Goal: Task Accomplishment & Management: Manage account settings

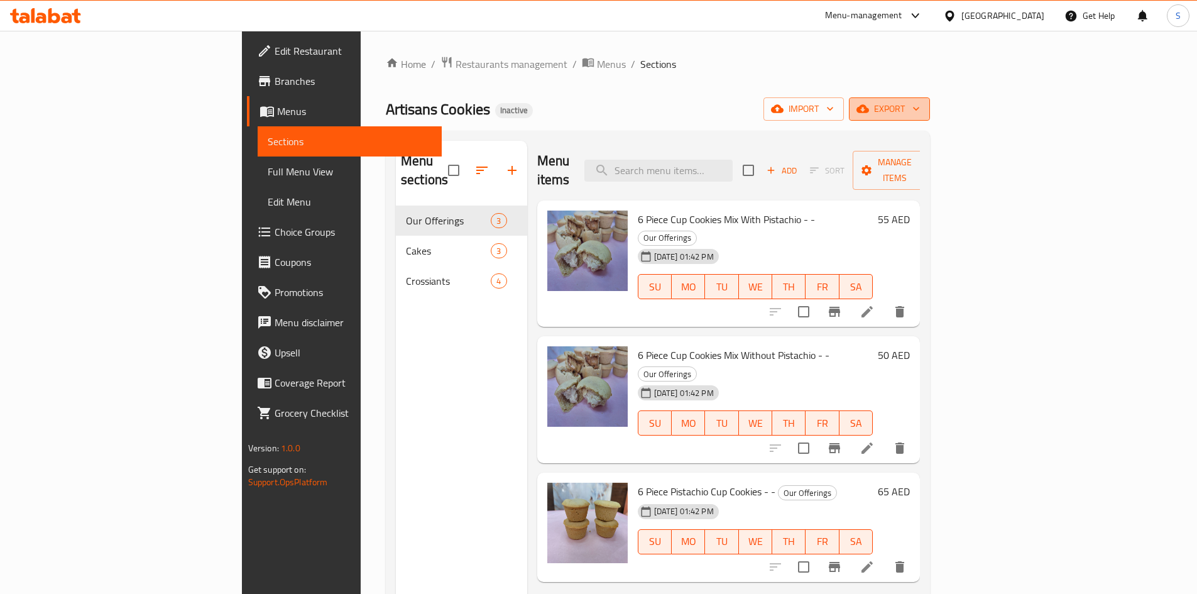
click at [930, 101] on button "export" at bounding box center [889, 108] width 81 height 23
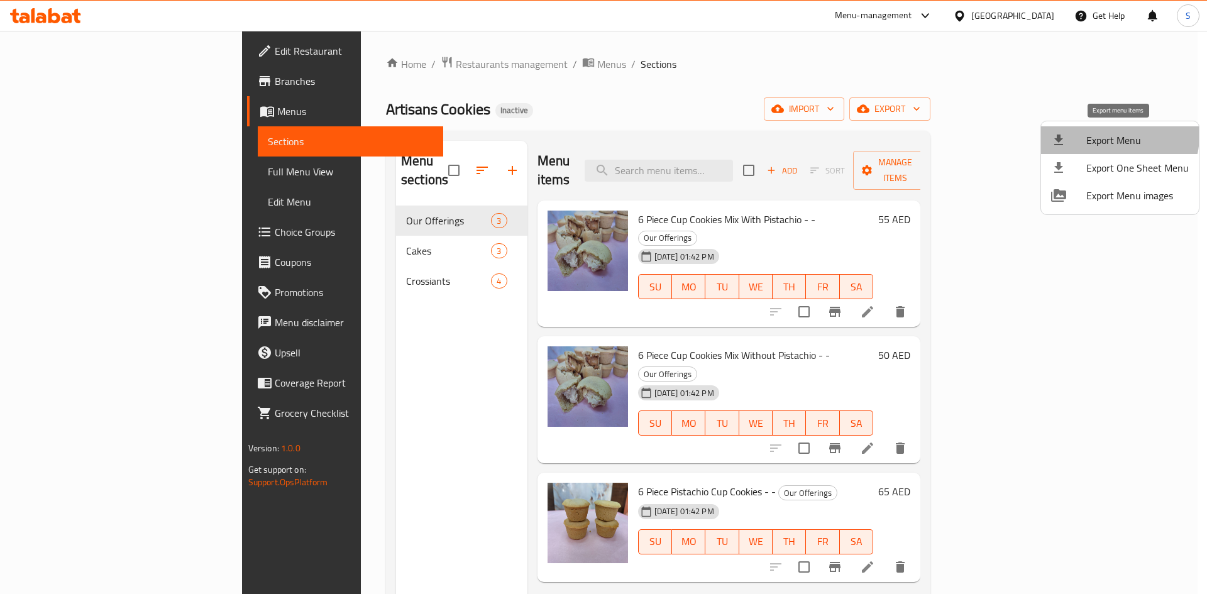
click at [1118, 136] on span "Export Menu" at bounding box center [1137, 140] width 102 height 15
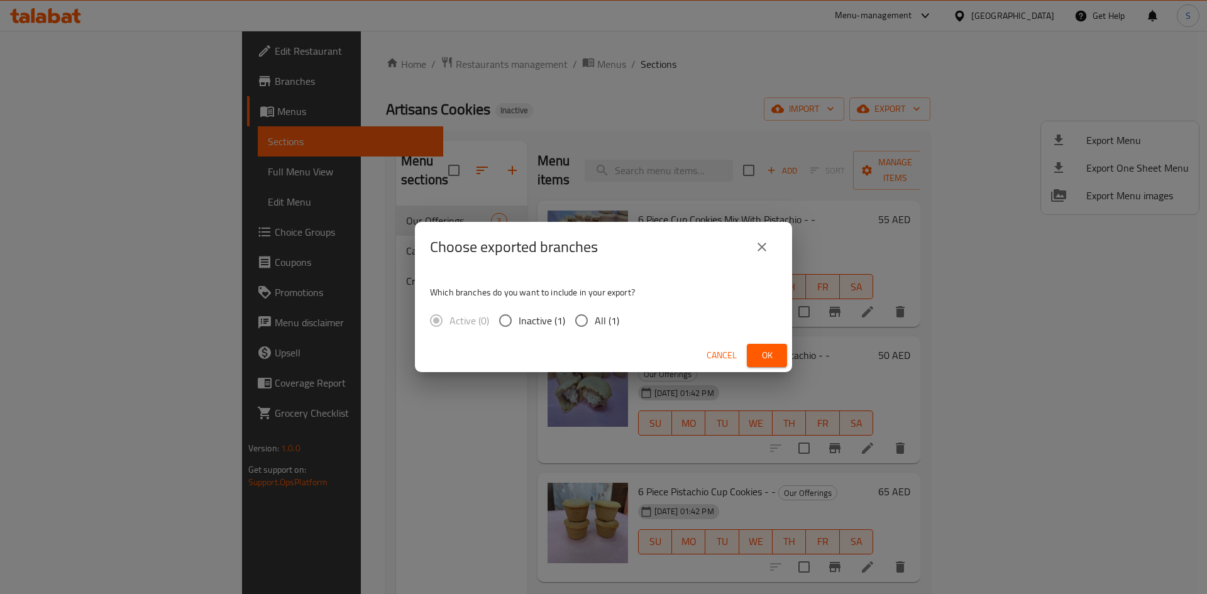
click at [598, 318] on span "All (1)" at bounding box center [607, 320] width 25 height 15
click at [595, 318] on input "All (1)" at bounding box center [581, 320] width 26 height 26
radio input "true"
click at [762, 348] on span "Ok" at bounding box center [767, 356] width 20 height 16
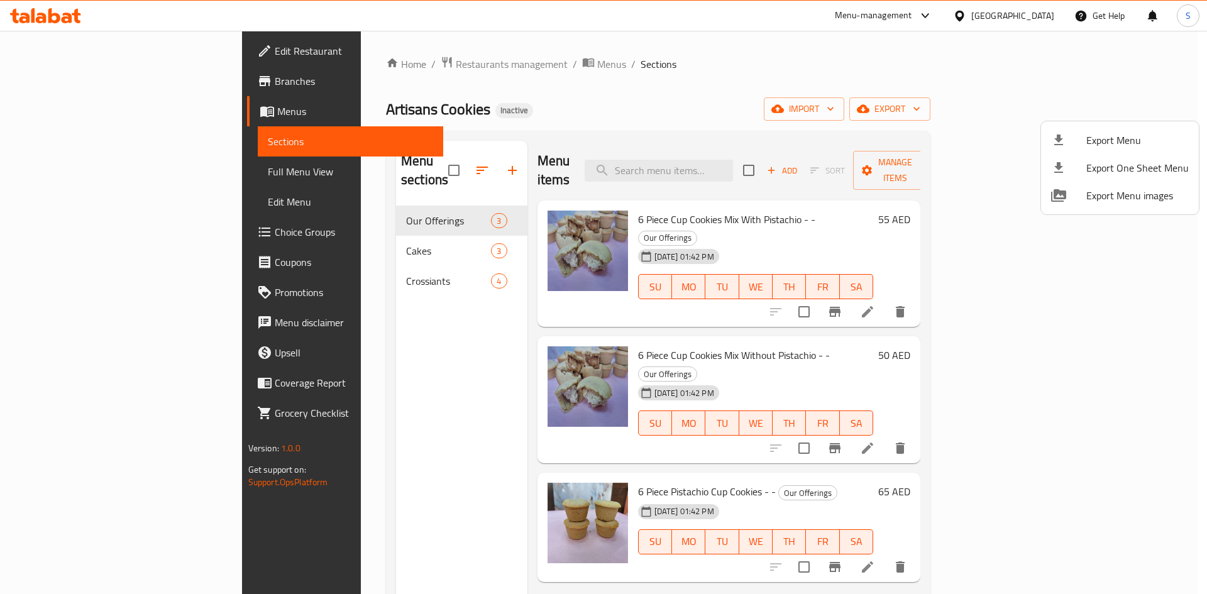
click at [119, 179] on div at bounding box center [603, 297] width 1207 height 594
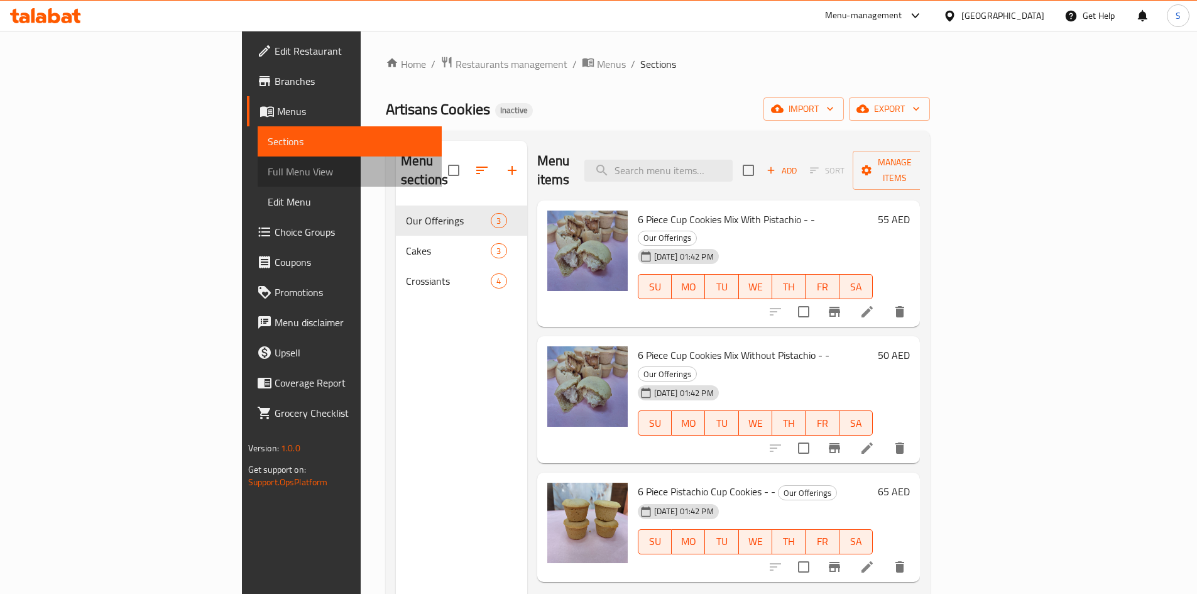
click at [268, 173] on span "Full Menu View" at bounding box center [350, 171] width 164 height 15
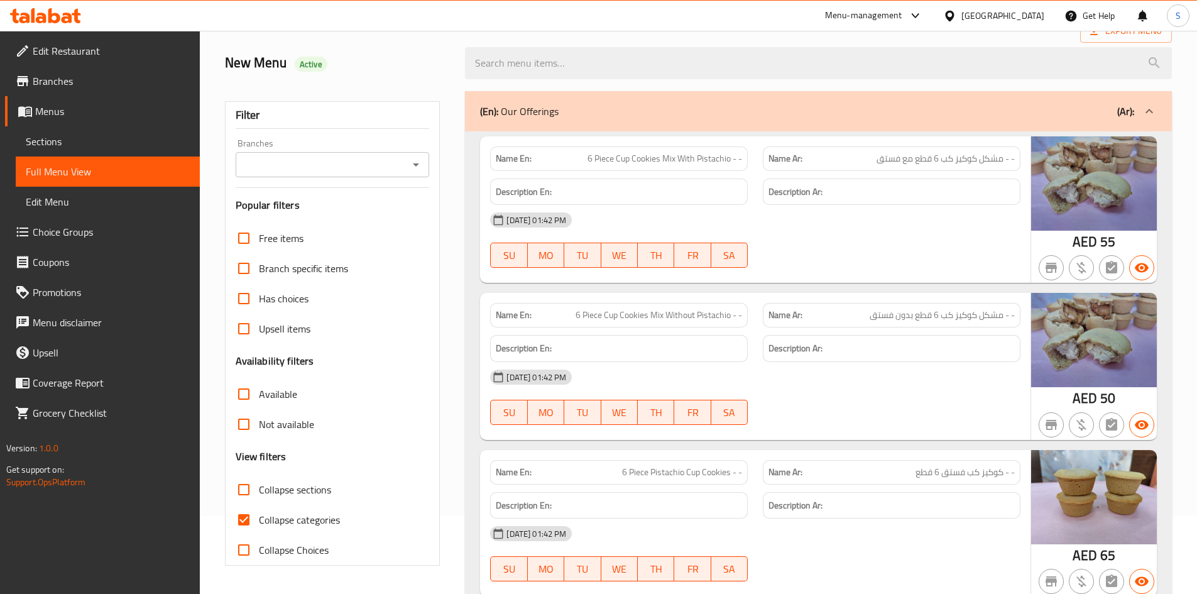
scroll to position [251, 0]
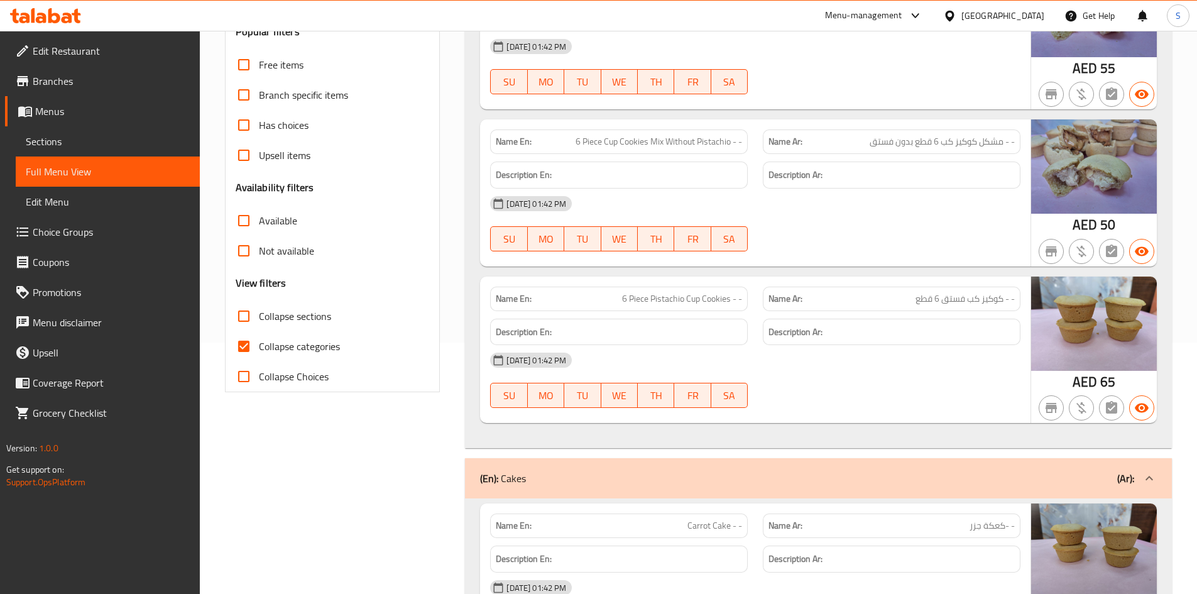
click at [260, 335] on label "Collapse categories" at bounding box center [284, 346] width 111 height 30
click at [259, 335] on input "Collapse categories" at bounding box center [244, 346] width 30 height 30
checkbox input "false"
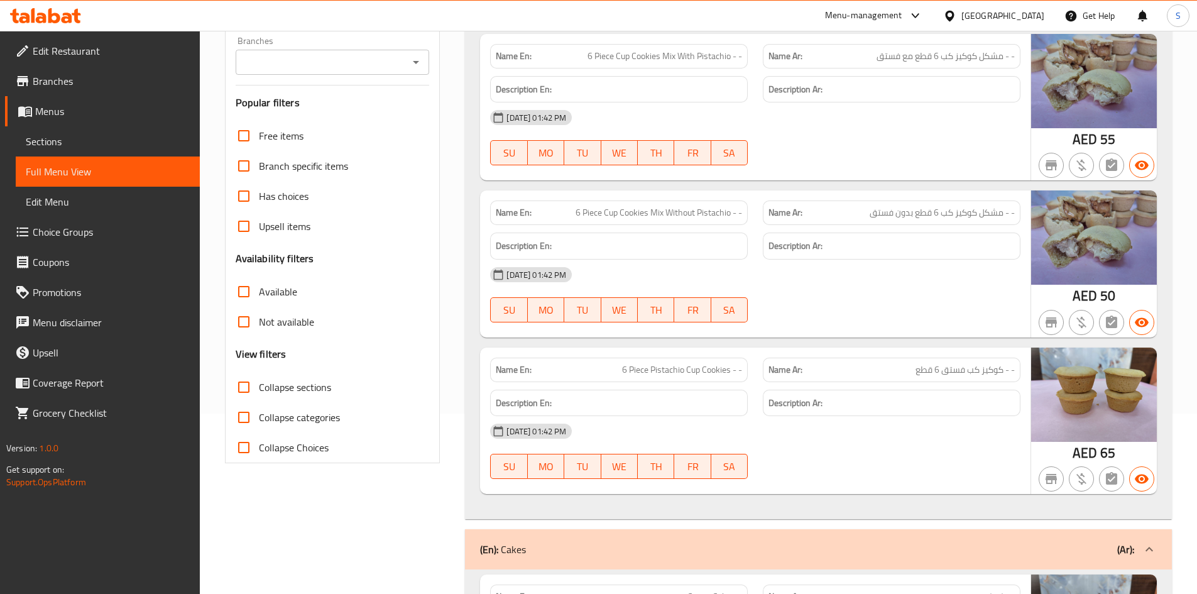
scroll to position [0, 0]
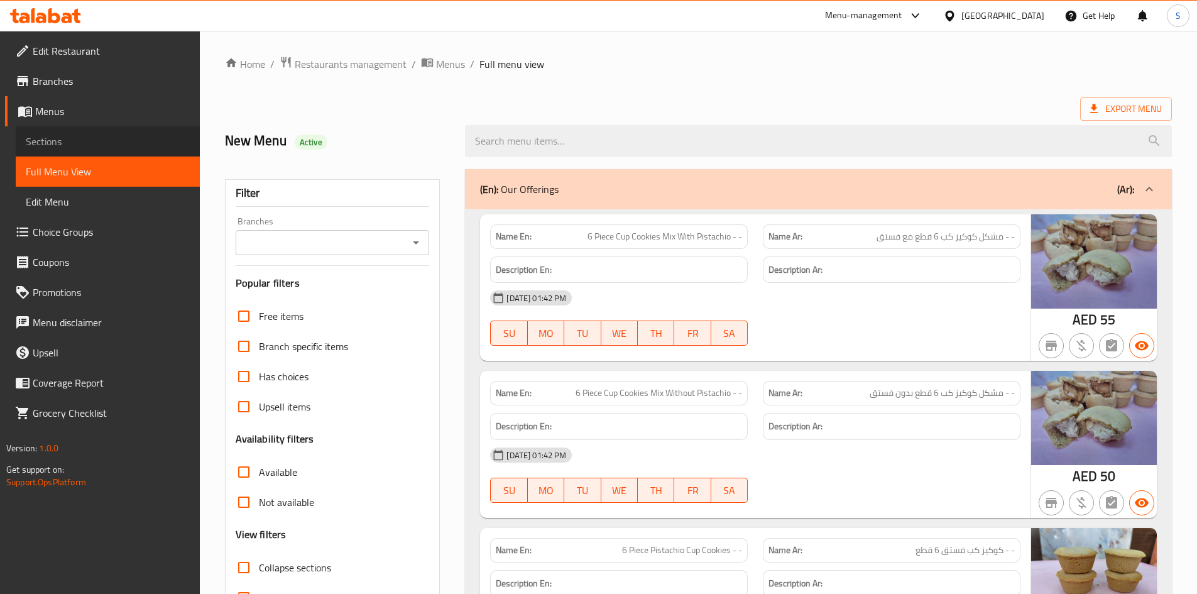
click at [60, 145] on span "Sections" at bounding box center [108, 141] width 164 height 15
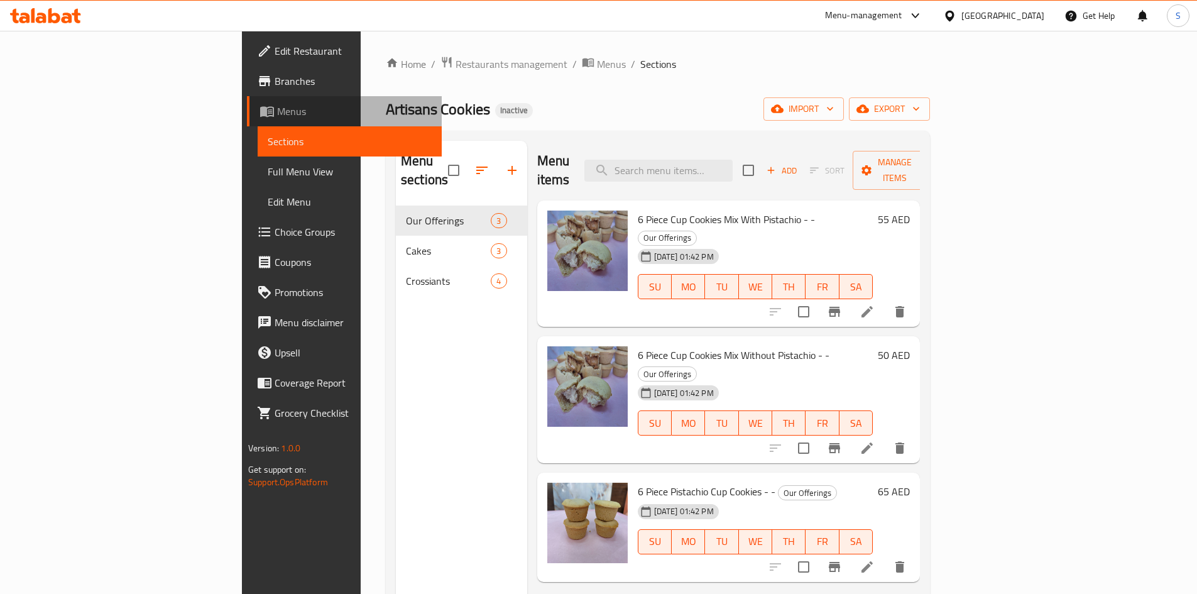
click at [277, 118] on span "Menus" at bounding box center [354, 111] width 155 height 15
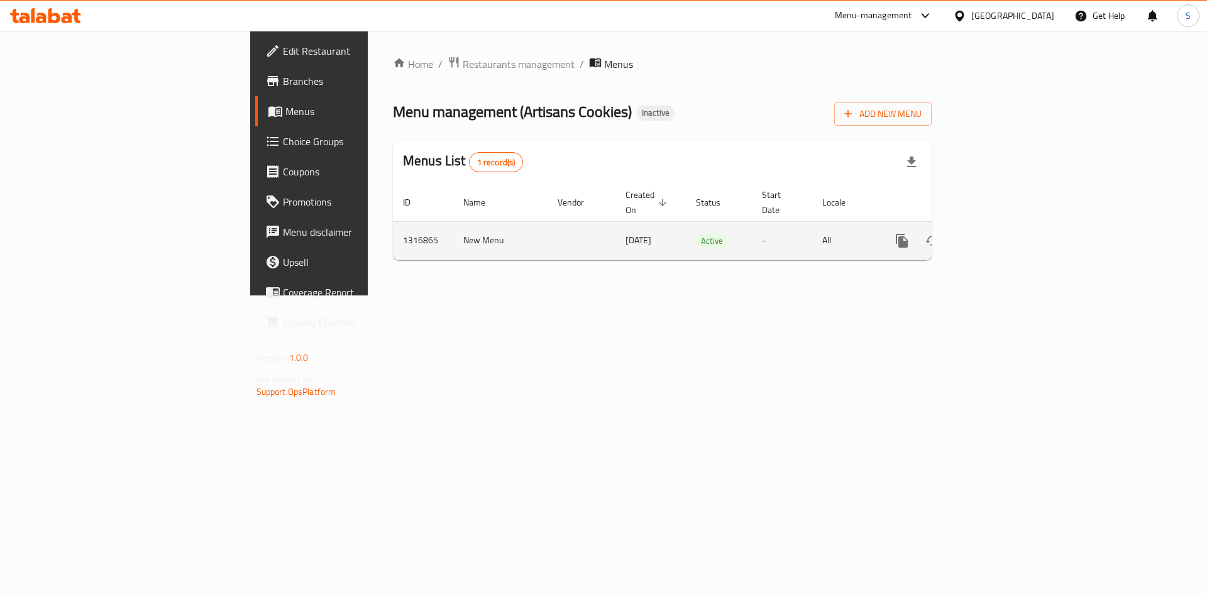
click at [1000, 233] on icon "enhanced table" at bounding box center [992, 240] width 15 height 15
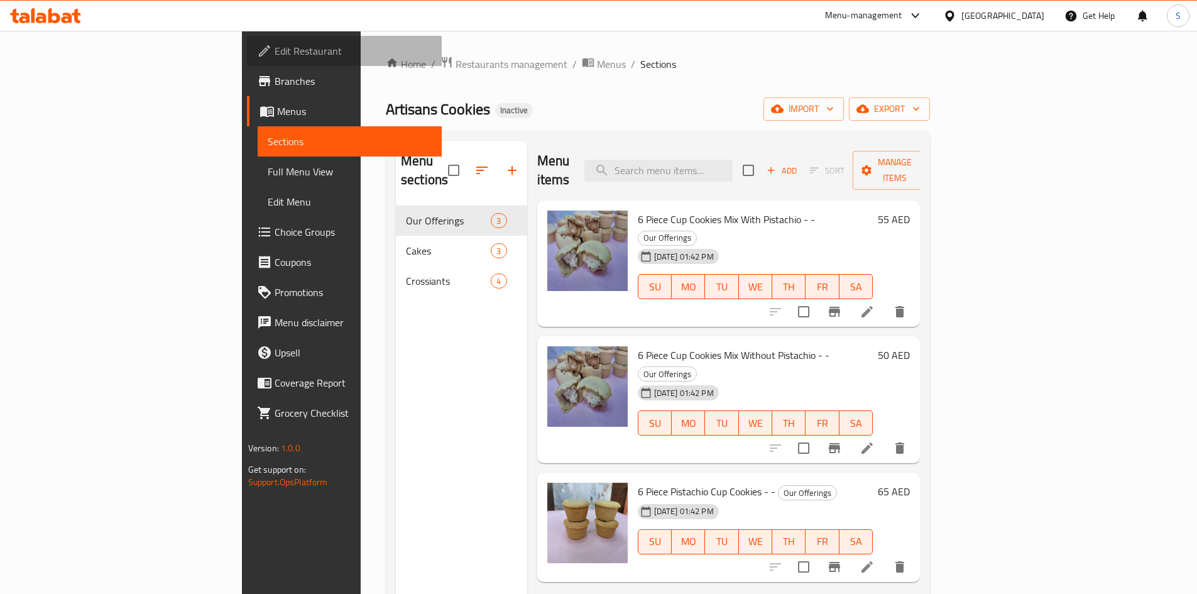
click at [275, 43] on span "Edit Restaurant" at bounding box center [353, 50] width 157 height 15
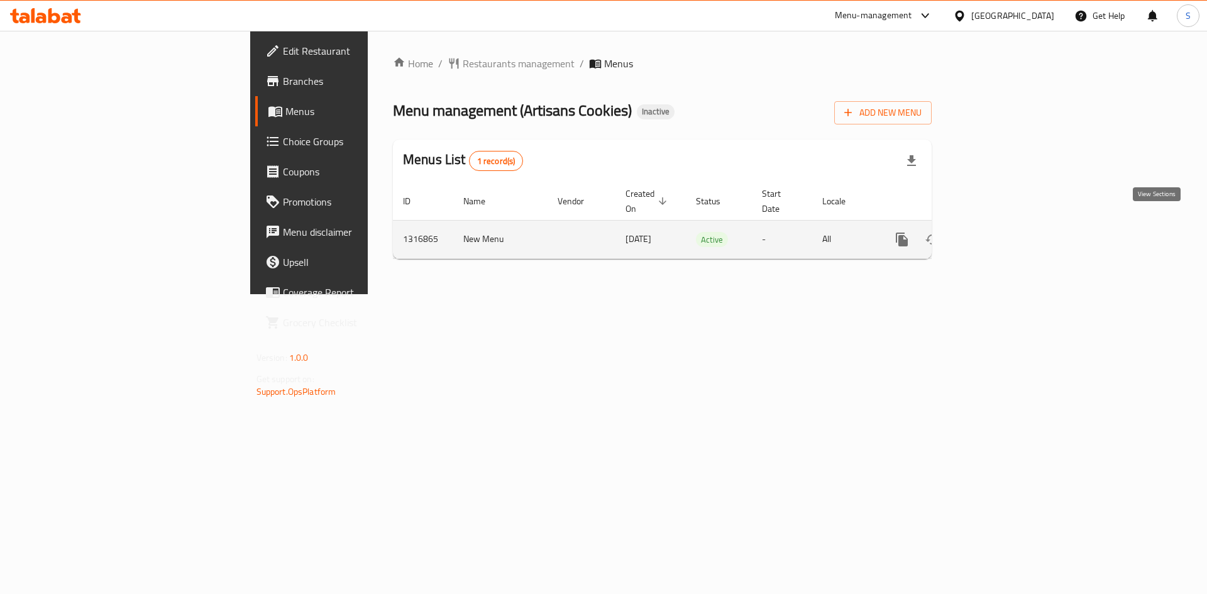
click at [1008, 226] on link "enhanced table" at bounding box center [992, 239] width 30 height 30
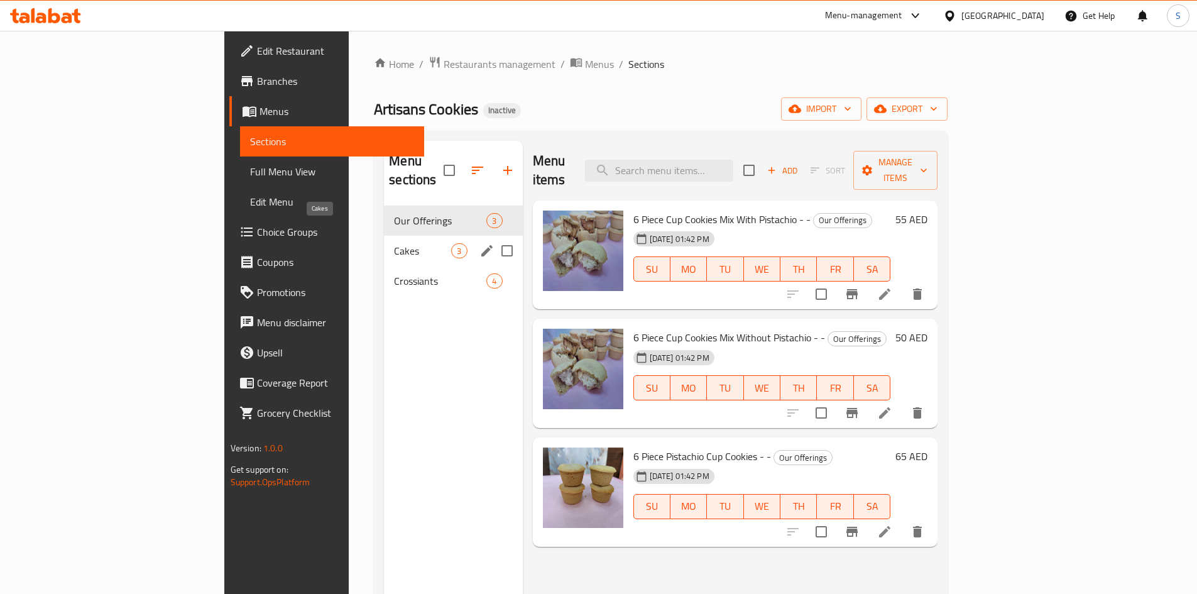
click at [394, 243] on span "Cakes" at bounding box center [422, 250] width 57 height 15
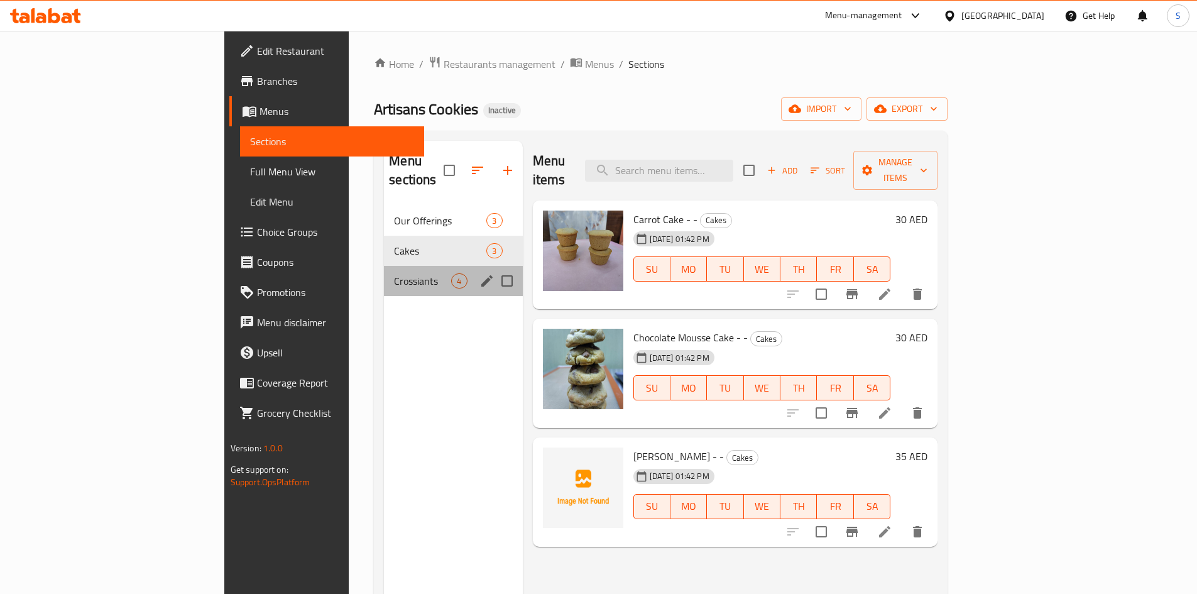
click at [384, 266] on div "Crossiants 4" at bounding box center [453, 281] width 138 height 30
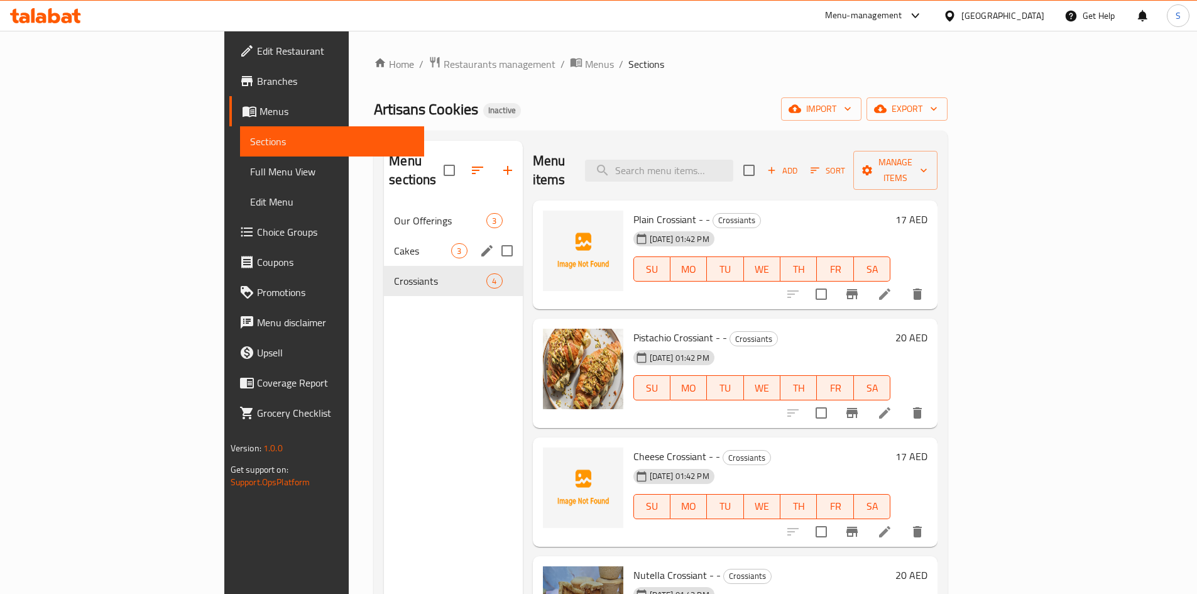
click at [394, 243] on span "Cakes" at bounding box center [422, 250] width 57 height 15
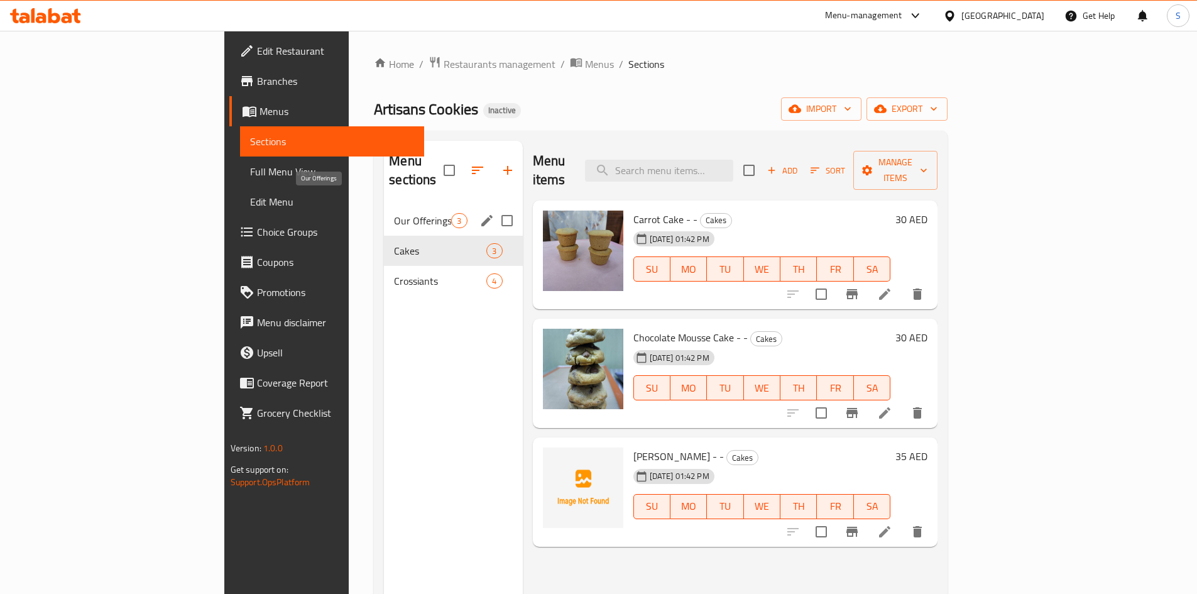
click at [394, 213] on span "Our Offerings" at bounding box center [422, 220] width 57 height 15
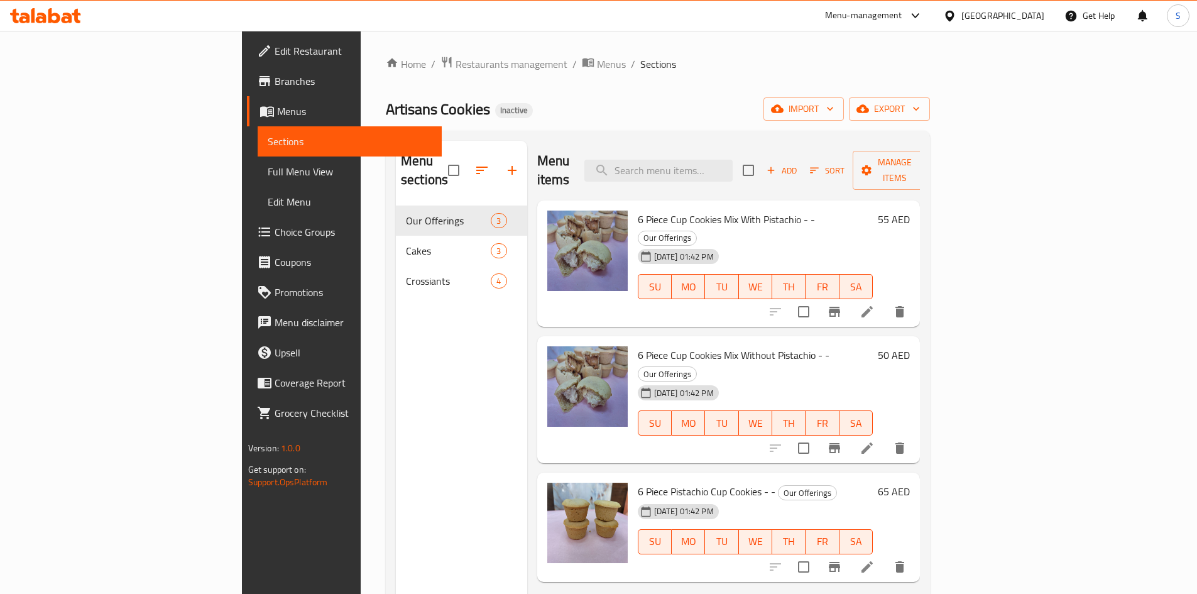
drag, startPoint x: 77, startPoint y: 171, endPoint x: 84, endPoint y: 172, distance: 7.0
click at [268, 171] on span "Full Menu View" at bounding box center [350, 171] width 164 height 15
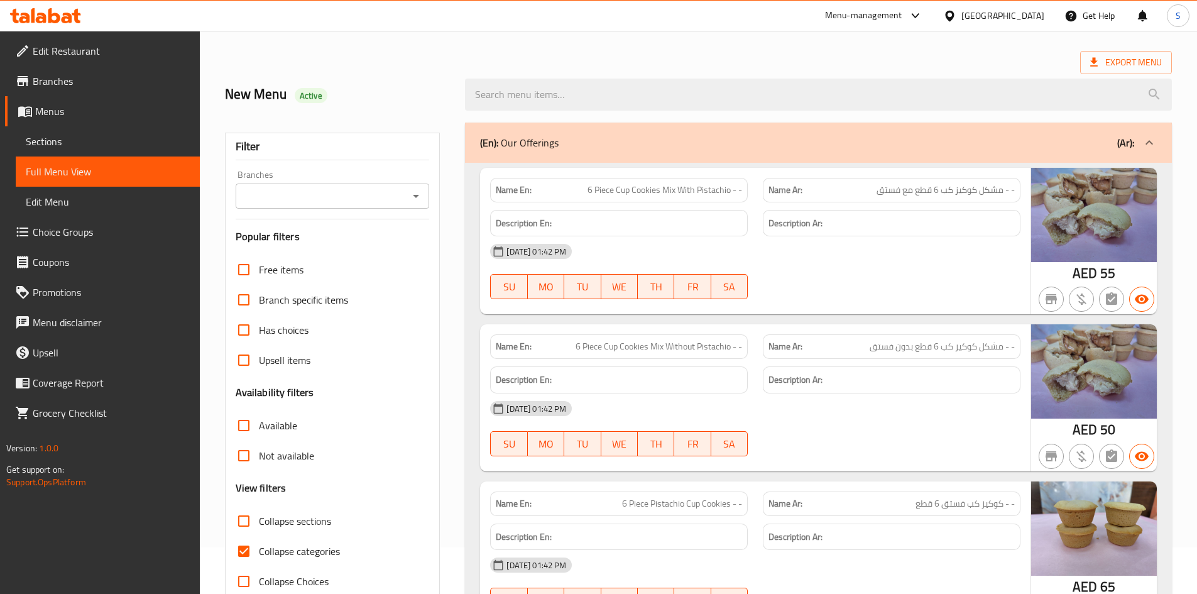
scroll to position [126, 0]
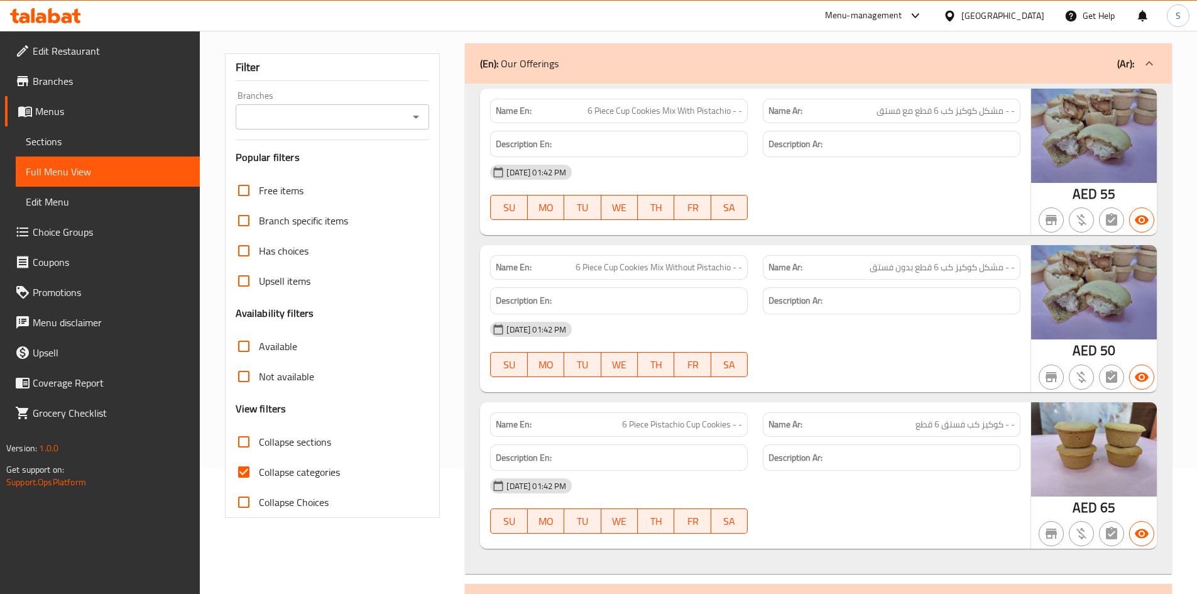
click at [259, 468] on span "Collapse categories" at bounding box center [299, 471] width 81 height 15
click at [259, 468] on input "Collapse categories" at bounding box center [244, 472] width 30 height 30
checkbox input "false"
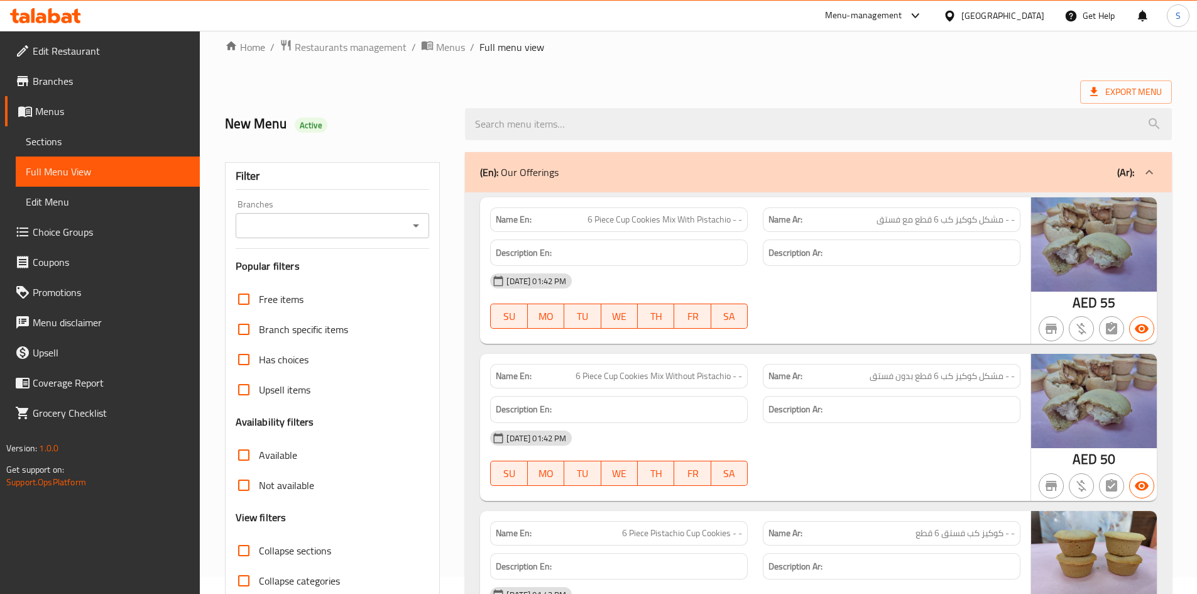
scroll to position [0, 0]
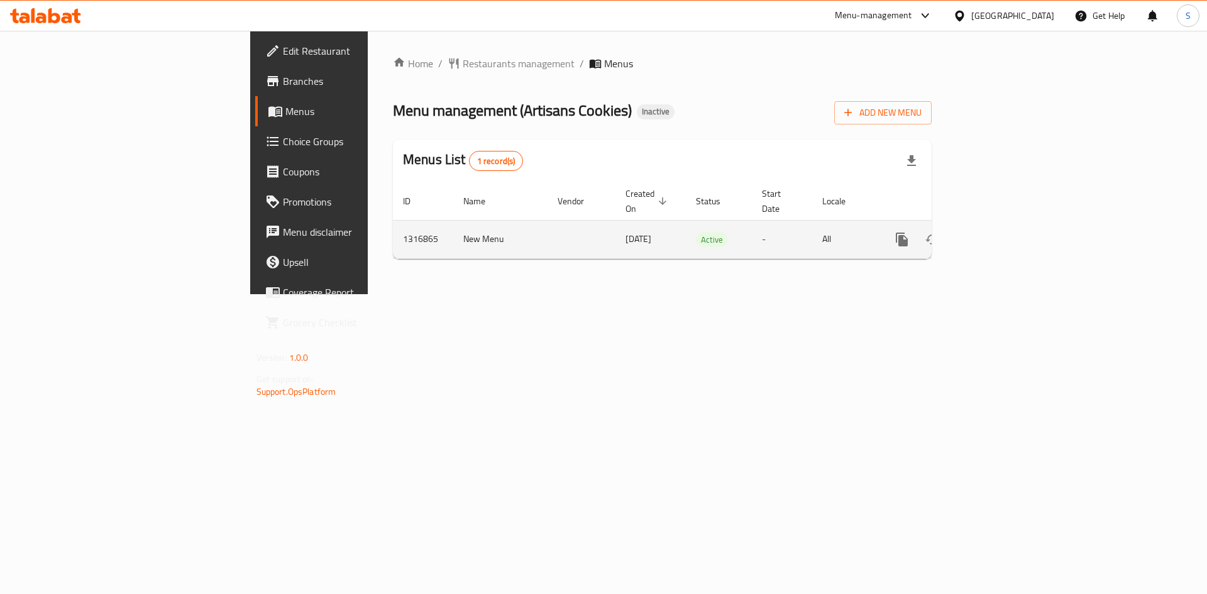
click at [1000, 232] on icon "enhanced table" at bounding box center [992, 239] width 15 height 15
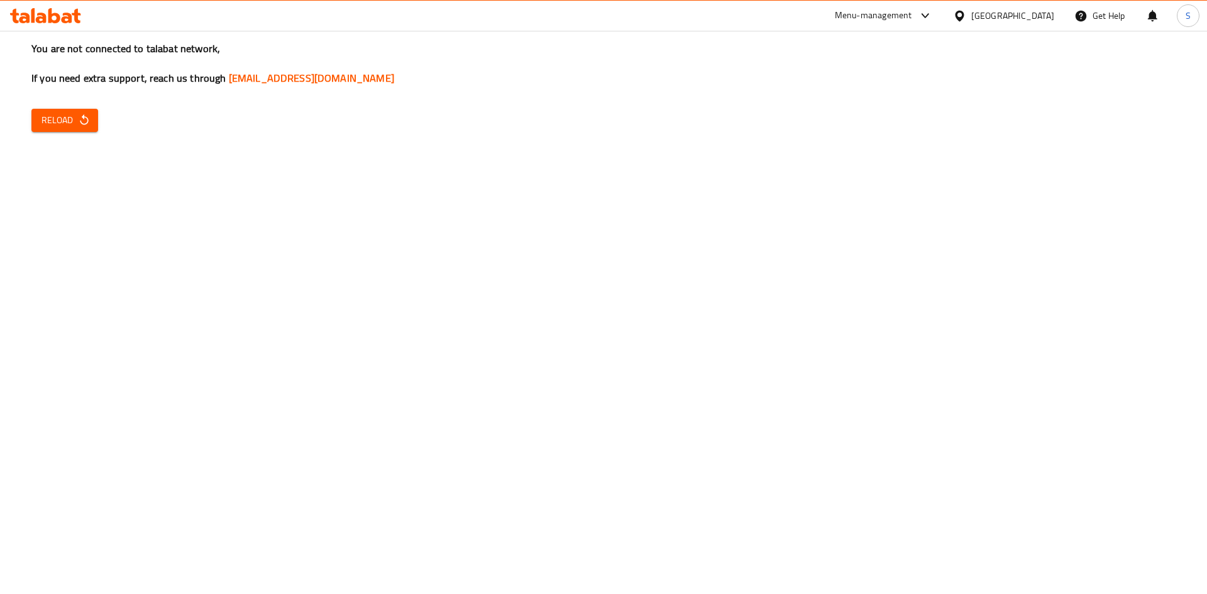
click at [59, 119] on span "Reload" at bounding box center [64, 121] width 47 height 16
click at [85, 129] on button "Reload" at bounding box center [64, 120] width 67 height 23
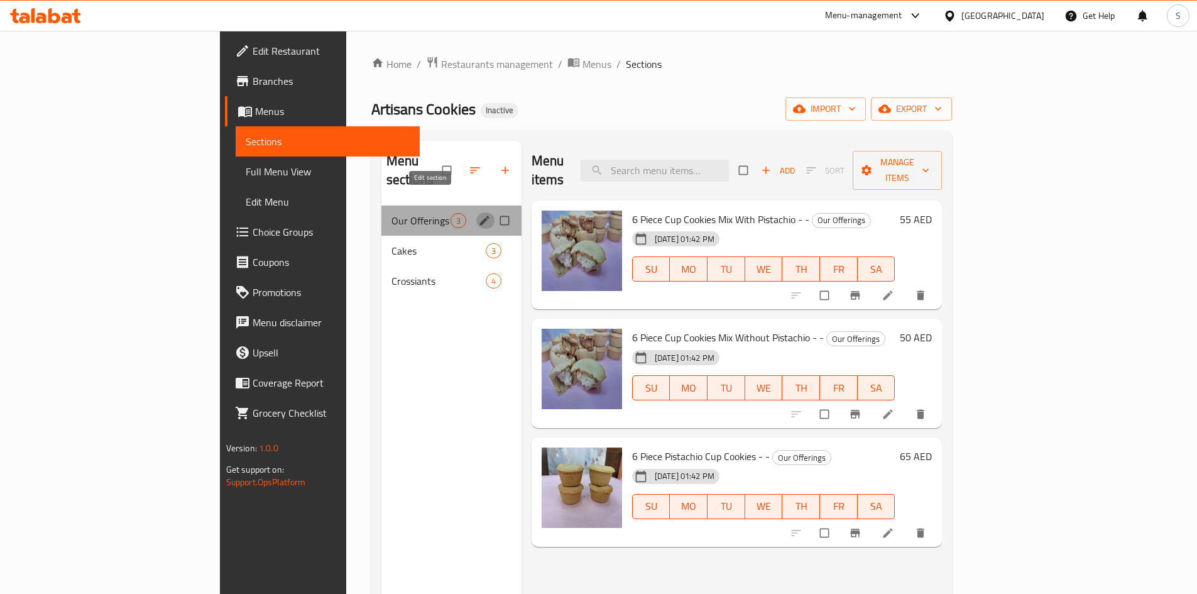
click at [478, 214] on icon "edit" at bounding box center [484, 220] width 13 height 13
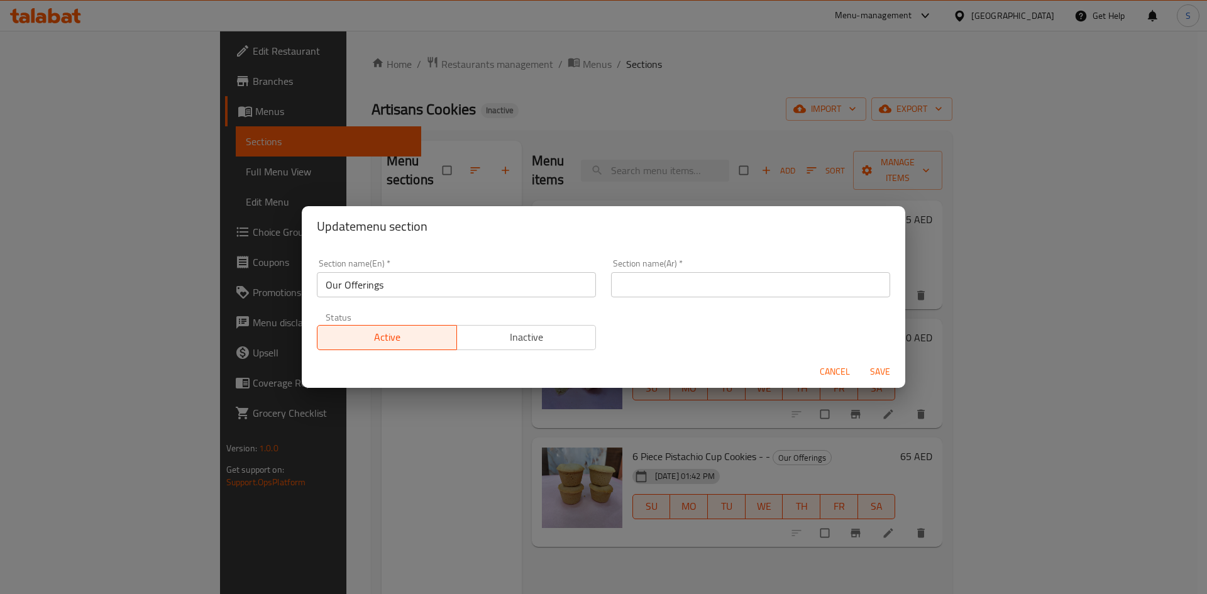
click at [641, 286] on input "text" at bounding box center [750, 284] width 279 height 25
type input "العروض الخاصة بنا"
click at [882, 371] on span "Save" at bounding box center [880, 372] width 30 height 16
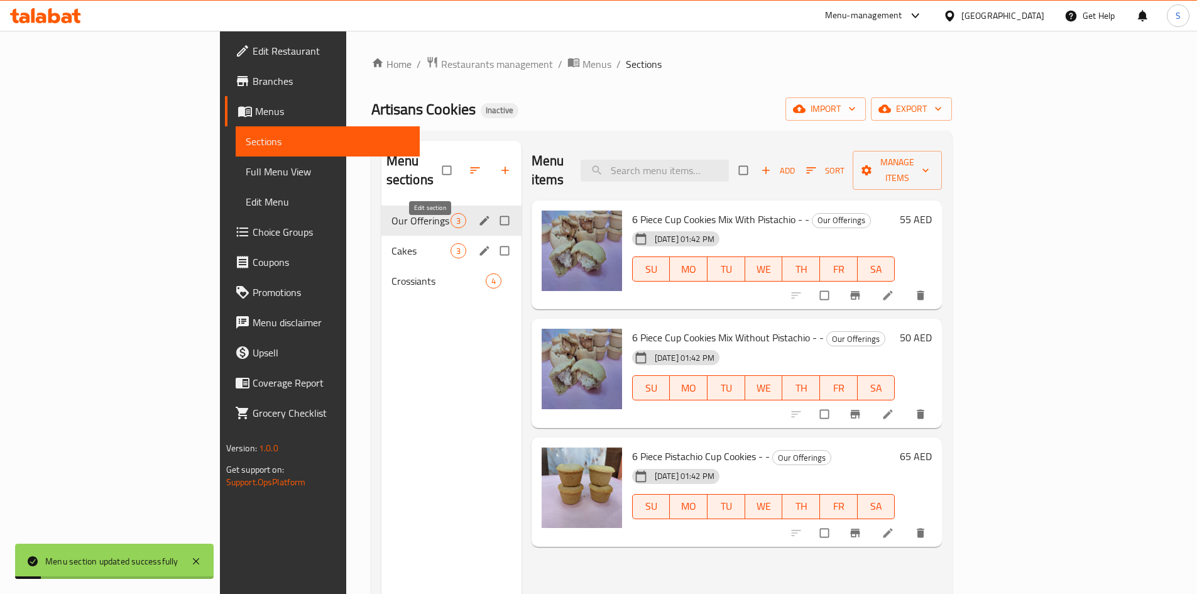
click at [480, 246] on icon "edit" at bounding box center [484, 250] width 9 height 9
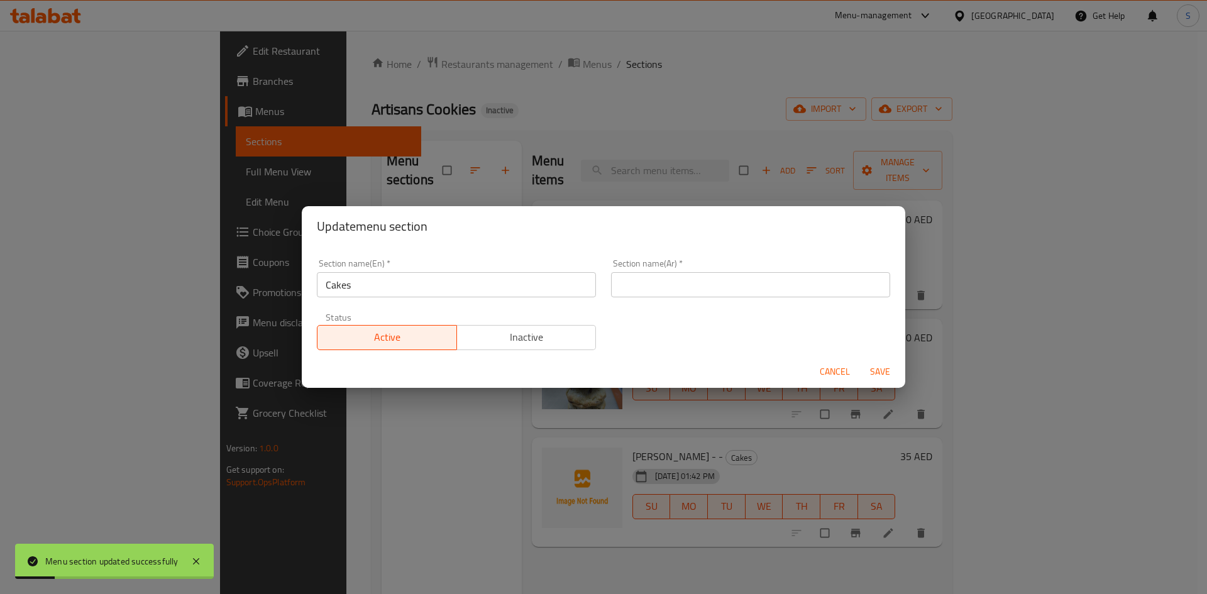
click at [657, 284] on input "text" at bounding box center [750, 284] width 279 height 25
type input "الكيك"
click at [883, 373] on span "Save" at bounding box center [880, 372] width 30 height 16
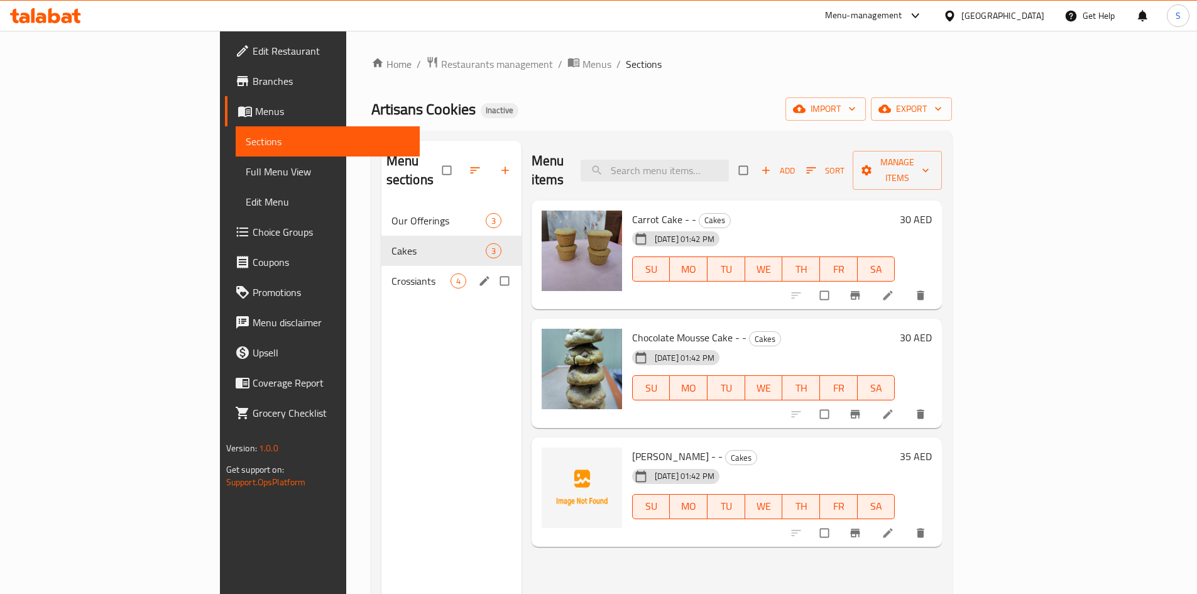
click at [392, 273] on span "Crossiants" at bounding box center [421, 280] width 59 height 15
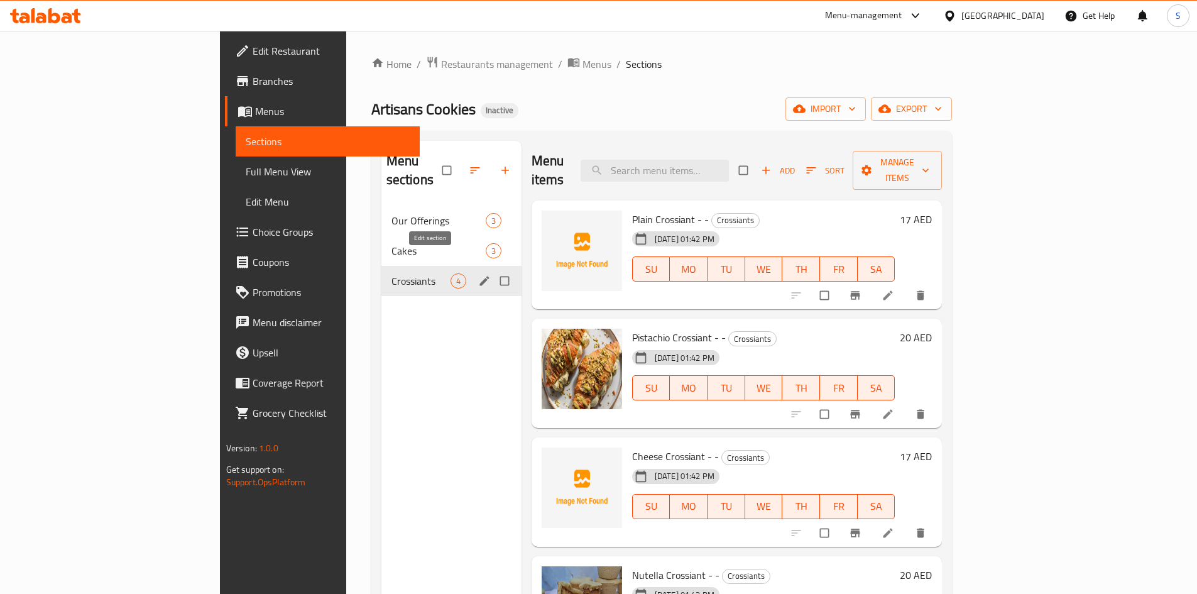
click at [478, 275] on icon "edit" at bounding box center [484, 281] width 13 height 13
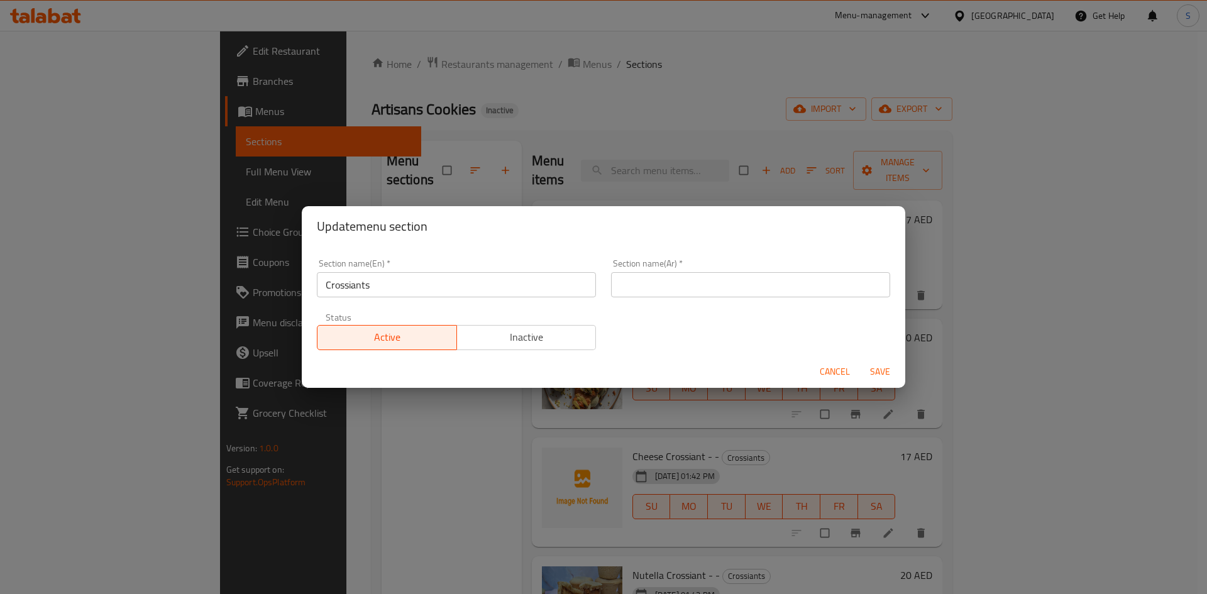
click at [704, 290] on input "text" at bounding box center [750, 284] width 279 height 25
type input "الكرواسون"
click at [885, 364] on span "Save" at bounding box center [880, 372] width 30 height 16
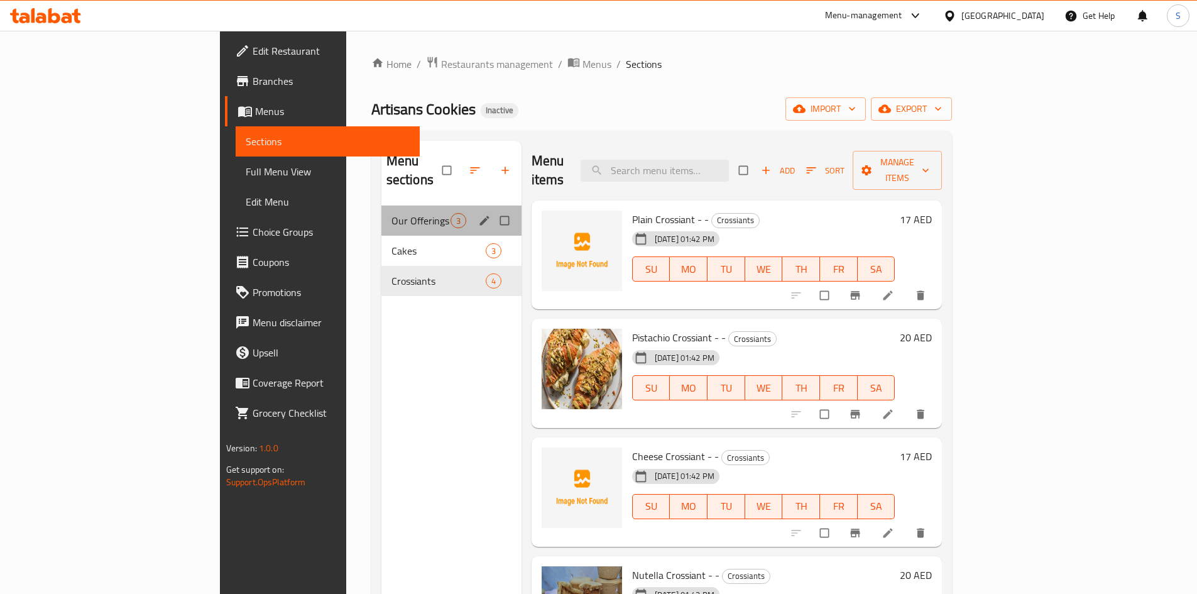
click at [382, 206] on div "Our Offerings 3" at bounding box center [452, 221] width 140 height 30
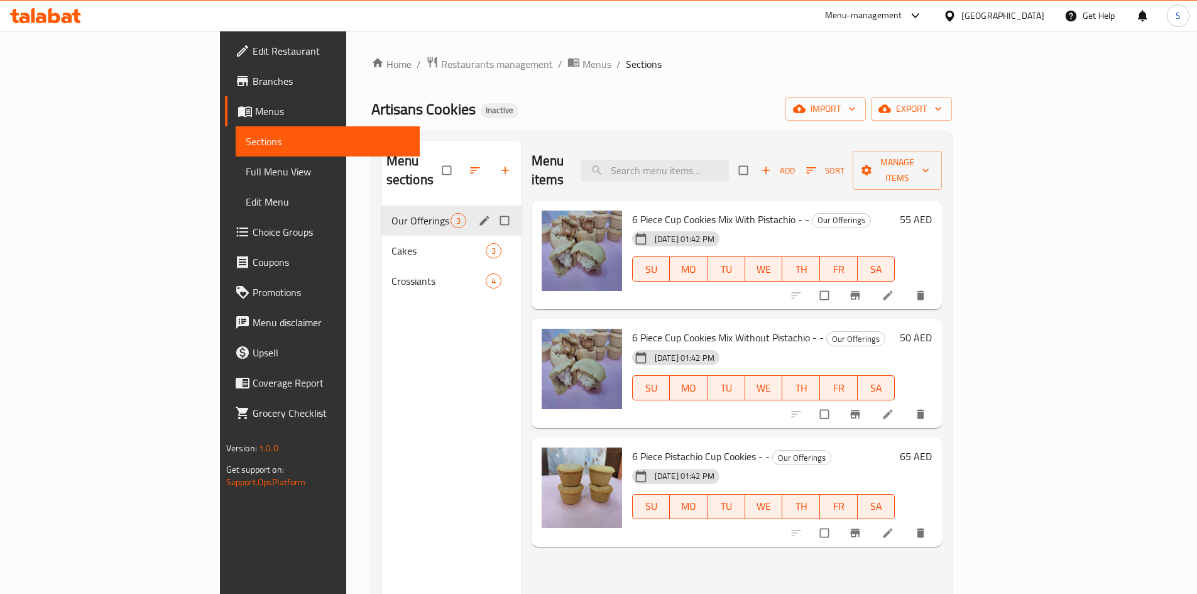
click at [493, 209] on input "Menu sections" at bounding box center [506, 221] width 26 height 24
checkbox input "true"
click at [460, 164] on icon "button" at bounding box center [466, 170] width 13 height 13
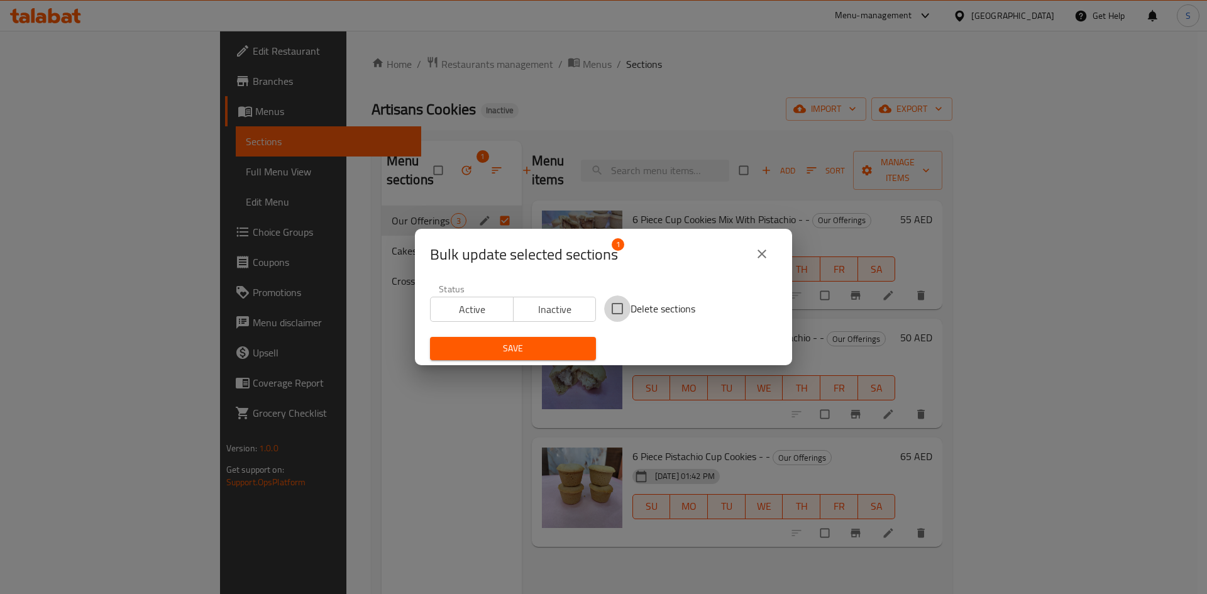
click at [622, 305] on input "Delete sections" at bounding box center [617, 308] width 26 height 26
checkbox input "true"
click at [508, 343] on span "Save" at bounding box center [513, 349] width 146 height 16
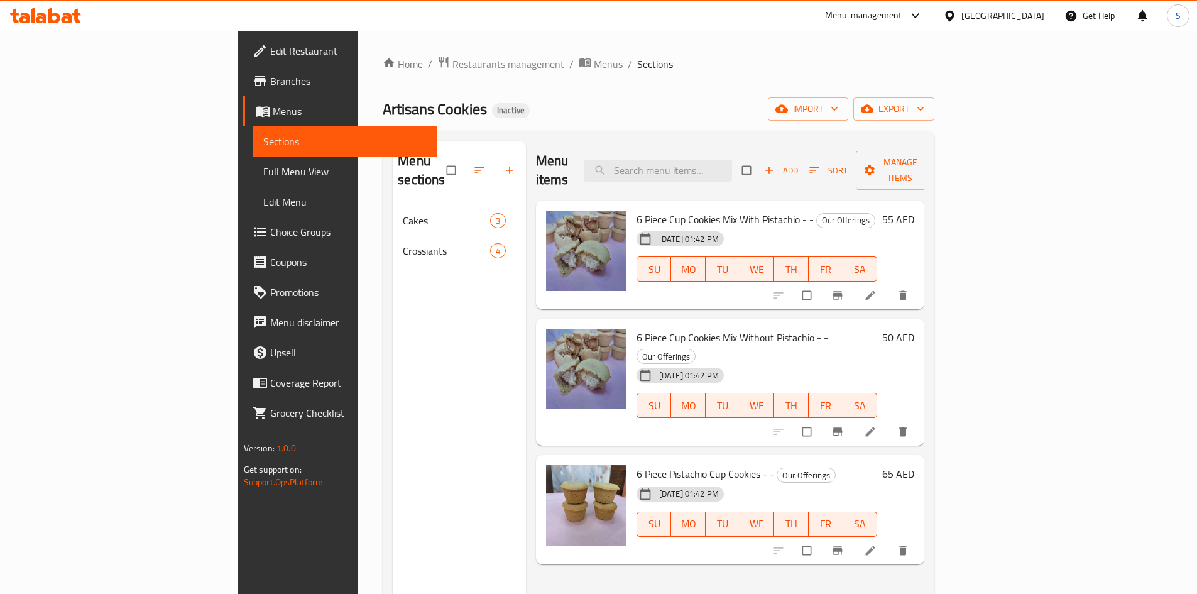
click at [972, 18] on div "United Arab Emirates" at bounding box center [1003, 16] width 83 height 14
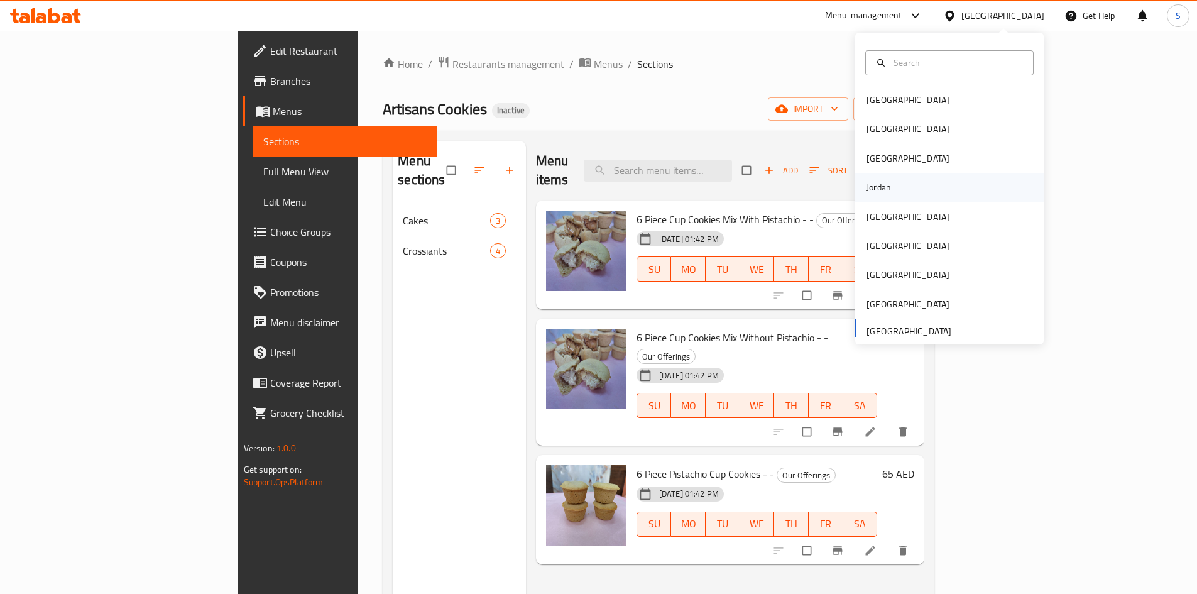
click at [872, 186] on div "Jordan" at bounding box center [879, 187] width 25 height 14
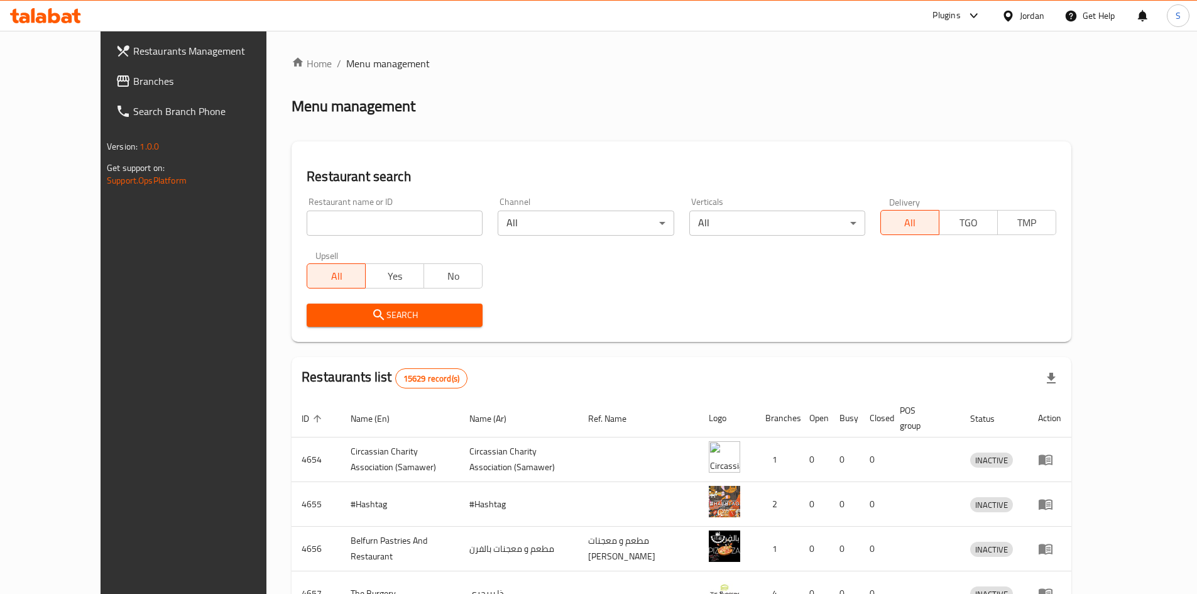
click at [133, 80] on span "Branches" at bounding box center [211, 81] width 157 height 15
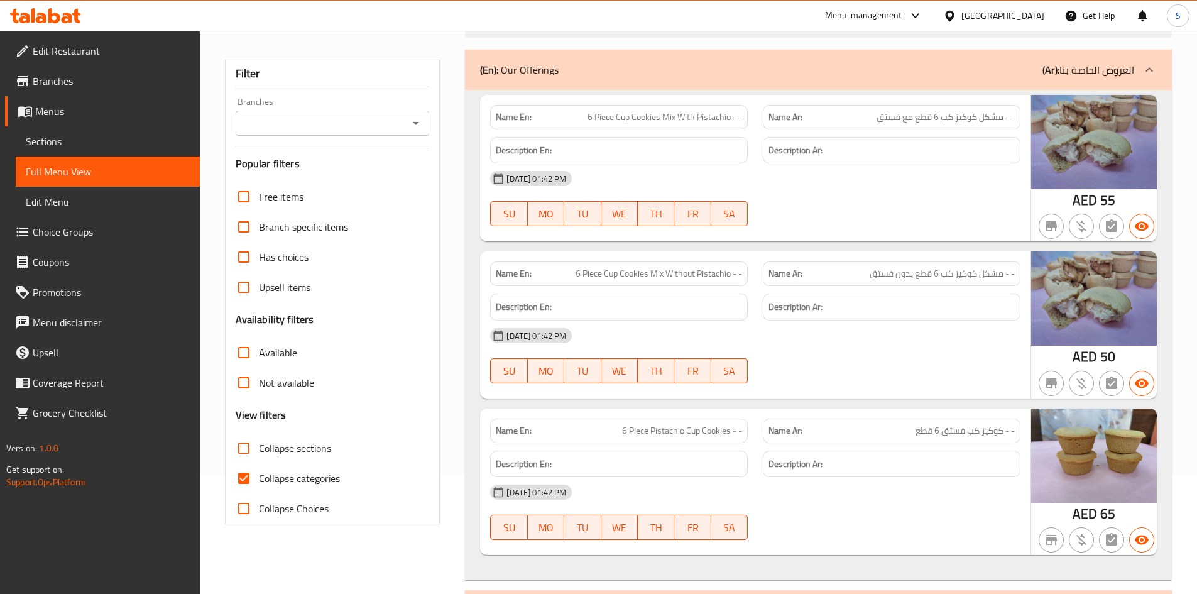
scroll to position [314, 0]
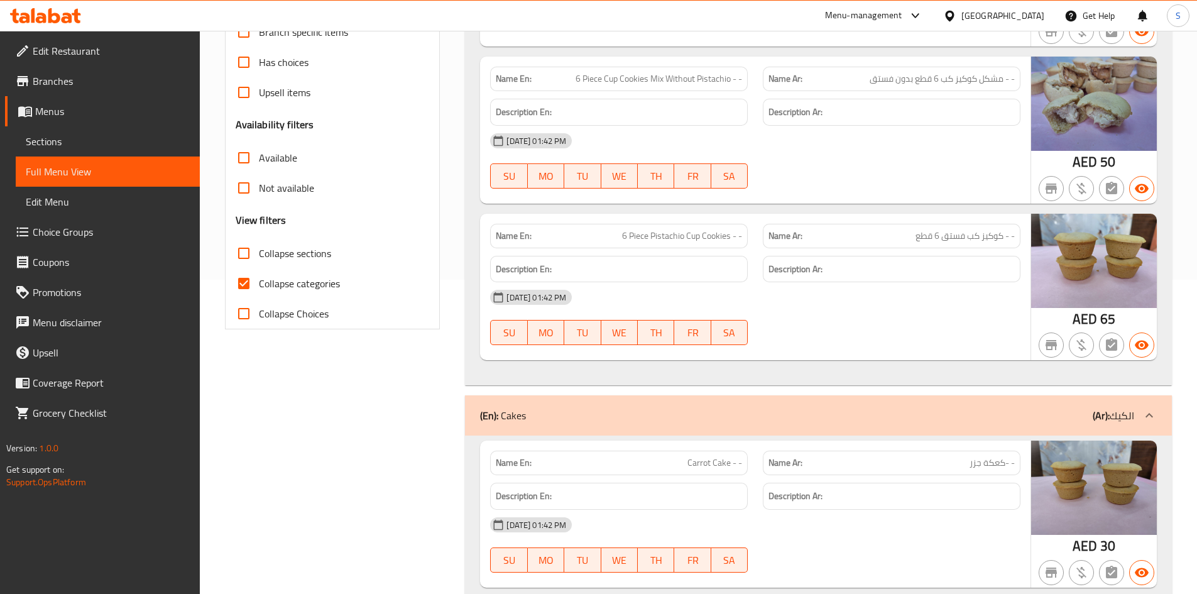
drag, startPoint x: 255, startPoint y: 287, endPoint x: 272, endPoint y: 286, distance: 16.4
click at [255, 287] on input "Collapse categories" at bounding box center [244, 283] width 30 height 30
checkbox input "false"
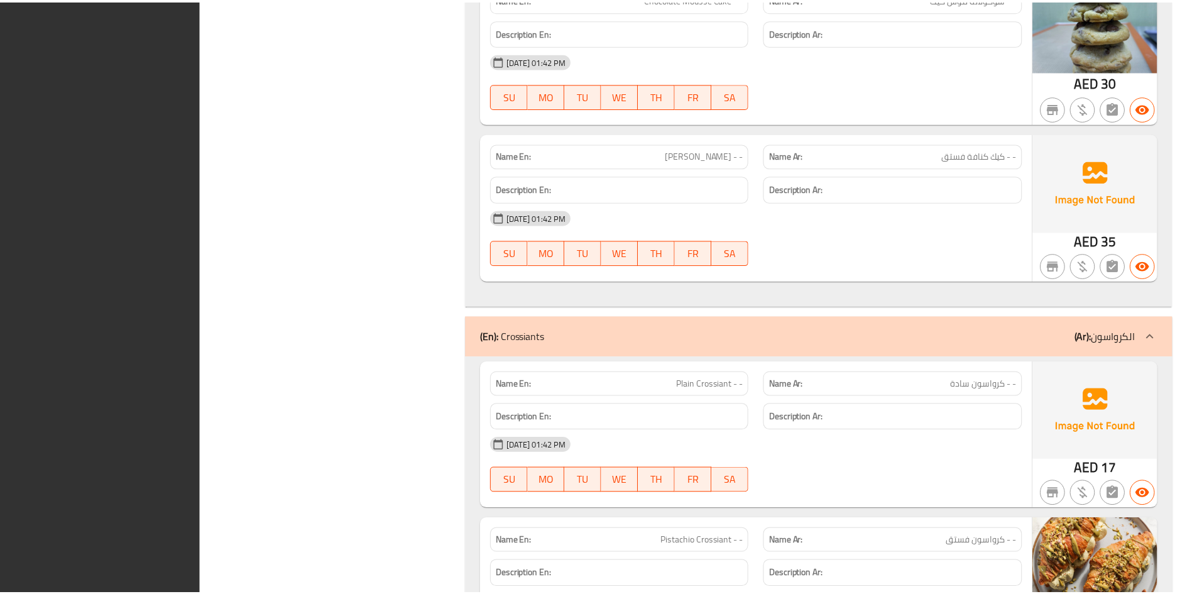
scroll to position [1371, 0]
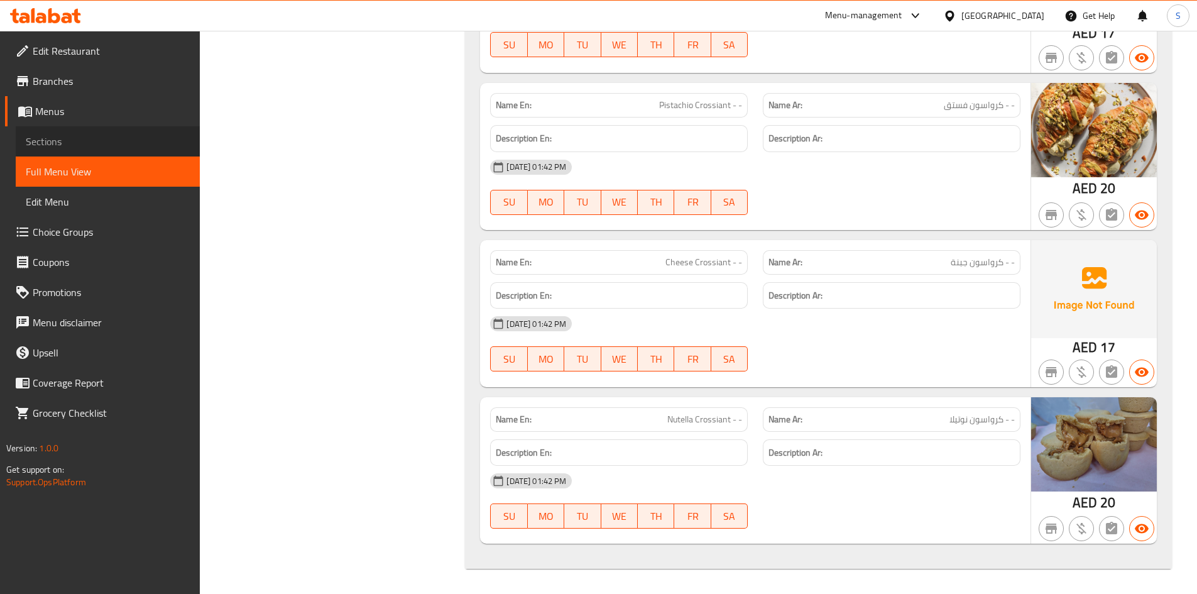
click at [85, 137] on span "Sections" at bounding box center [108, 141] width 164 height 15
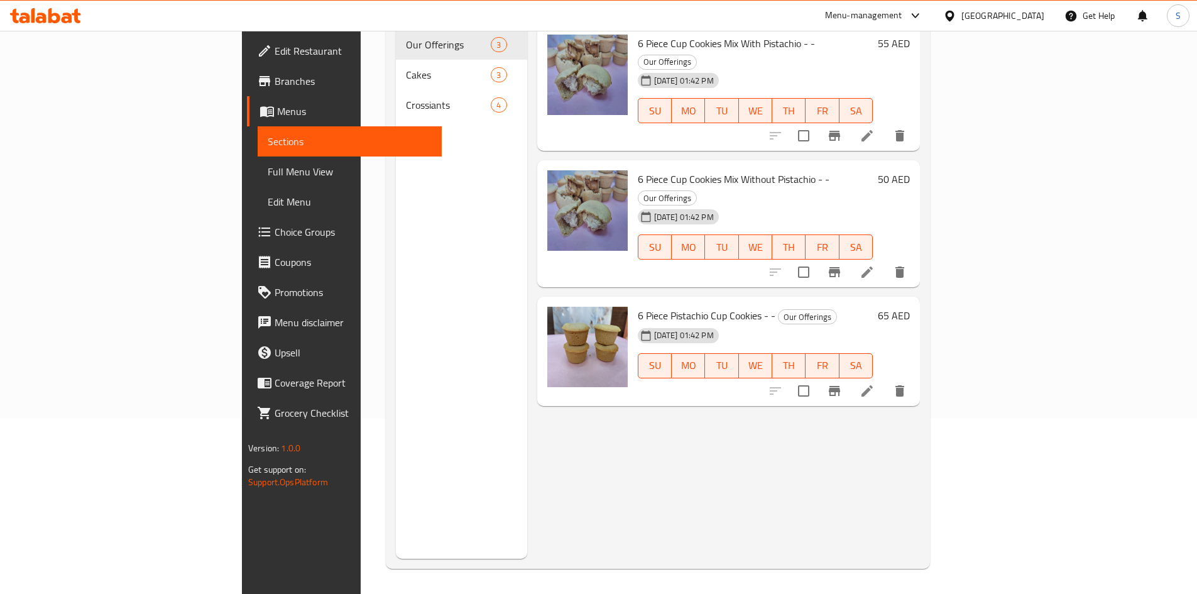
scroll to position [176, 0]
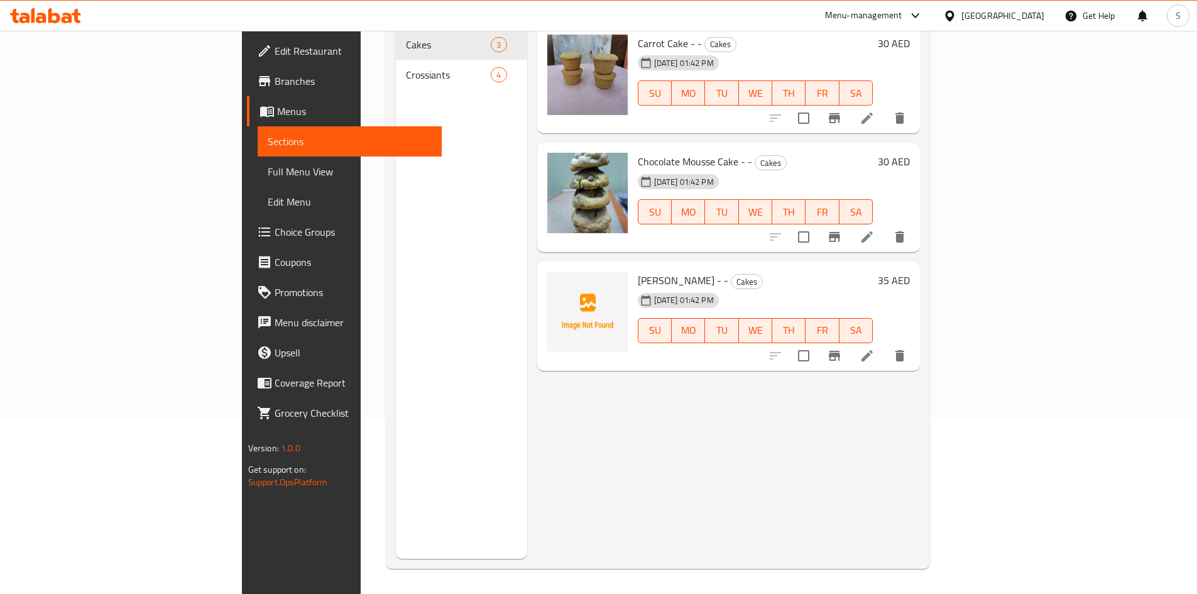
click at [268, 165] on span "Full Menu View" at bounding box center [350, 171] width 164 height 15
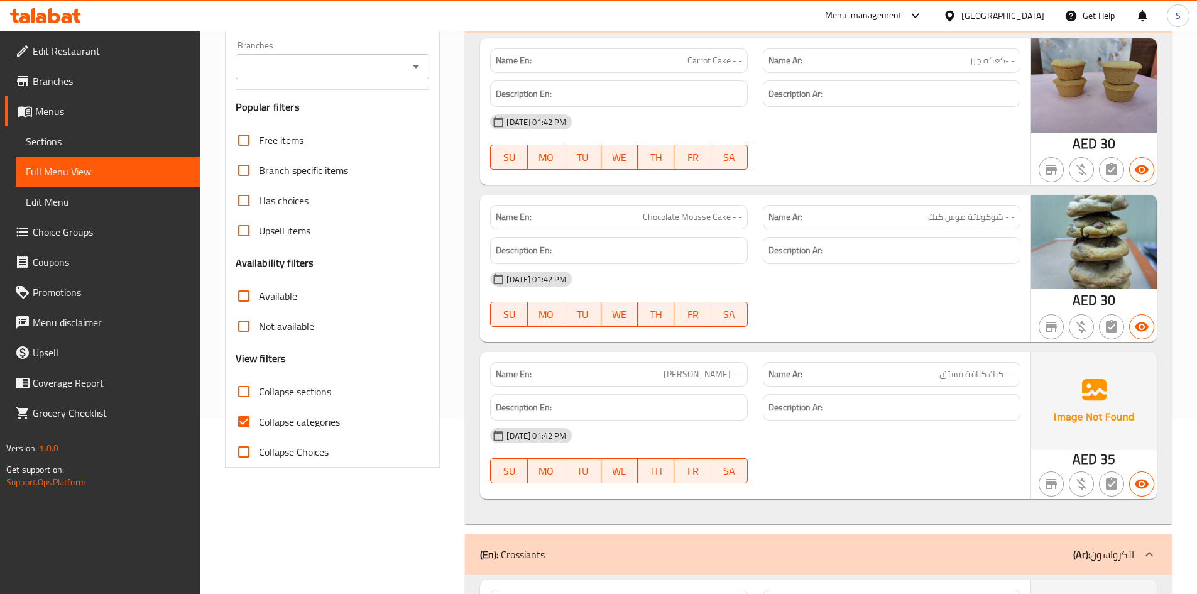
click at [273, 419] on span "Collapse categories" at bounding box center [299, 421] width 81 height 15
click at [259, 419] on input "Collapse categories" at bounding box center [244, 422] width 30 height 30
checkbox input "false"
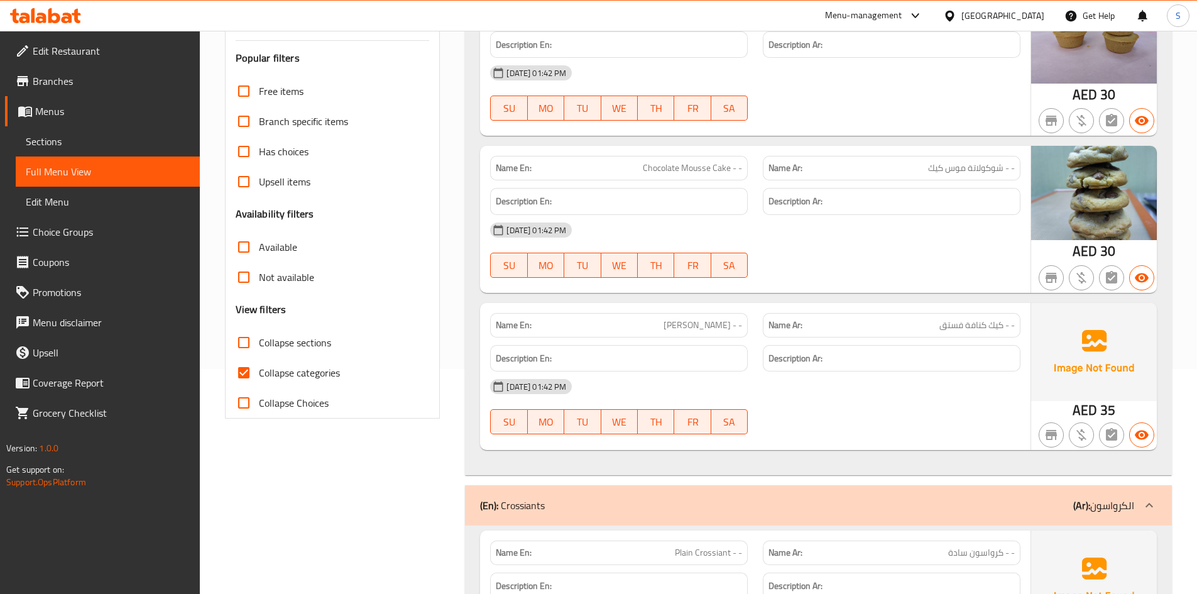
scroll to position [251, 0]
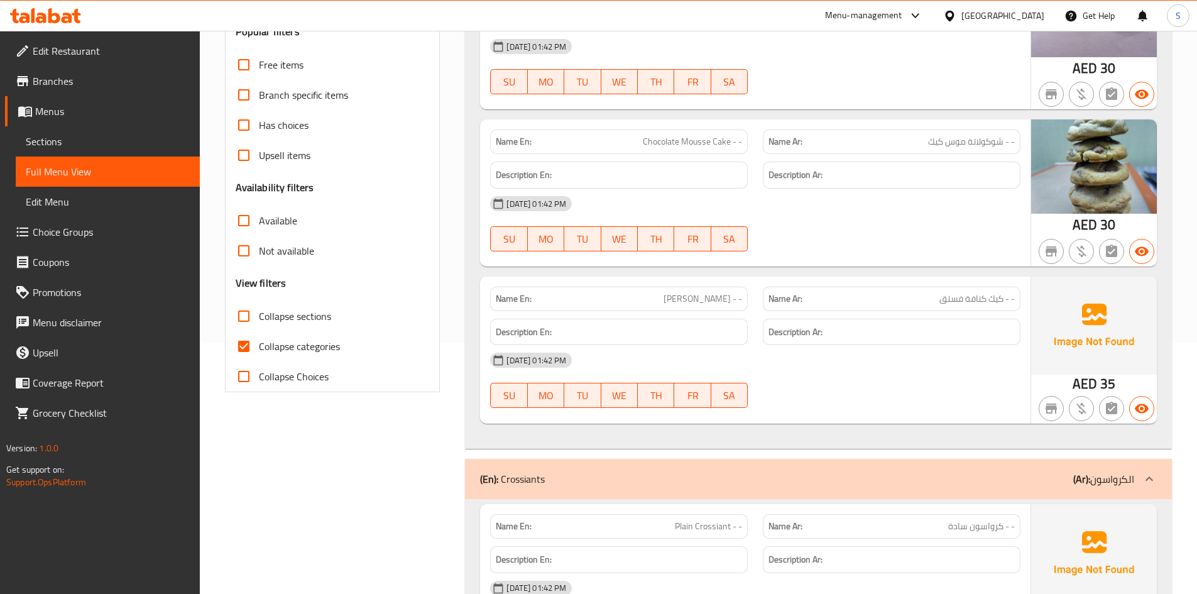
click at [272, 346] on span "Collapse categories" at bounding box center [299, 346] width 81 height 15
click at [259, 346] on input "Collapse categories" at bounding box center [244, 346] width 30 height 30
checkbox input "false"
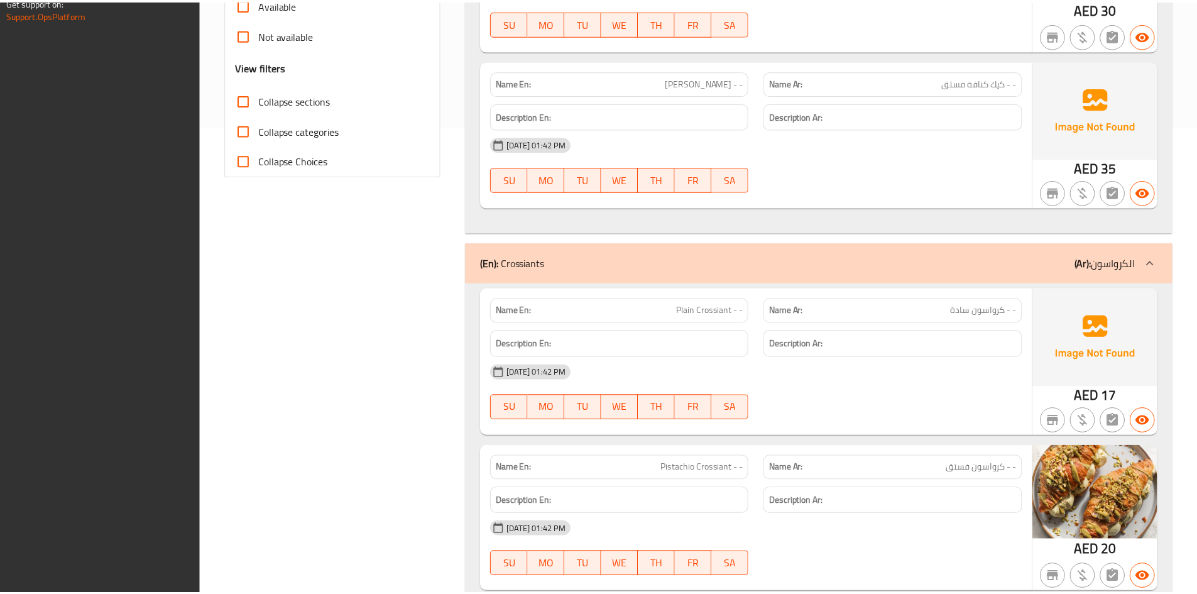
scroll to position [830, 0]
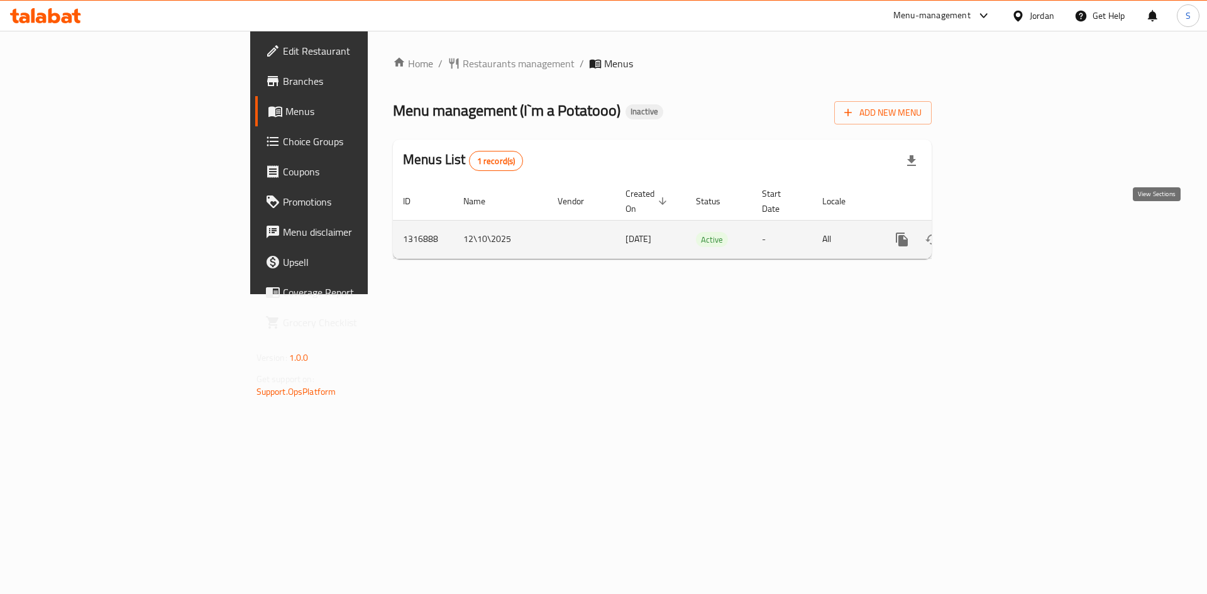
click at [1008, 228] on link "enhanced table" at bounding box center [992, 239] width 30 height 30
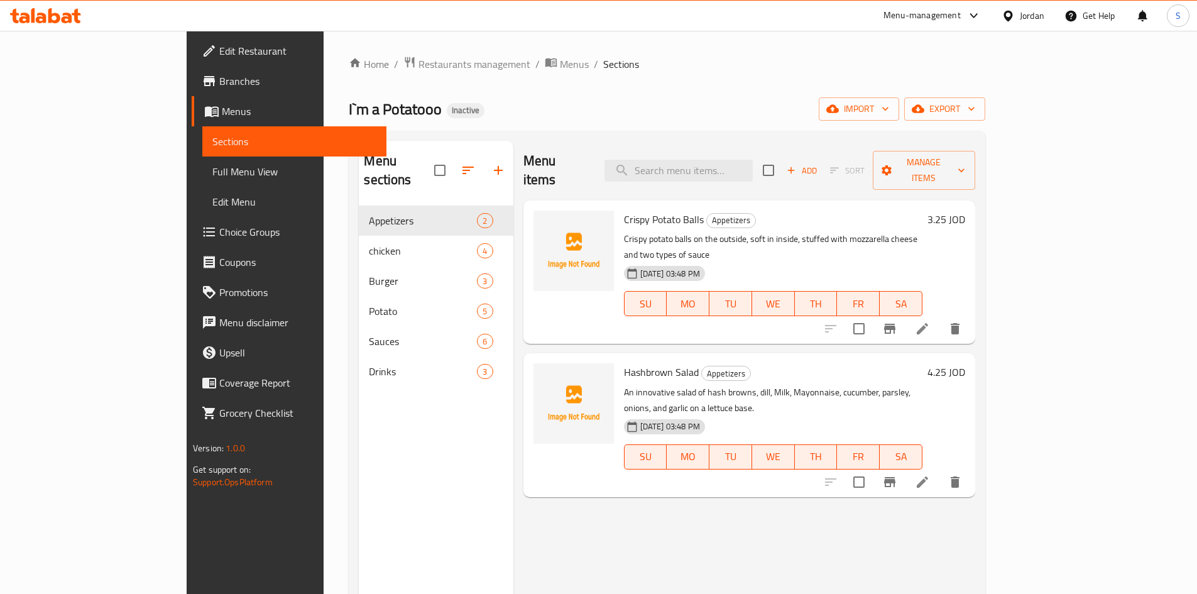
click at [534, 464] on div "Menu items Add Sort Manage items Crispy Potato Balls Appetizers Crispy potato b…" at bounding box center [745, 438] width 462 height 594
click at [975, 106] on span "export" at bounding box center [945, 109] width 61 height 16
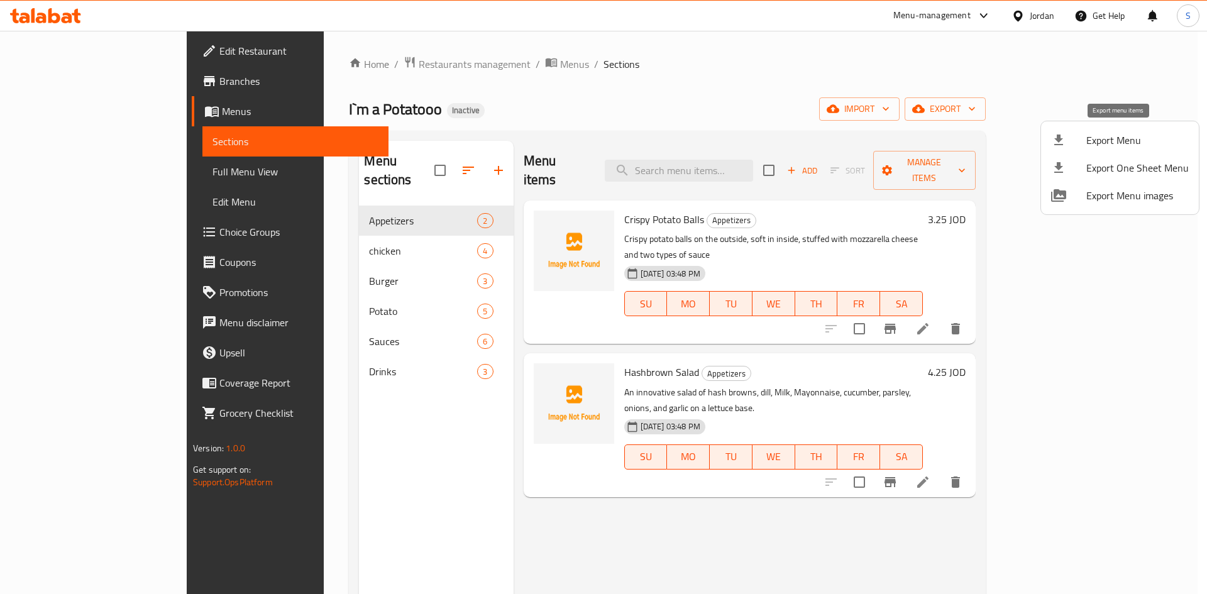
click at [1073, 135] on div at bounding box center [1068, 140] width 35 height 15
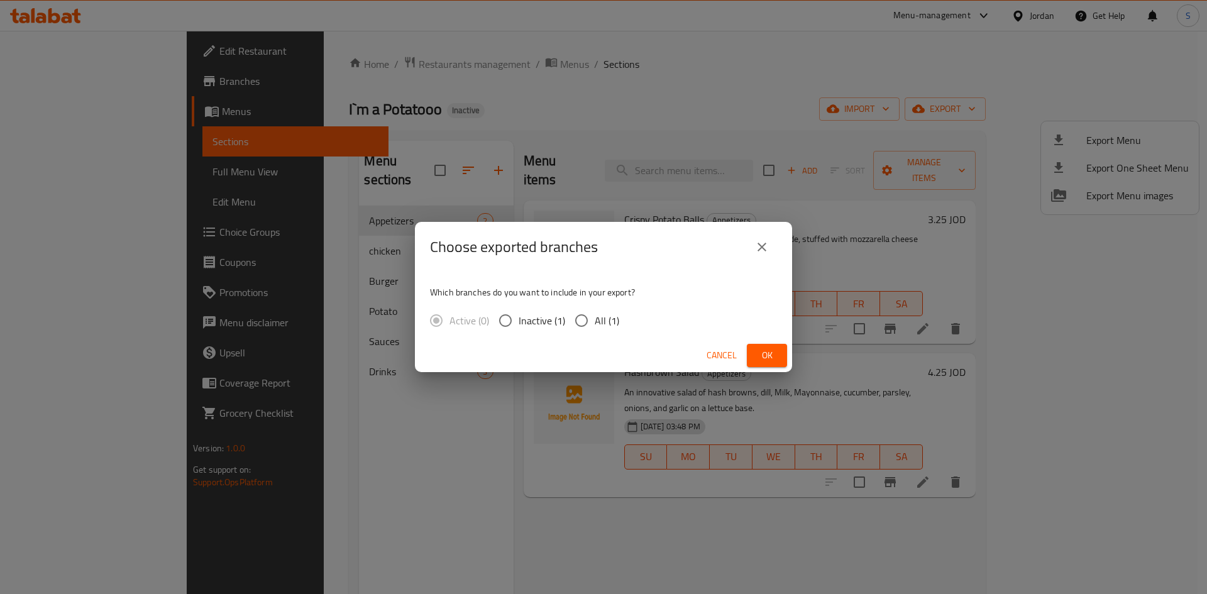
click at [588, 324] on input "All (1)" at bounding box center [581, 320] width 26 height 26
radio input "true"
click at [782, 354] on button "Ok" at bounding box center [767, 355] width 40 height 23
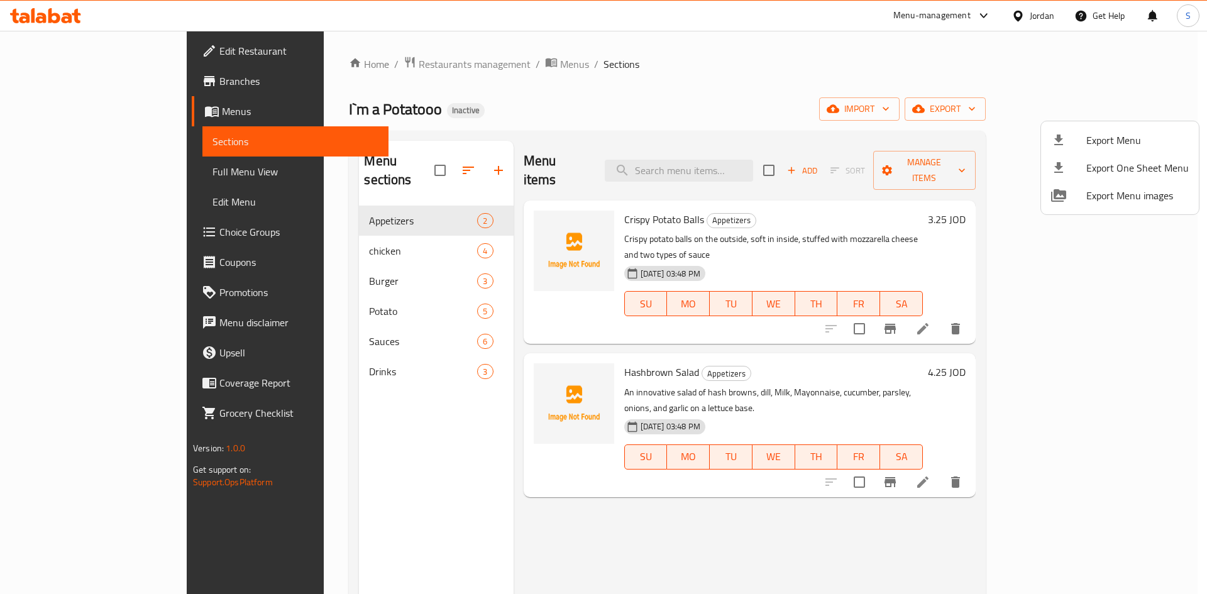
click at [68, 176] on div at bounding box center [603, 297] width 1207 height 594
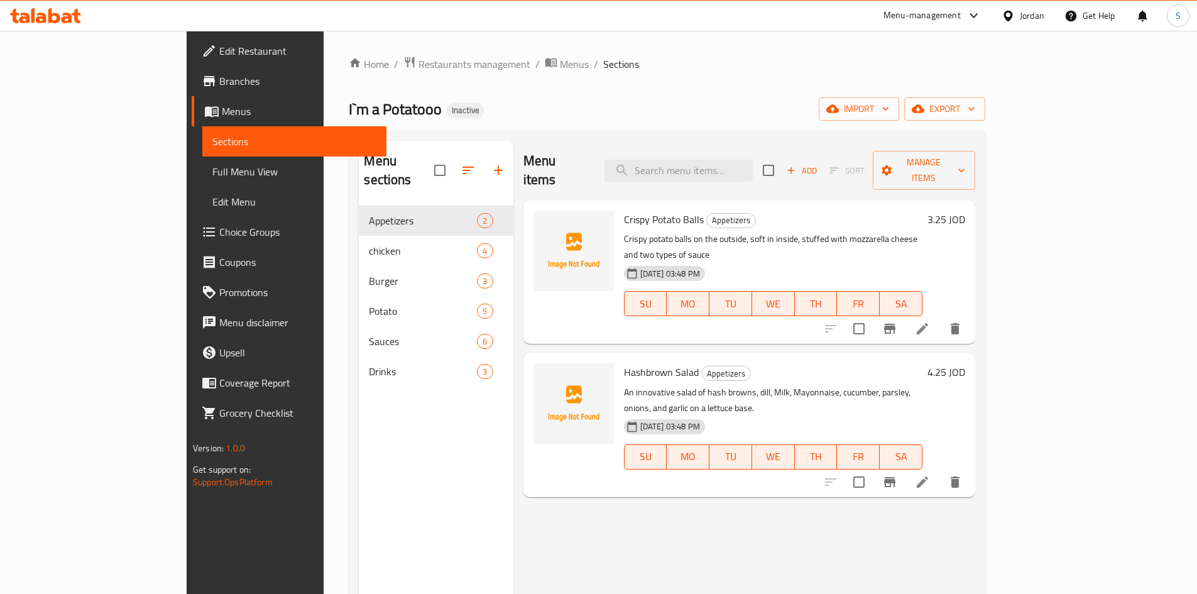
click at [212, 172] on span "Full Menu View" at bounding box center [294, 171] width 164 height 15
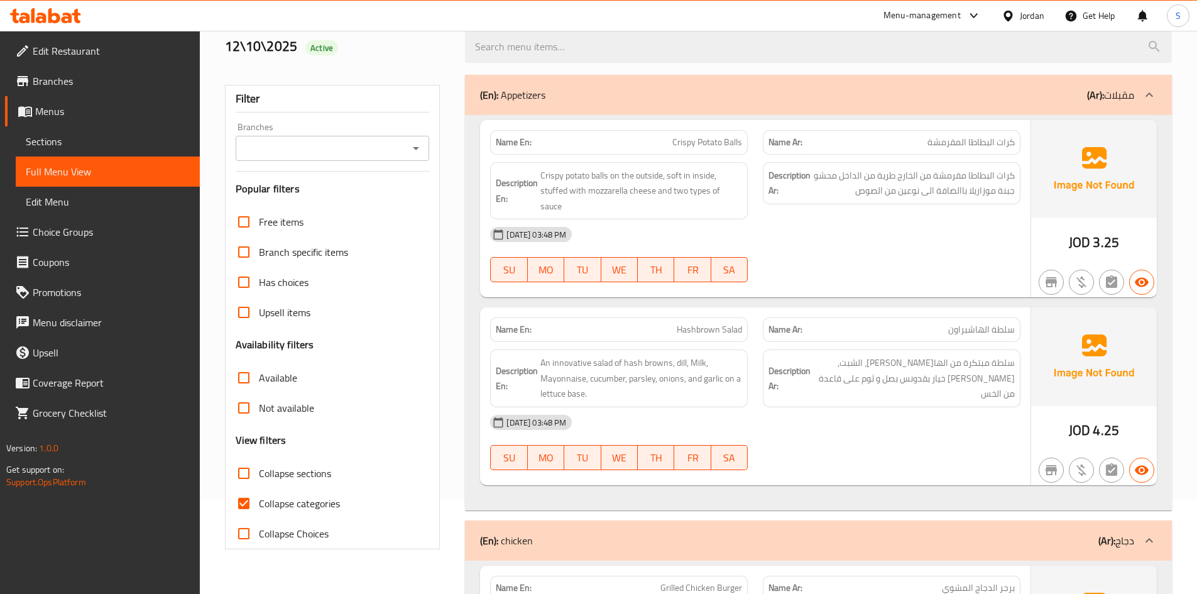
scroll to position [189, 0]
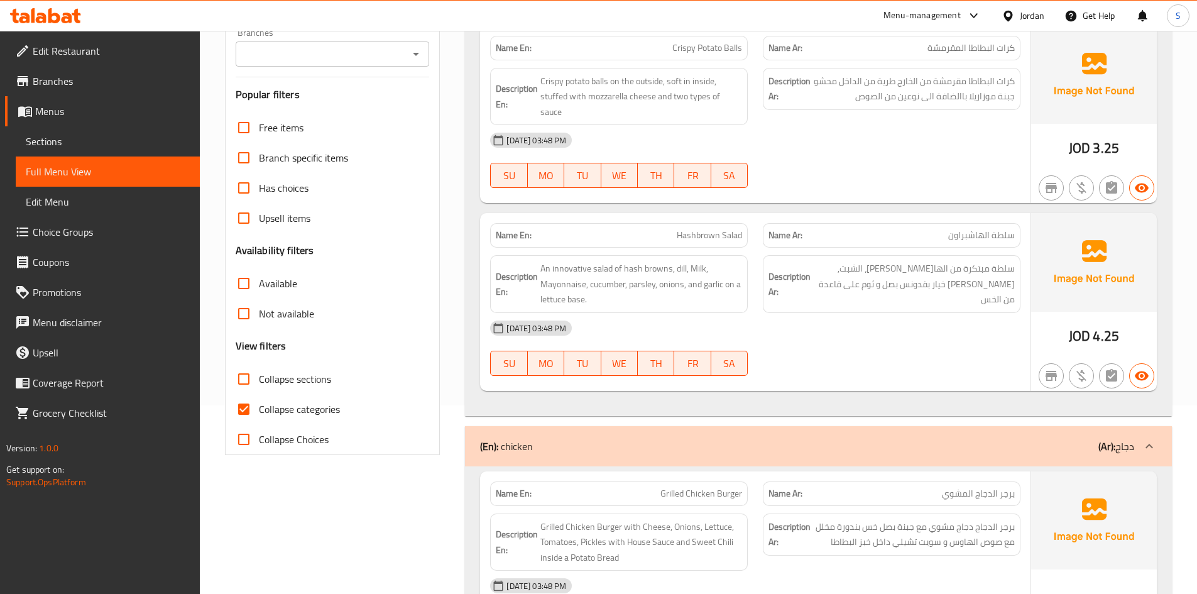
click at [273, 415] on span "Collapse categories" at bounding box center [299, 409] width 81 height 15
click at [259, 415] on input "Collapse categories" at bounding box center [244, 409] width 30 height 30
checkbox input "false"
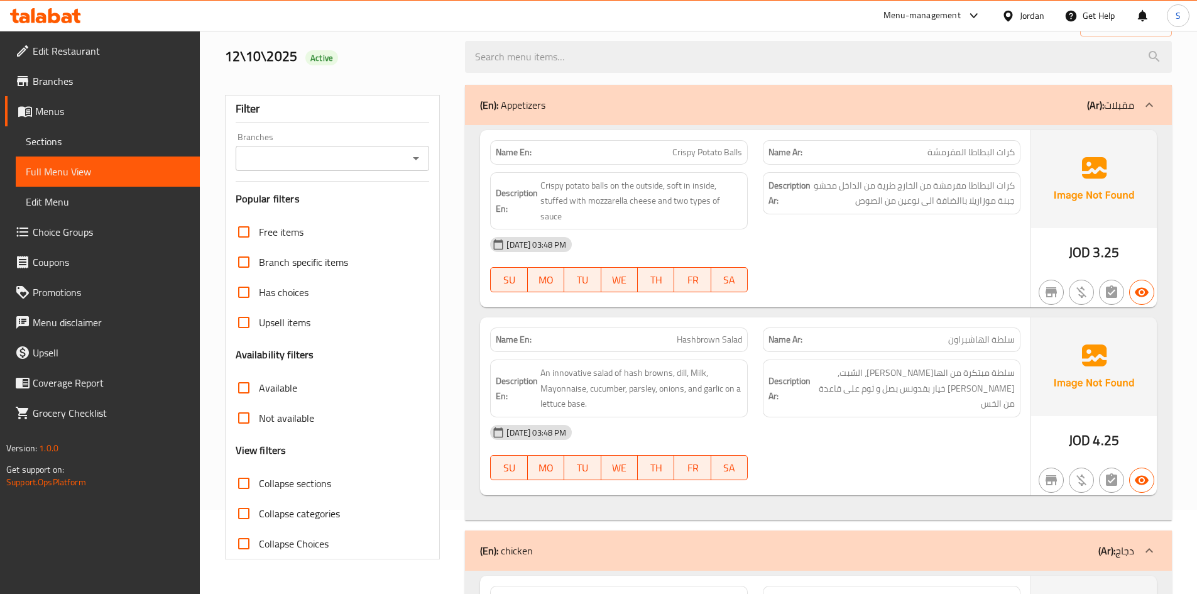
scroll to position [0, 0]
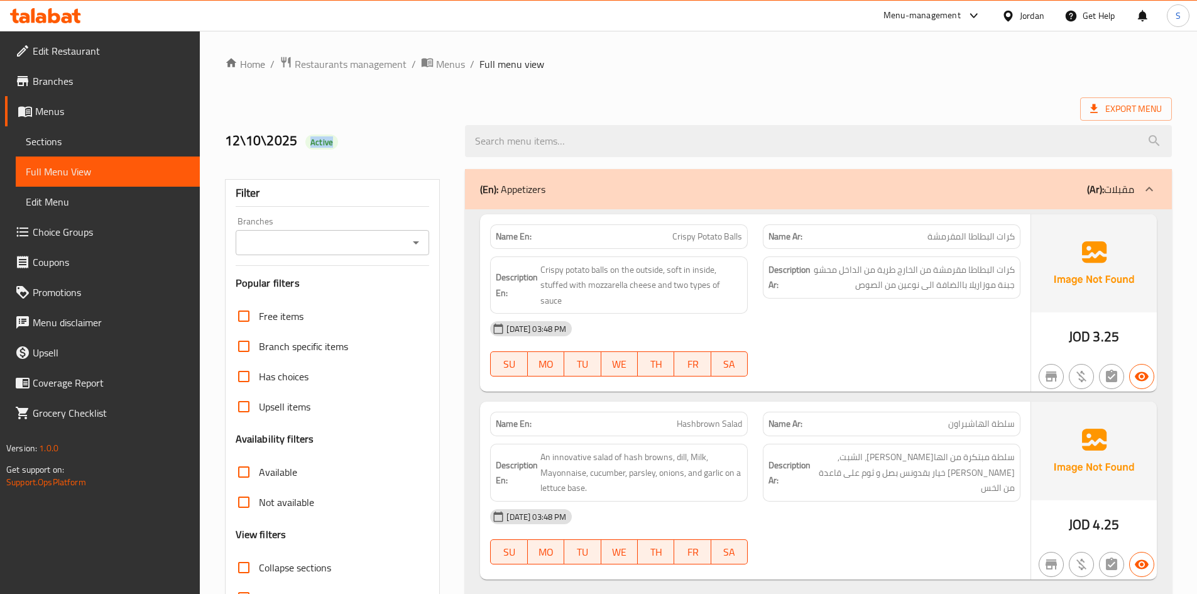
drag, startPoint x: 302, startPoint y: 138, endPoint x: 383, endPoint y: 138, distance: 80.5
click at [383, 138] on h2 "12\10\2025 Active" at bounding box center [338, 140] width 226 height 19
copy span "Active"
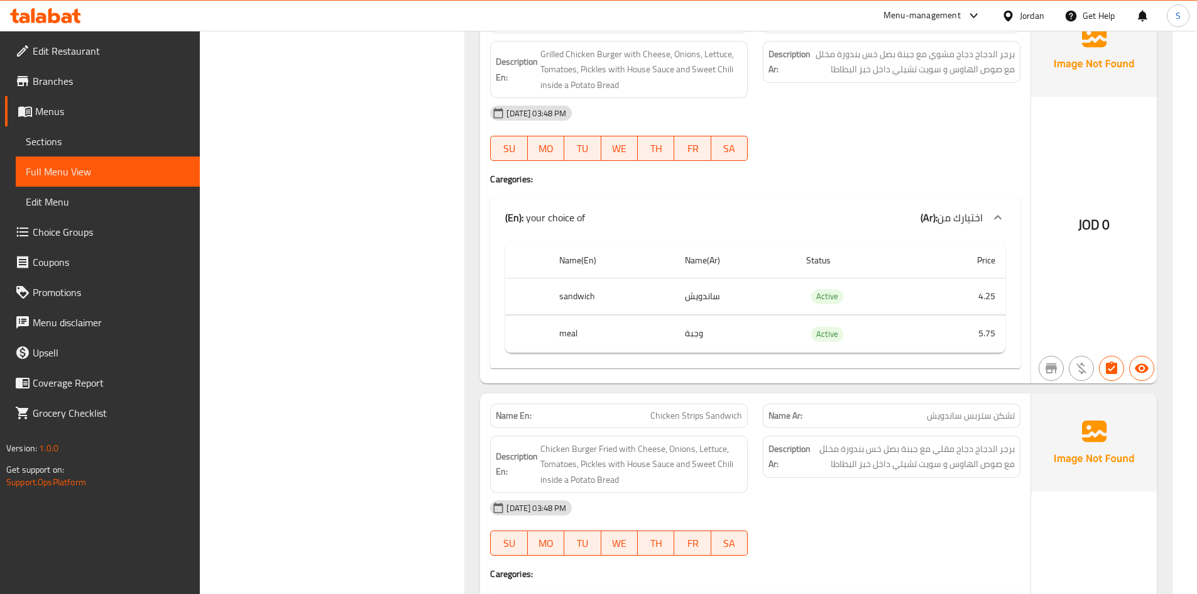
click at [54, 47] on span "Edit Restaurant" at bounding box center [111, 50] width 157 height 15
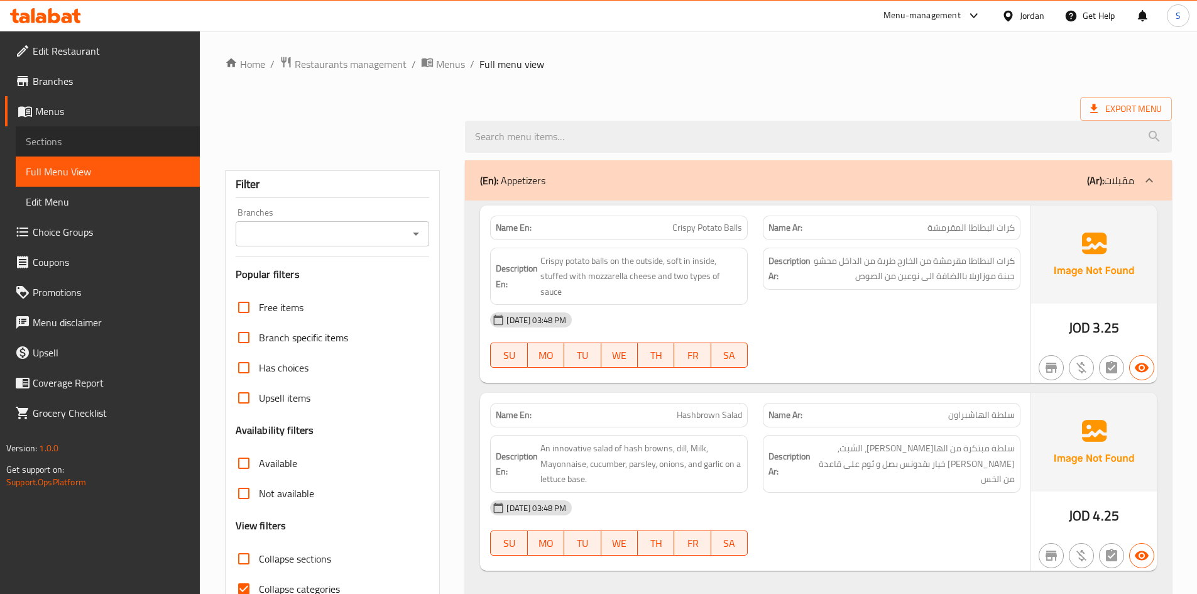
click at [97, 148] on span "Sections" at bounding box center [108, 141] width 164 height 15
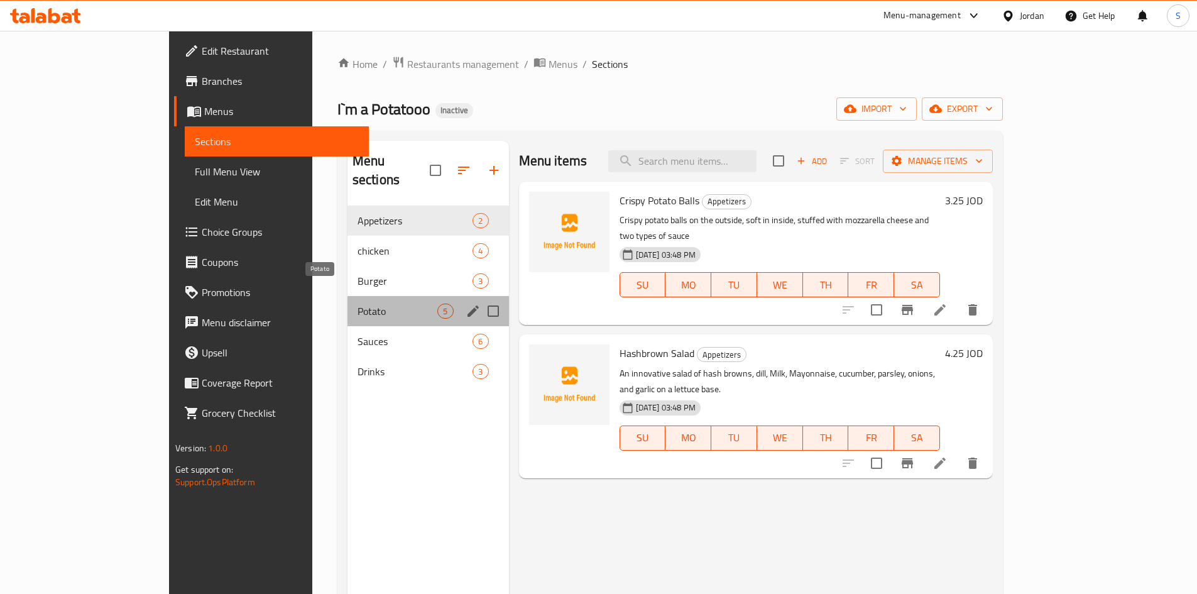
click at [358, 304] on span "Potato" at bounding box center [398, 311] width 80 height 15
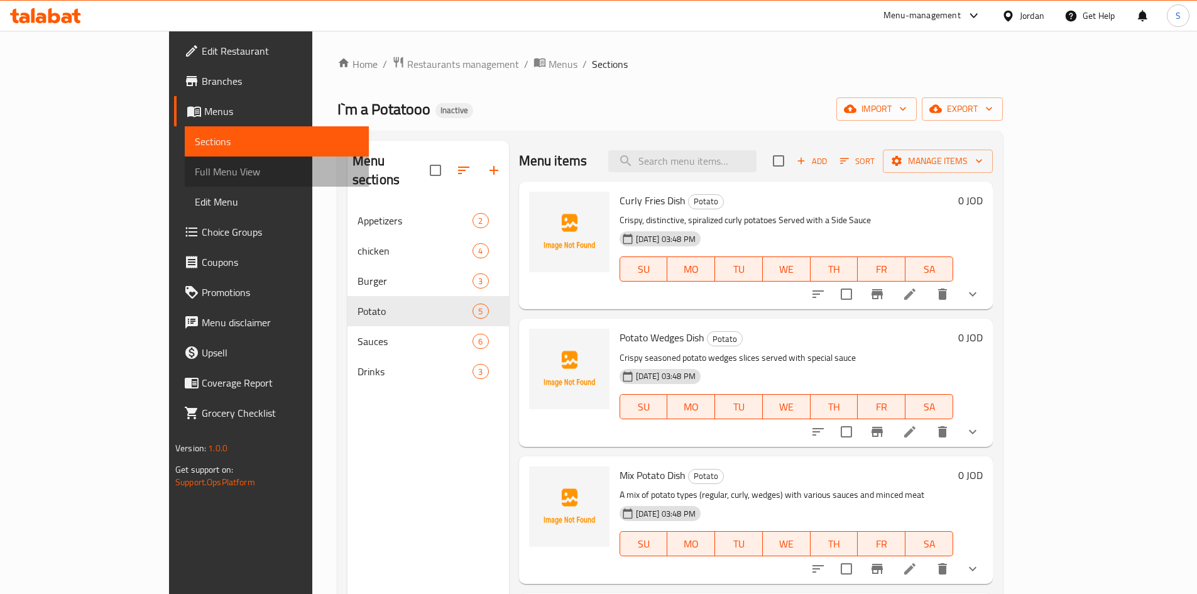
click at [185, 160] on link "Full Menu View" at bounding box center [277, 172] width 184 height 30
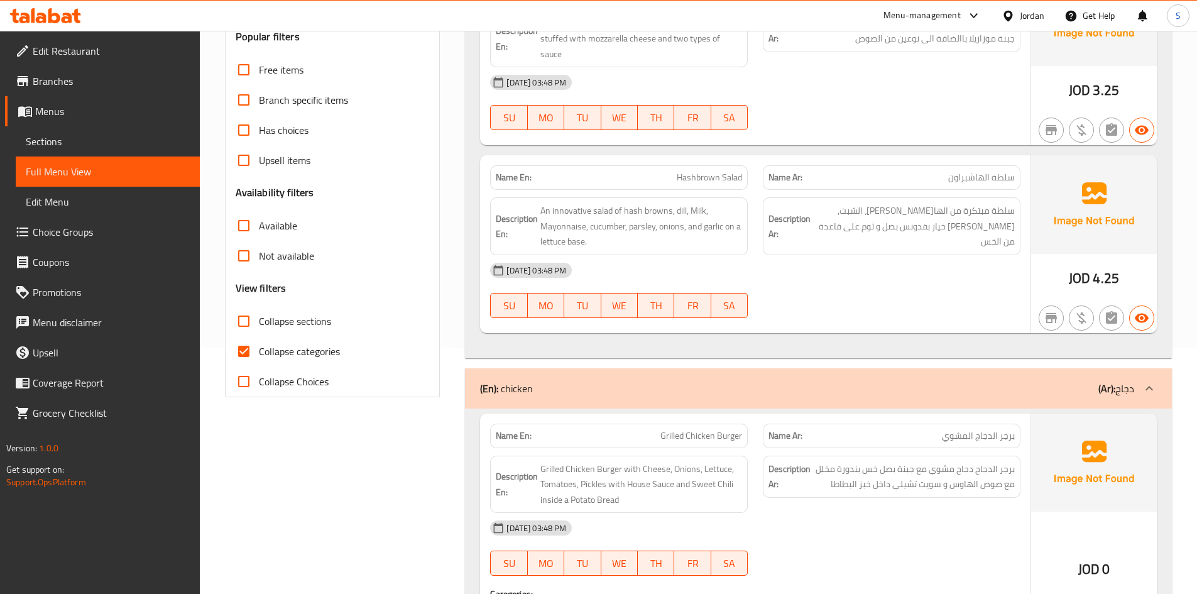
scroll to position [251, 0]
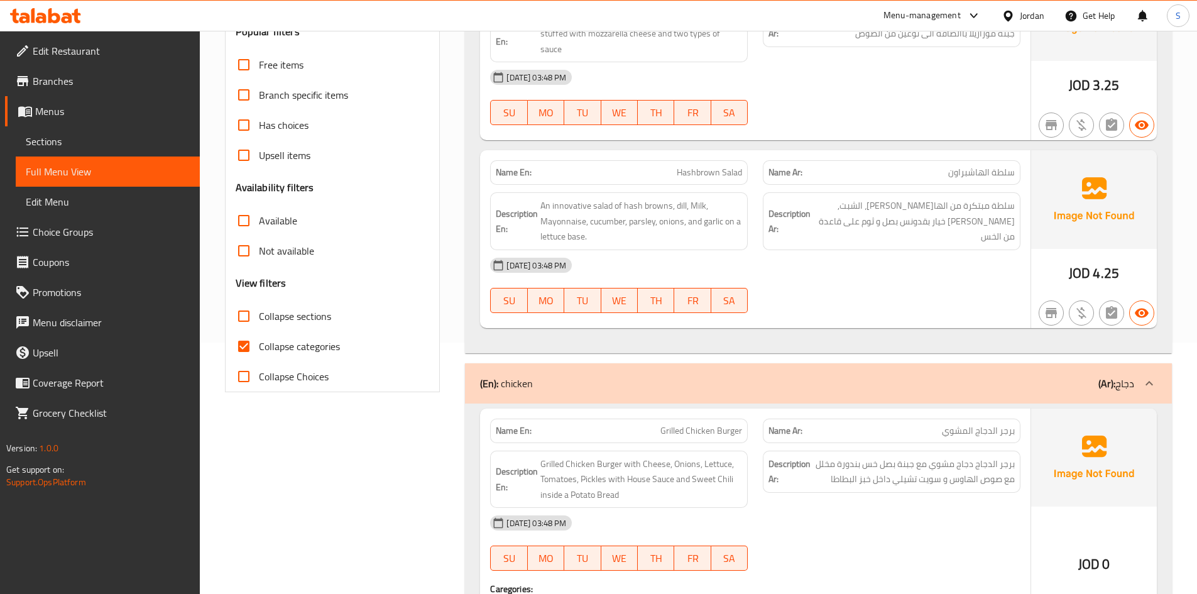
click at [256, 345] on input "Collapse categories" at bounding box center [244, 346] width 30 height 30
checkbox input "false"
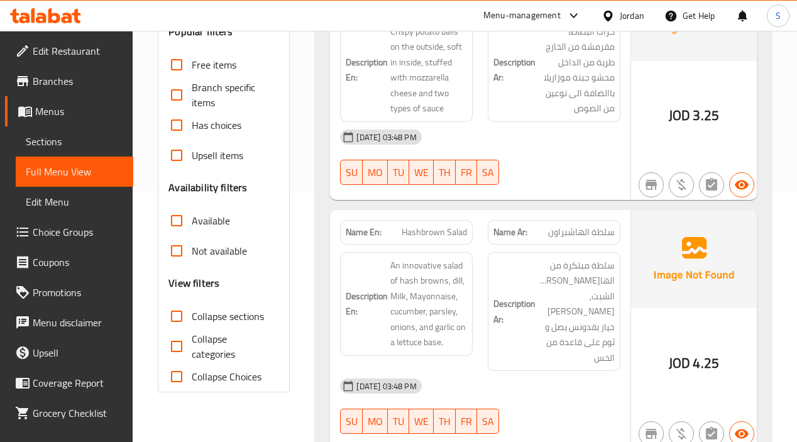
click at [197, 314] on span "Collapse sections" at bounding box center [228, 316] width 72 height 15
click at [192, 314] on input "Collapse sections" at bounding box center [177, 316] width 30 height 30
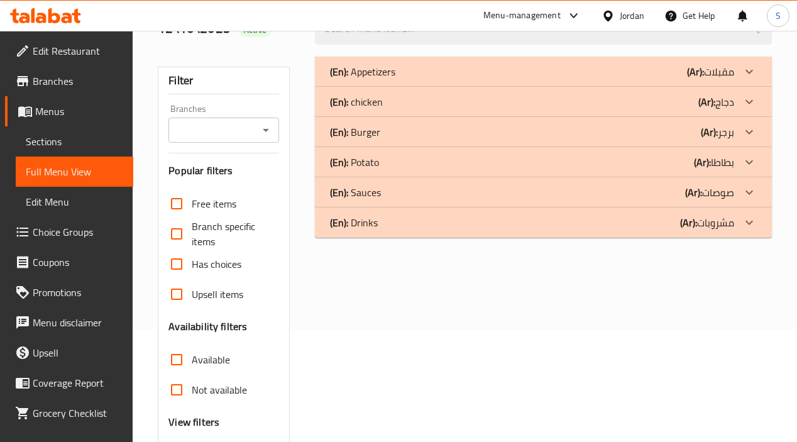
scroll to position [101, 0]
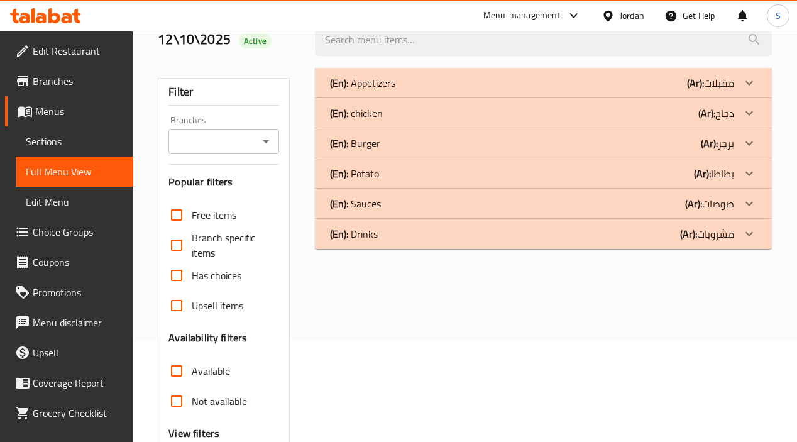
click at [687, 206] on b "(Ar):" at bounding box center [693, 203] width 17 height 19
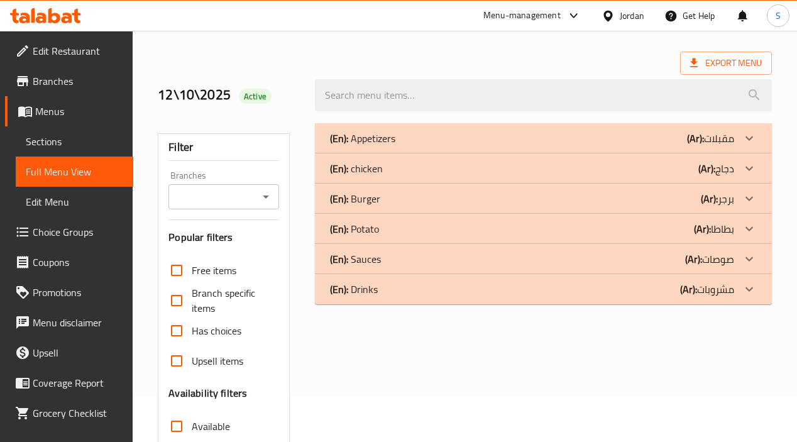
scroll to position [38, 0]
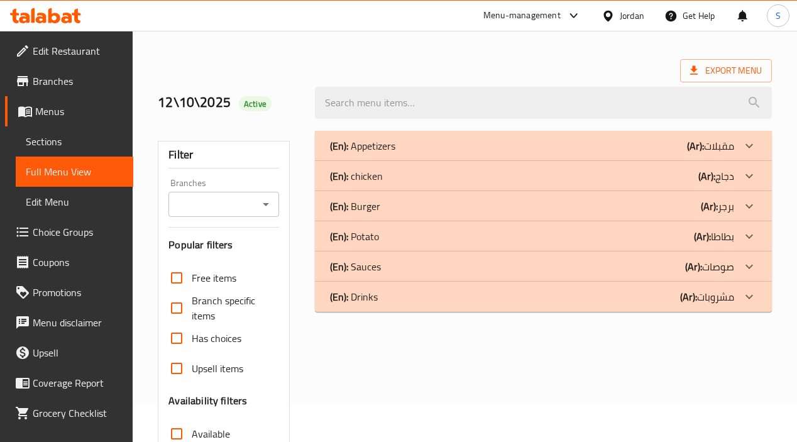
click at [695, 270] on b "(Ar):" at bounding box center [693, 266] width 17 height 19
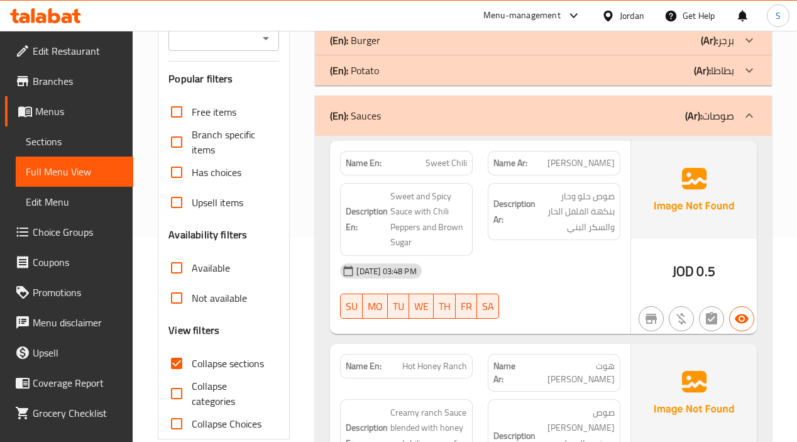
scroll to position [227, 0]
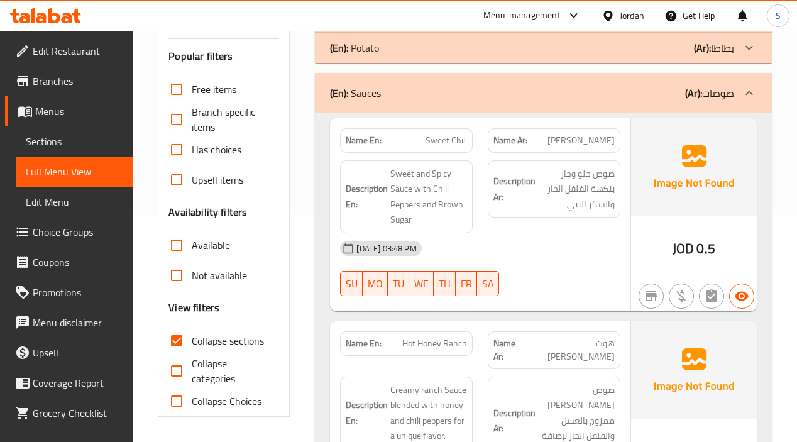
click at [541, 221] on div "Description Ar: صوص حلو وحار بنكهة الفلفل الحار والسكر البني" at bounding box center [554, 197] width 148 height 88
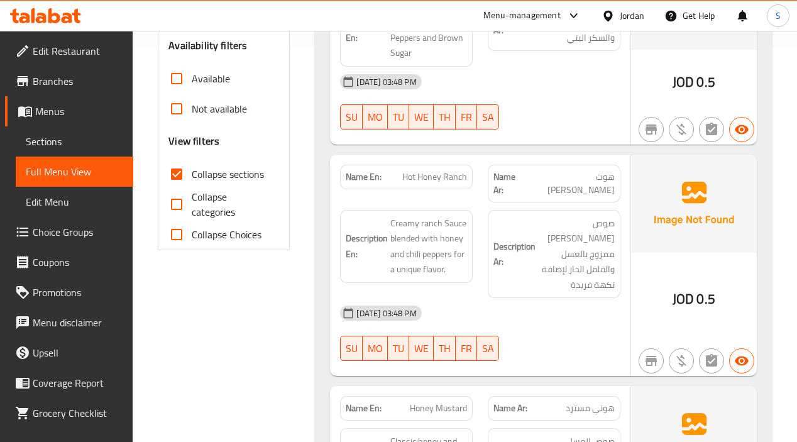
scroll to position [415, 0]
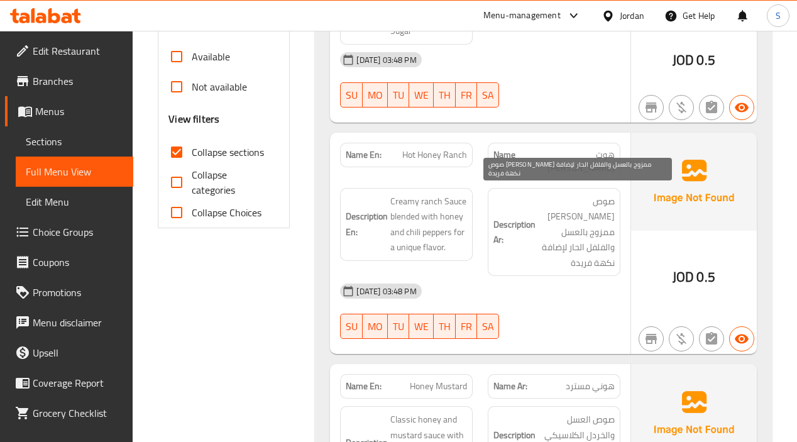
click at [585, 241] on span "صوص [PERSON_NAME] ممزوج بالعسل والفلفل الحار لإضافة نكهة فريدة" at bounding box center [576, 232] width 77 height 77
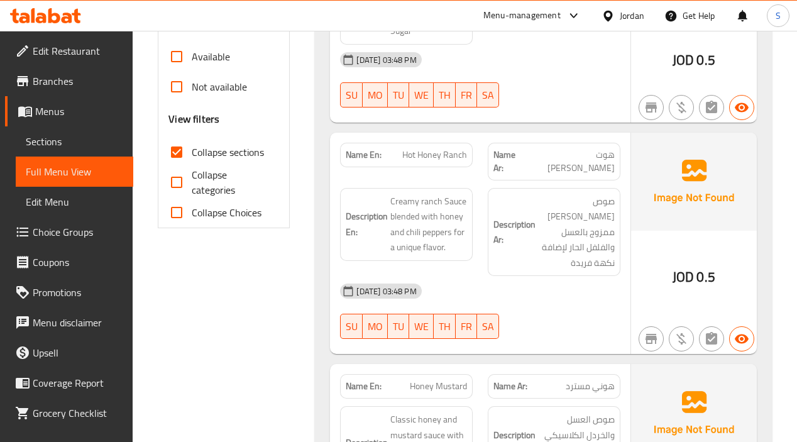
click at [591, 398] on div "Description Ar: صوص العسل والخردل الكلاسيكي بطعم متوازن بين الحلاوة والحدة" at bounding box center [554, 450] width 148 height 104
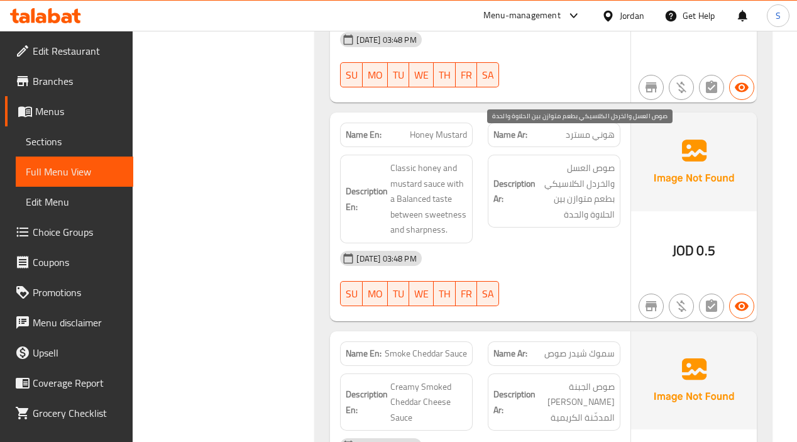
scroll to position [793, 0]
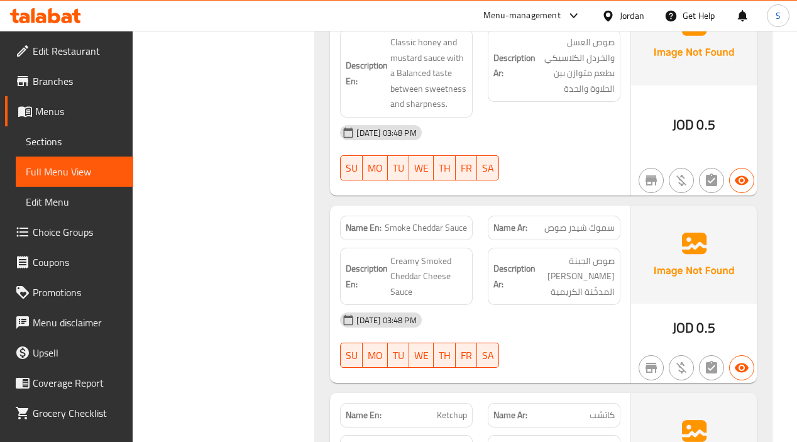
click at [589, 305] on div "[DATE] 03:48 PM" at bounding box center [479, 320] width 295 height 30
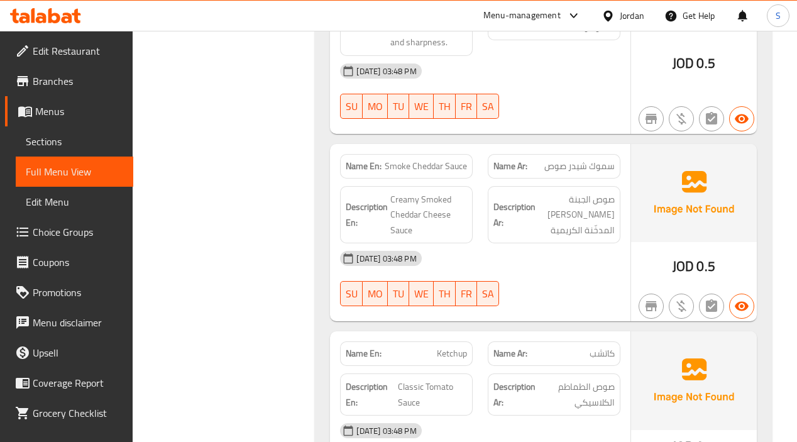
scroll to position [981, 0]
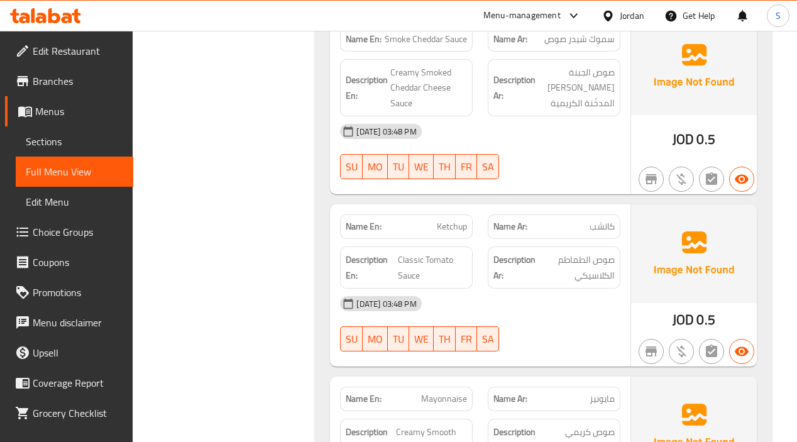
click at [581, 289] on div "[DATE] 03:48 PM" at bounding box center [479, 304] width 295 height 30
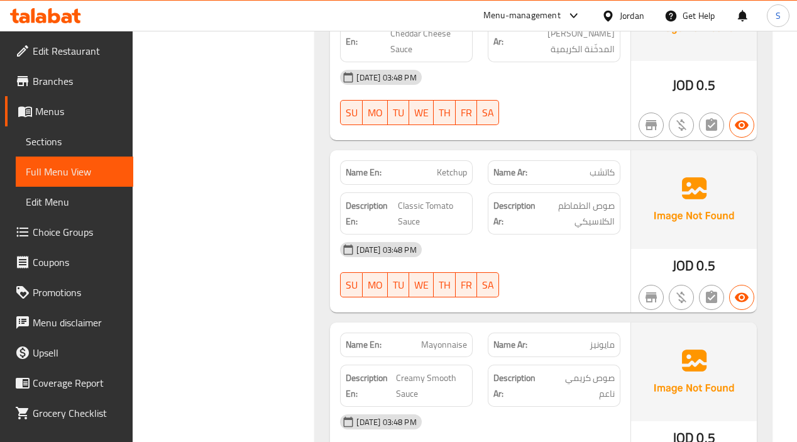
scroll to position [1107, 0]
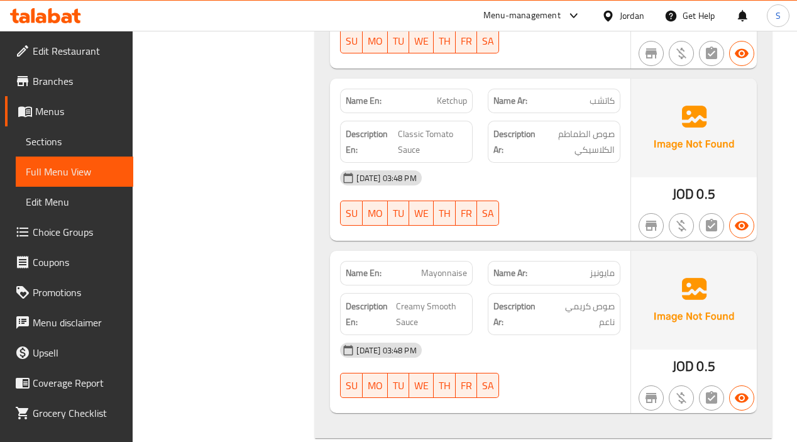
click at [612, 300] on span "صوص كريمي ناعم" at bounding box center [582, 314] width 66 height 31
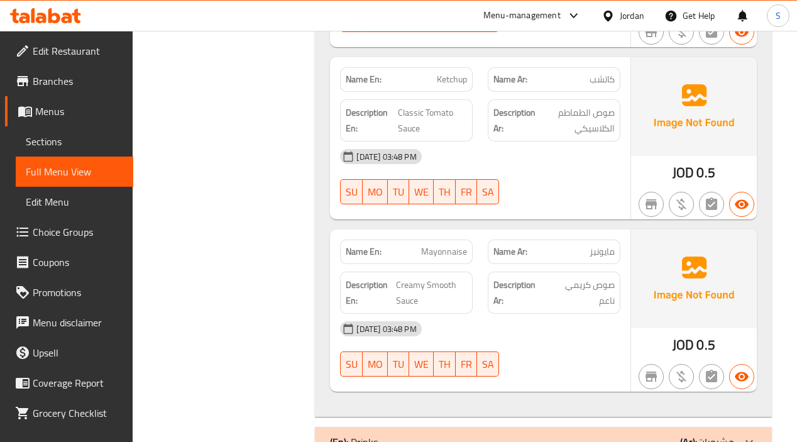
scroll to position [1140, 0]
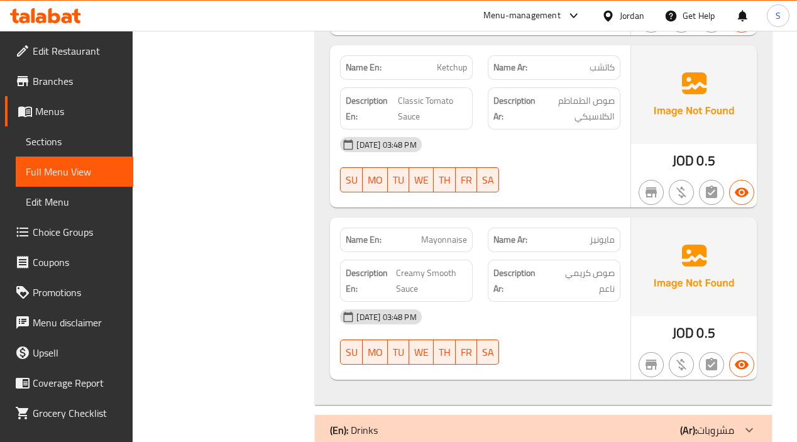
click at [721, 415] on div "(En): Drinks (Ar): مشروبات" at bounding box center [543, 430] width 456 height 30
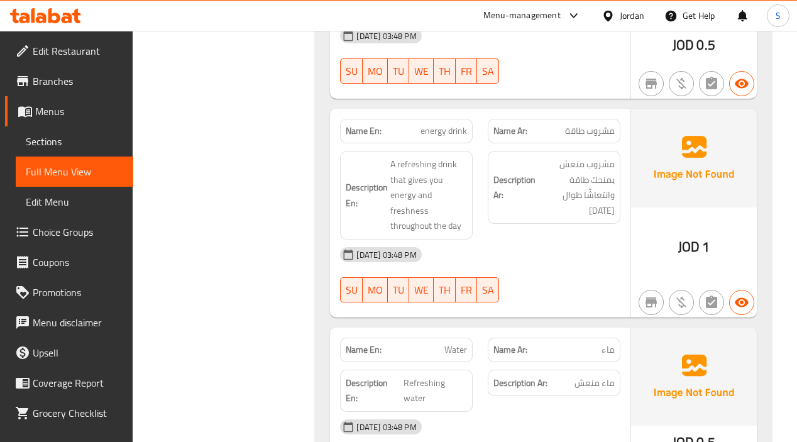
scroll to position [1746, 0]
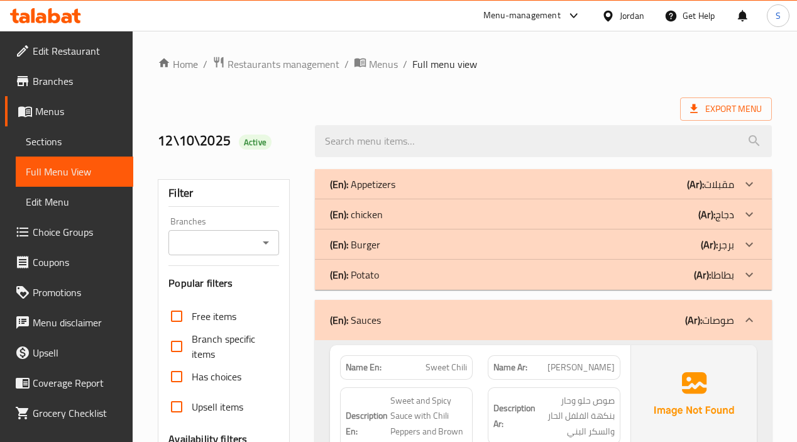
click at [513, 214] on div "(En): chicken (Ar): دجاج" at bounding box center [532, 214] width 404 height 15
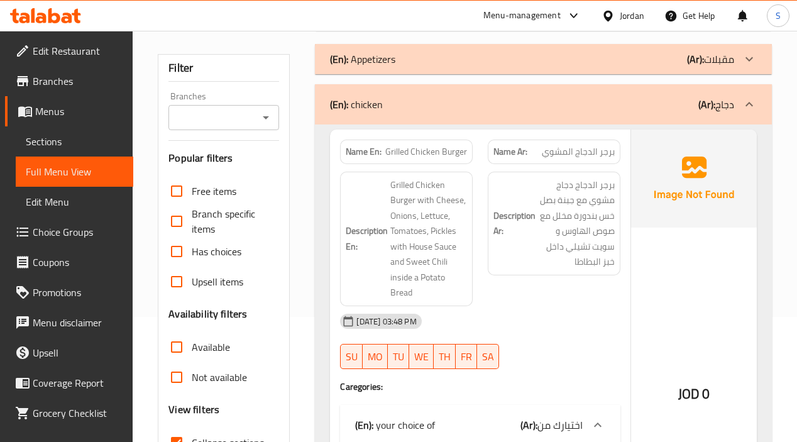
scroll to position [126, 0]
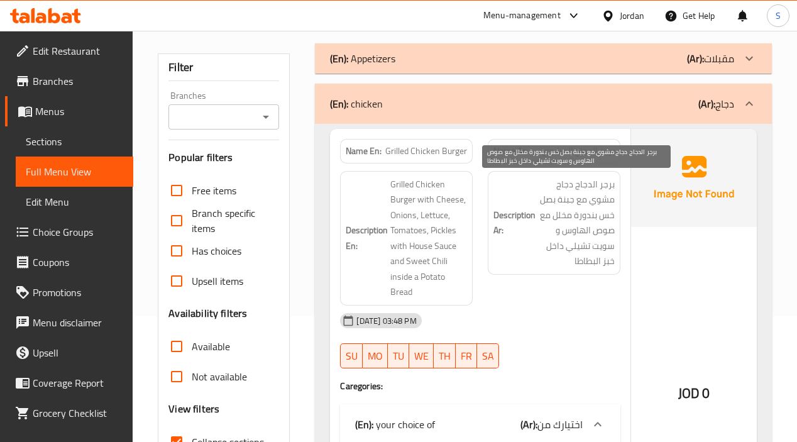
click at [538, 238] on span "برجر الدجاج دجاج مشوي مع جبنة بصل خس بندورة مخلل مع صوص الهاوس و سويت تشيلي داخ…" at bounding box center [576, 223] width 77 height 92
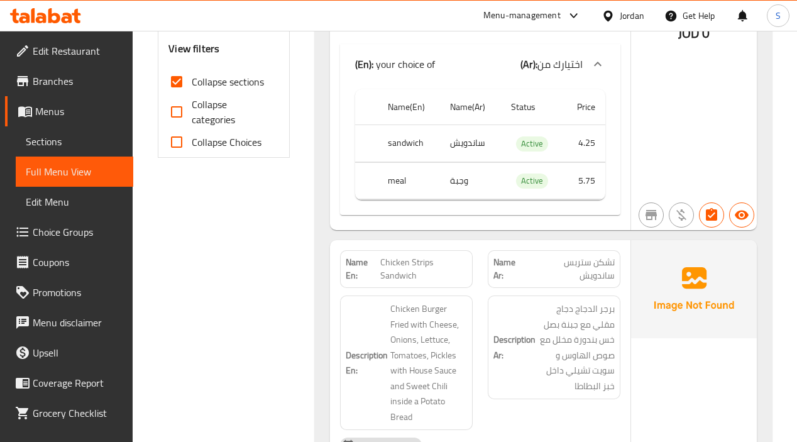
scroll to position [566, 0]
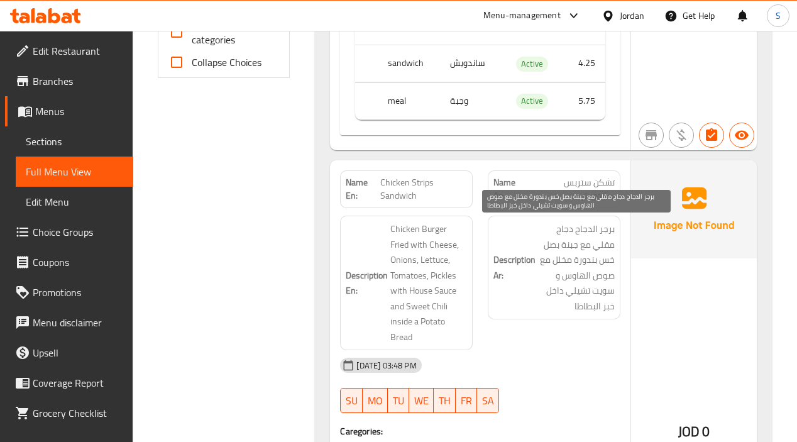
click at [598, 277] on span "برجر الدجاج دجاج مقلي مع جبنة بصل خس بندورة مخلل مع صوص الهاوس و سويت تشيلي داخ…" at bounding box center [576, 267] width 77 height 92
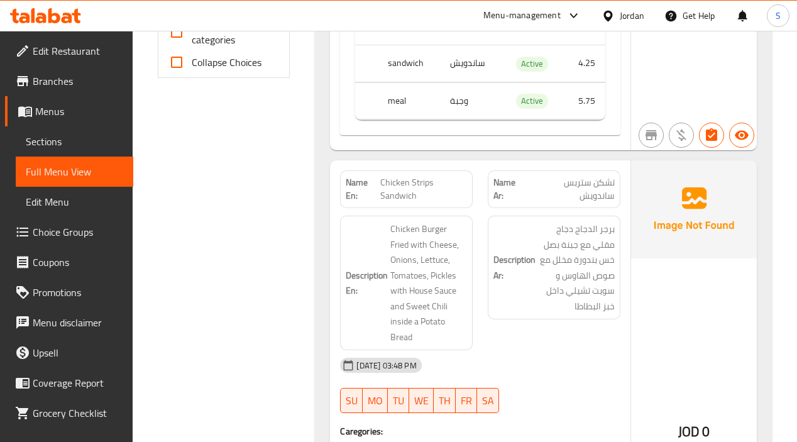
click at [404, 184] on span "Chicken Strips Sandwich" at bounding box center [423, 189] width 87 height 26
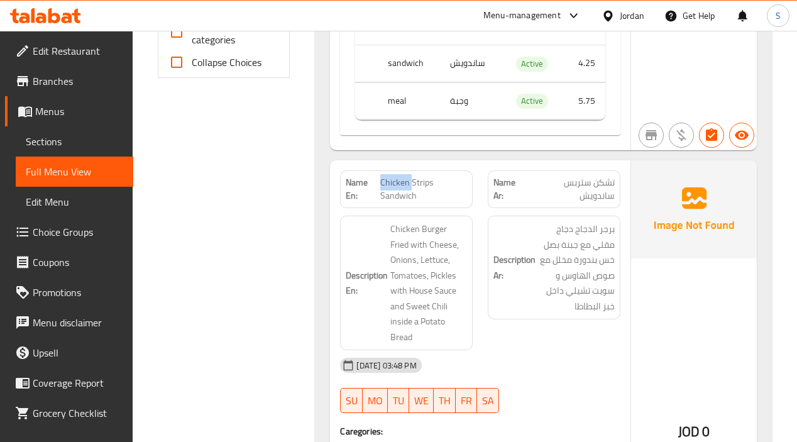
click at [404, 184] on span "Chicken Strips Sandwich" at bounding box center [423, 189] width 87 height 26
copy span "Chicken Strips Sandwich"
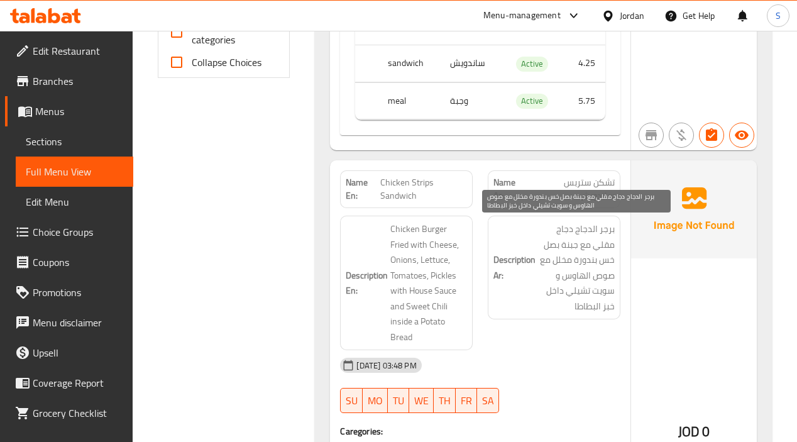
drag, startPoint x: 608, startPoint y: 264, endPoint x: 617, endPoint y: 261, distance: 9.3
click at [608, 264] on span "برجر الدجاج دجاج مقلي مع جبنة بصل خس بندورة مخلل مع صوص الهاوس و سويت تشيلي داخ…" at bounding box center [576, 267] width 77 height 92
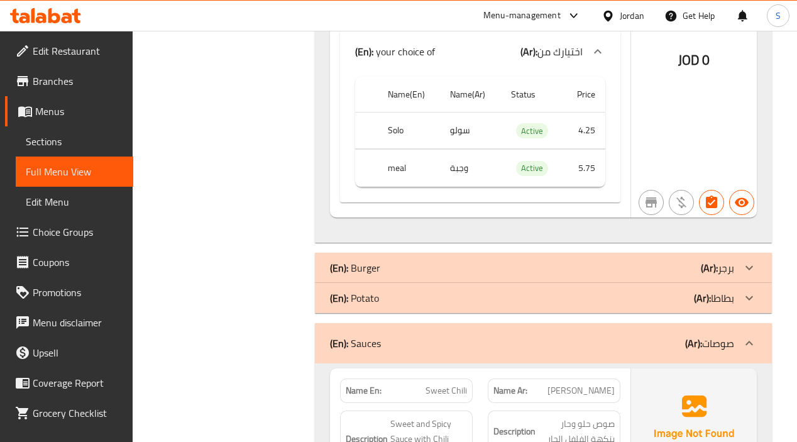
scroll to position [1823, 0]
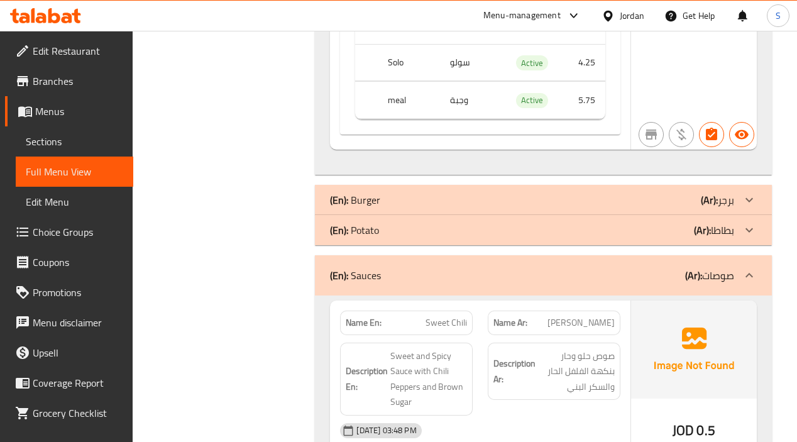
click at [294, 345] on div "Filter Branches Branches Popular filters Free items Branch specific items Has c…" at bounding box center [228, 247] width 157 height 3816
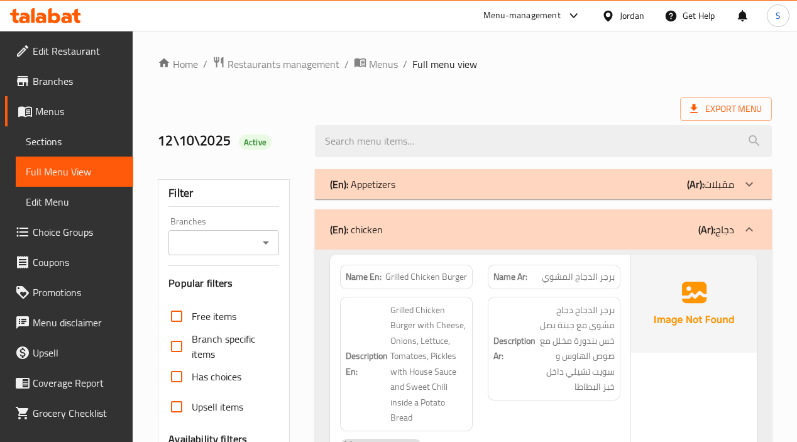
click at [624, 190] on div "(En): Appetizers (Ar): مقبلات" at bounding box center [532, 184] width 404 height 15
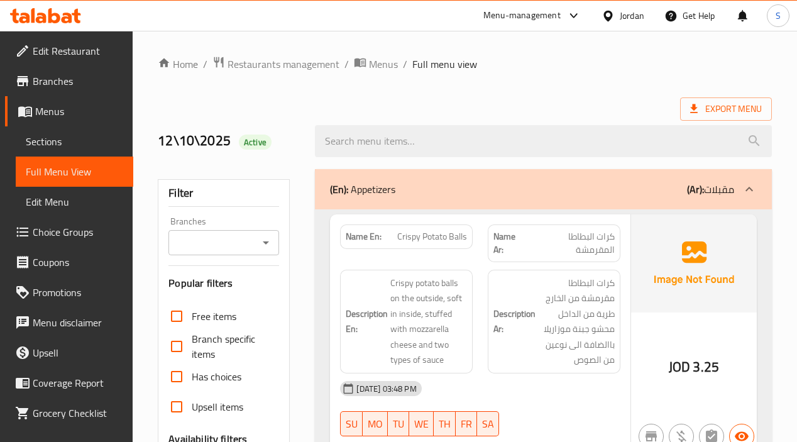
click at [558, 326] on span "كرات البطاطا مقرمشة من الخارج طرية من الداخل محشو جبنة موزاريلا باالضافة الى نو…" at bounding box center [576, 321] width 77 height 92
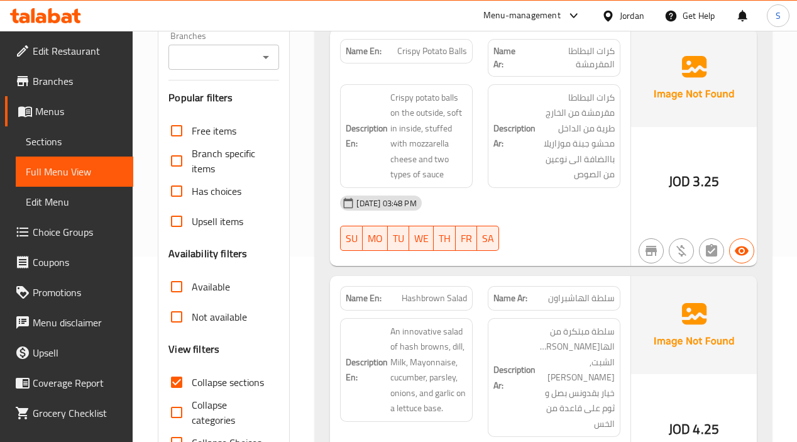
scroll to position [251, 0]
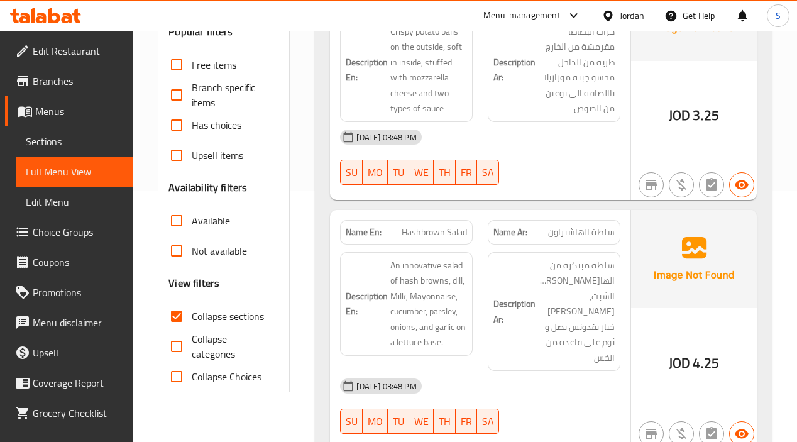
click at [587, 305] on span "سلطة مبتكرة من الهاش براون، الشبت, لبن مايونيز خيار بقدونس بصل و ثوم على قاعدة …" at bounding box center [576, 312] width 77 height 108
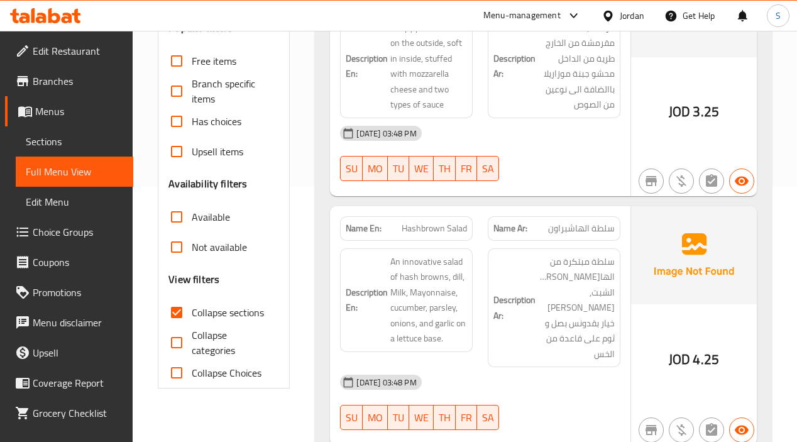
scroll to position [440, 0]
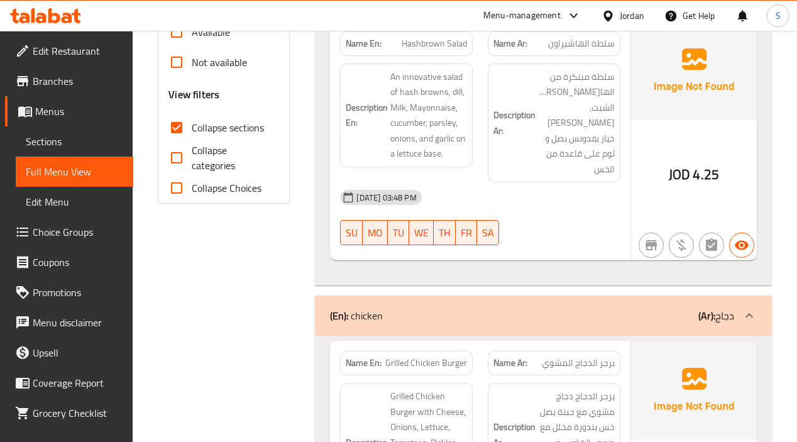
click at [524, 356] on strong "Name Ar:" at bounding box center [510, 362] width 34 height 13
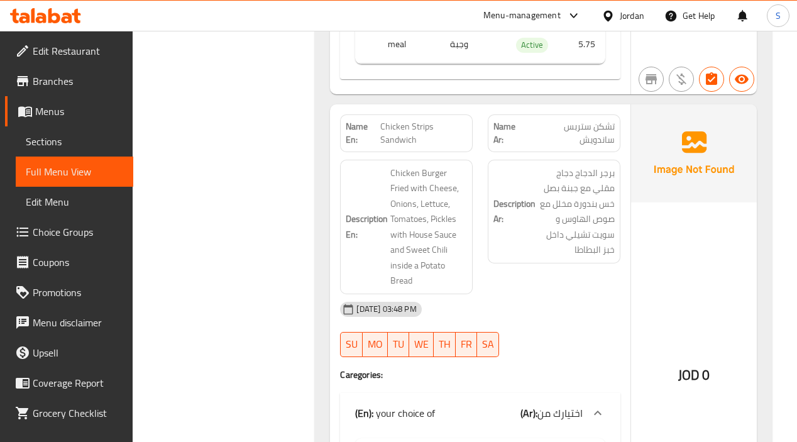
scroll to position [2329, 0]
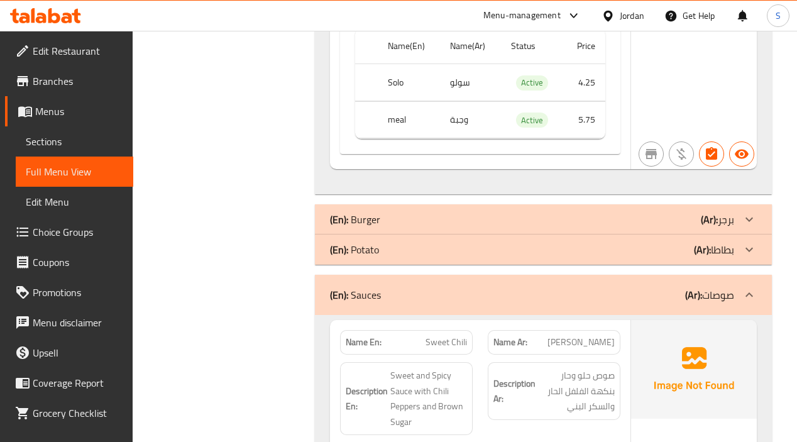
click at [531, 242] on div "(En): Potato (Ar): بطاطا" at bounding box center [532, 249] width 404 height 15
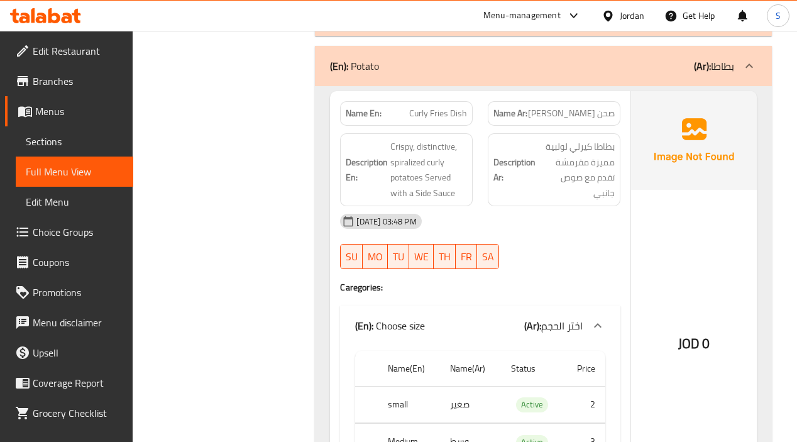
scroll to position [2518, 0]
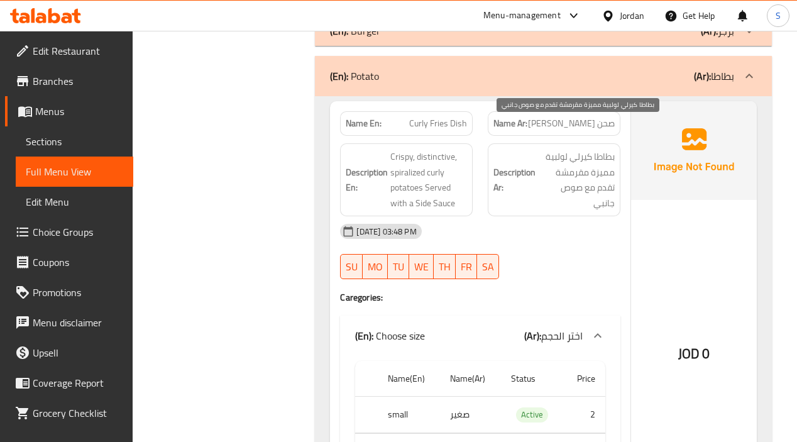
click at [566, 179] on span "بطاطا كيرلي لولبية مميزة مقرمشة تقدم مع صوص جانبي" at bounding box center [576, 180] width 77 height 62
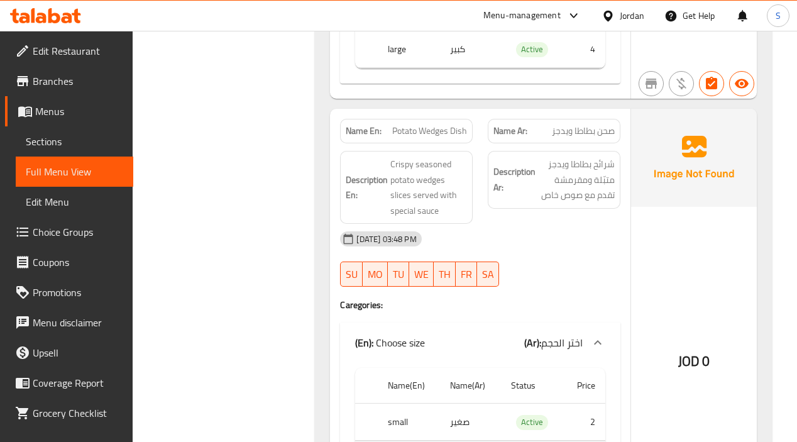
scroll to position [3084, 0]
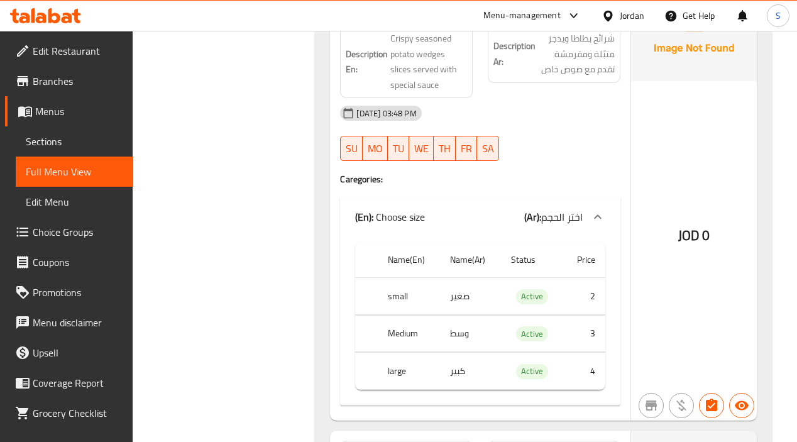
click at [574, 153] on div at bounding box center [554, 160] width 148 height 15
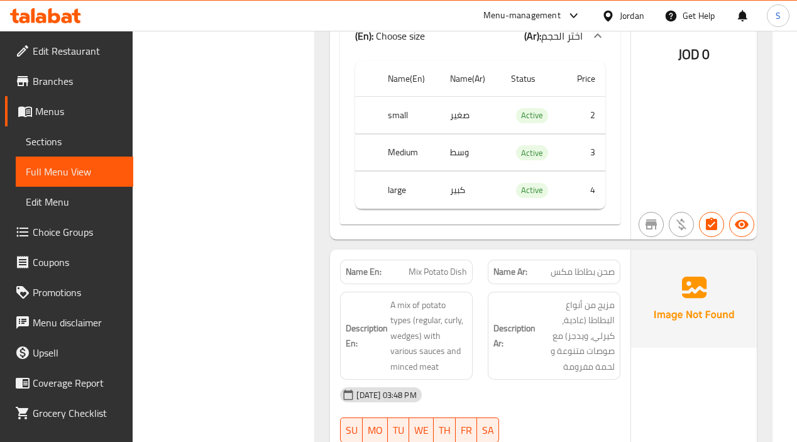
scroll to position [3272, 0]
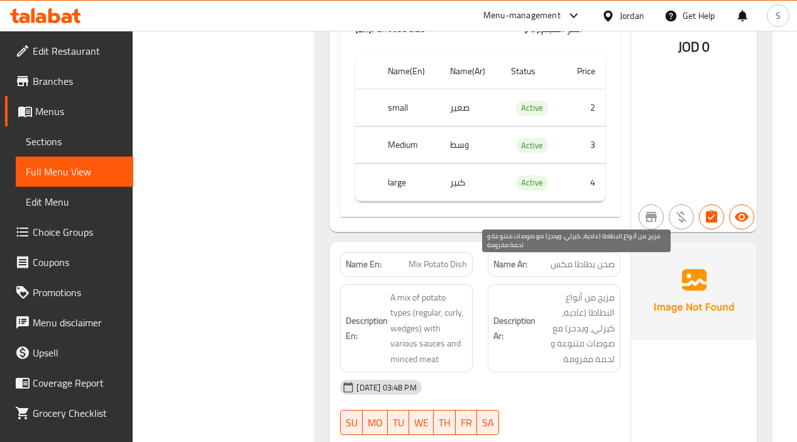
click at [593, 306] on span "مزيج من أنواع البطاطا (عادية، كيرلي، ويدجز) مع صوصات متنوعة و لحمة مفرومة" at bounding box center [576, 328] width 77 height 77
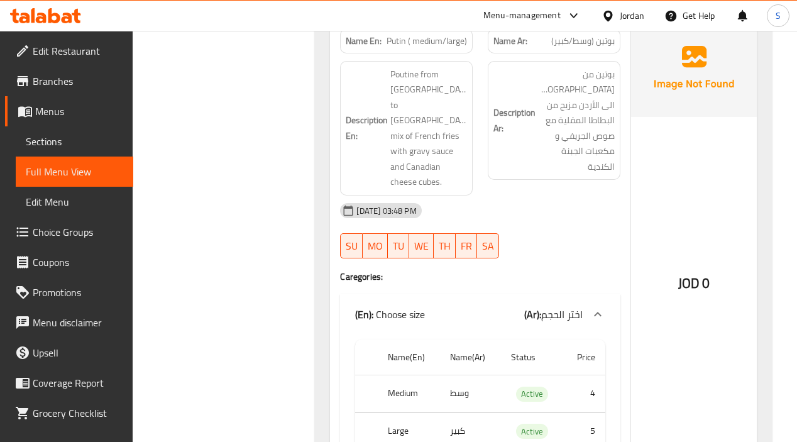
scroll to position [3964, 0]
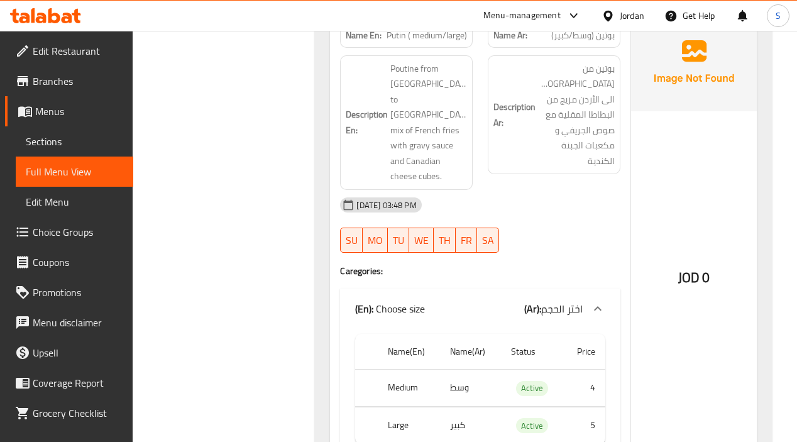
click at [544, 265] on h4 "Caregories:" at bounding box center [480, 271] width 280 height 13
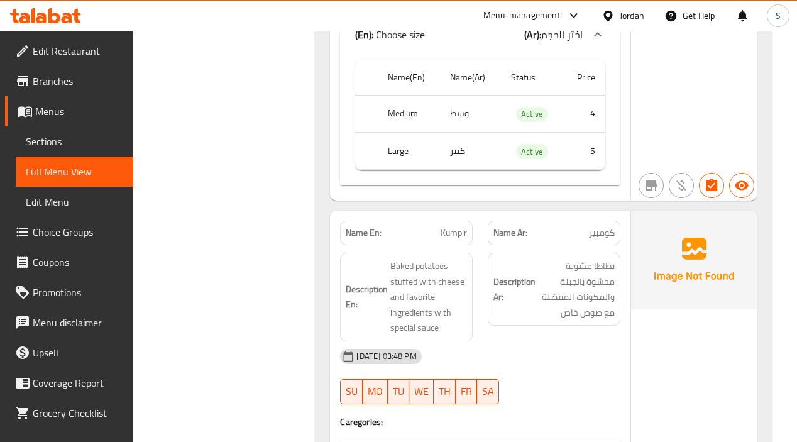
scroll to position [4215, 0]
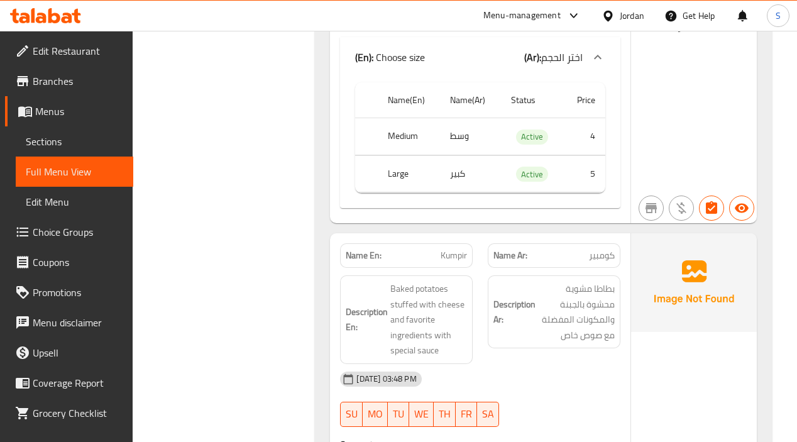
click at [590, 290] on div "Description Ar: بطاطا مشوية محشوة بالجبنة والمكونات المفضلة مع صوص خاص" at bounding box center [554, 320] width 148 height 104
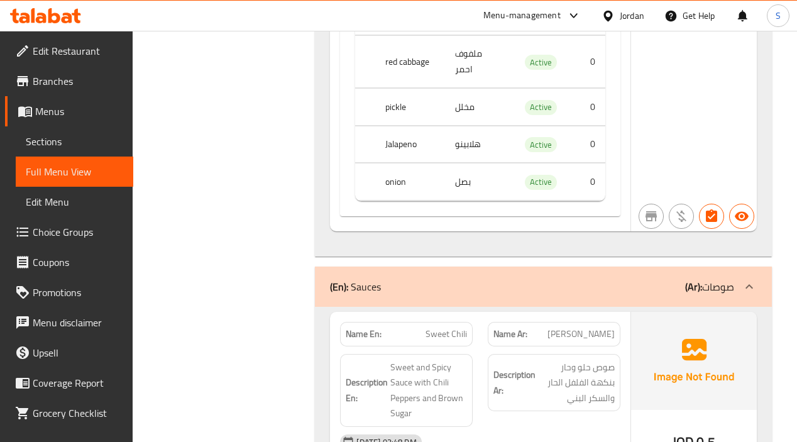
scroll to position [5032, 0]
click at [514, 353] on div "Description Ar: صوص حلو وحار بنكهة الفلفل الحار والسكر البني" at bounding box center [554, 382] width 133 height 58
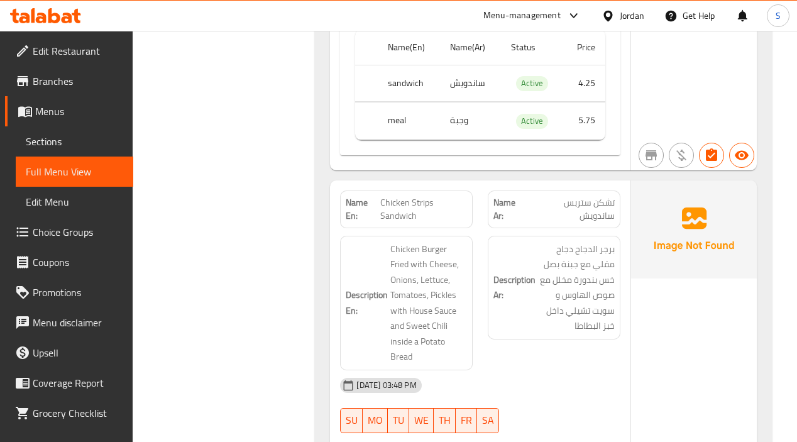
scroll to position [2299, 0]
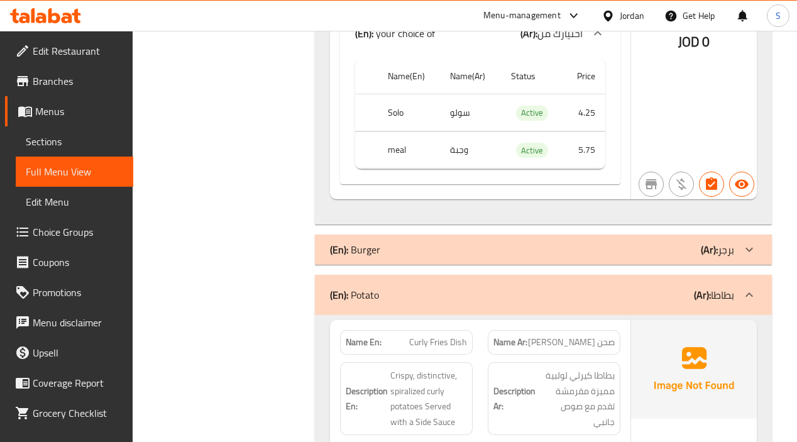
click at [713, 240] on b "(Ar):" at bounding box center [709, 249] width 17 height 19
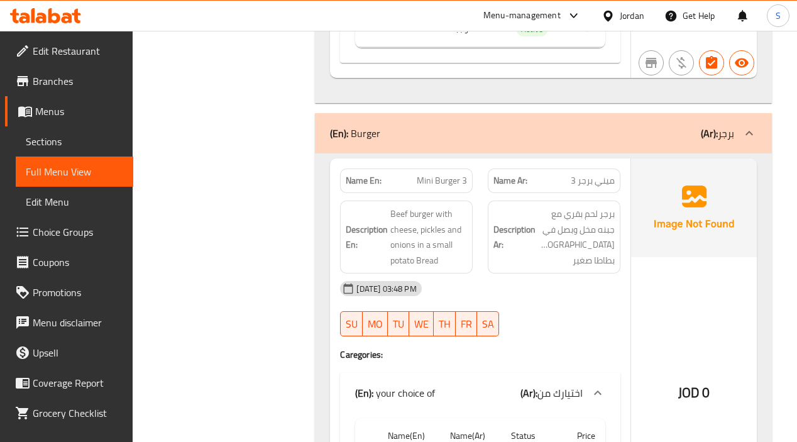
scroll to position [2425, 0]
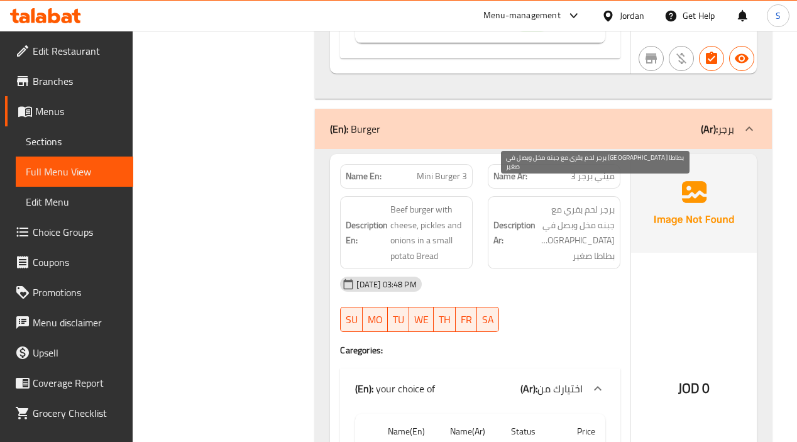
click at [578, 207] on span "برجر لحم بقري مع جبنه مخل وبصل في خبز بطاطا صغير" at bounding box center [576, 233] width 77 height 62
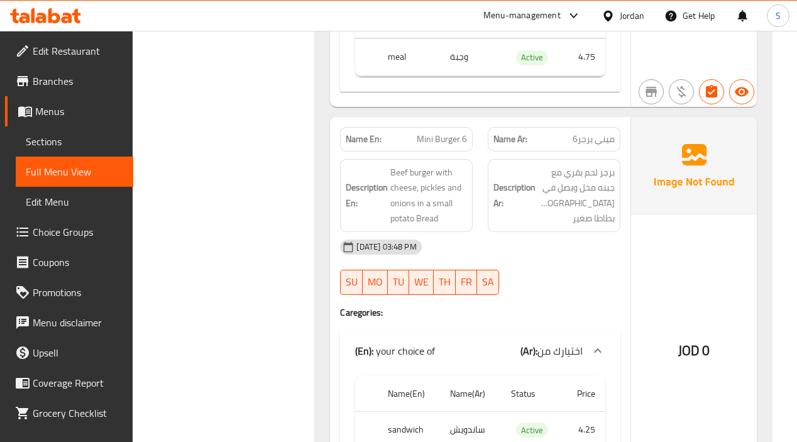
scroll to position [2873, 0]
click at [615, 161] on div "Description Ar: برجر لحم بقري مع جبنه مخل وبصل في خبز بطاطا صغير" at bounding box center [554, 194] width 133 height 73
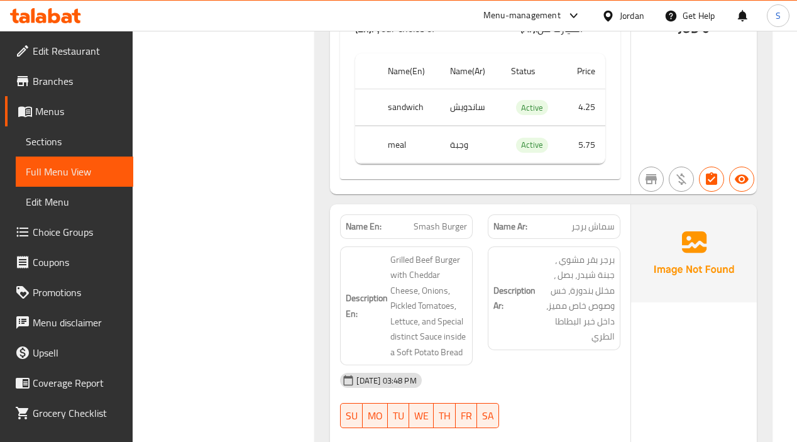
scroll to position [3218, 0]
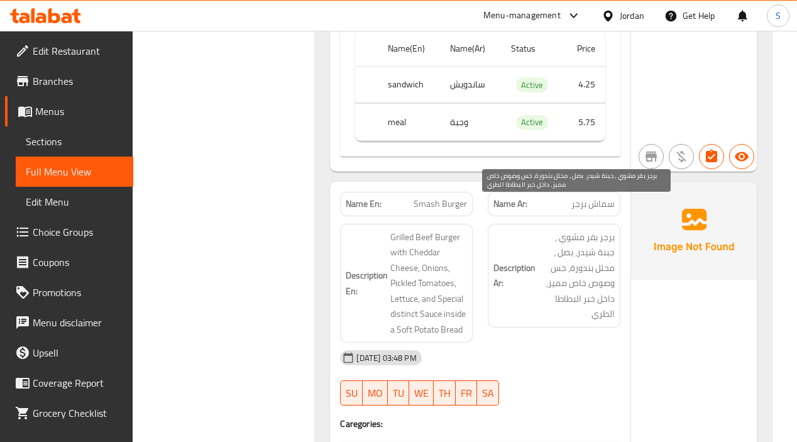
click at [576, 274] on span "برجر بقر مشوي ، جبنة شيدر، بصل ، مخلل بندورة، خس وصوص خاص مميز، داخل خبر البطاط…" at bounding box center [576, 275] width 77 height 92
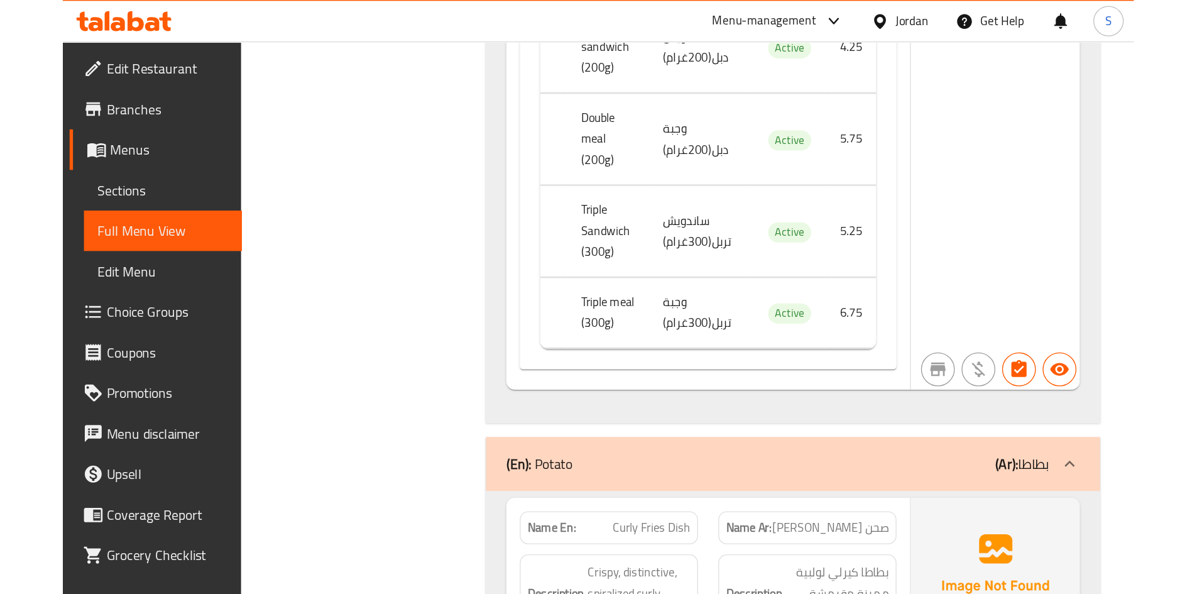
scroll to position [3909, 0]
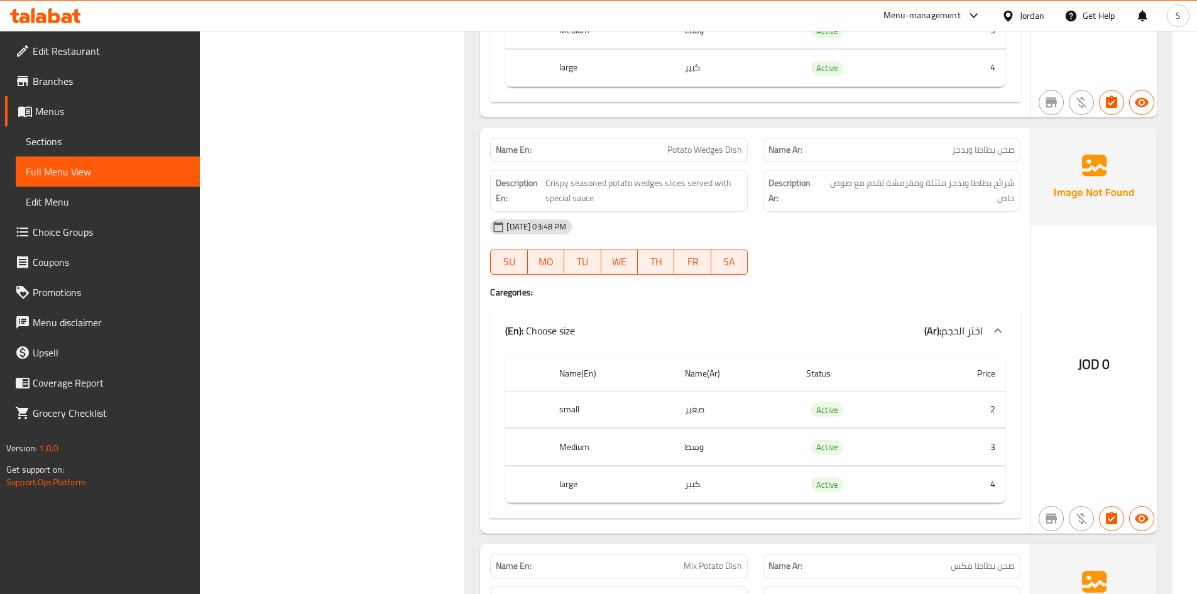
drag, startPoint x: 290, startPoint y: 326, endPoint x: 1002, endPoint y: 423, distance: 718.7
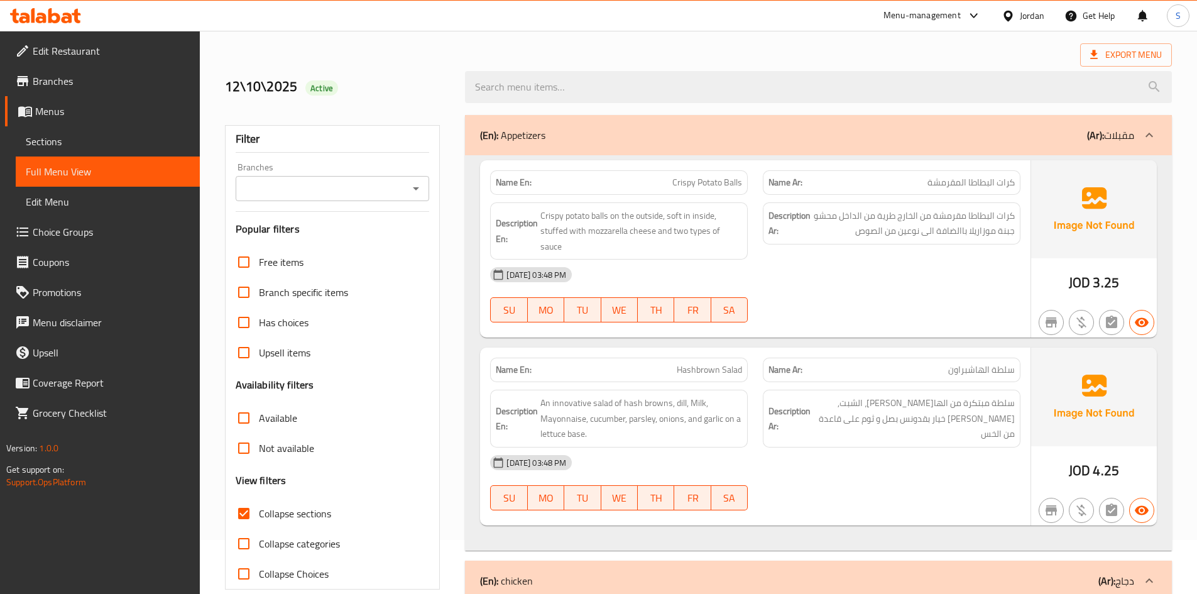
scroll to position [126, 0]
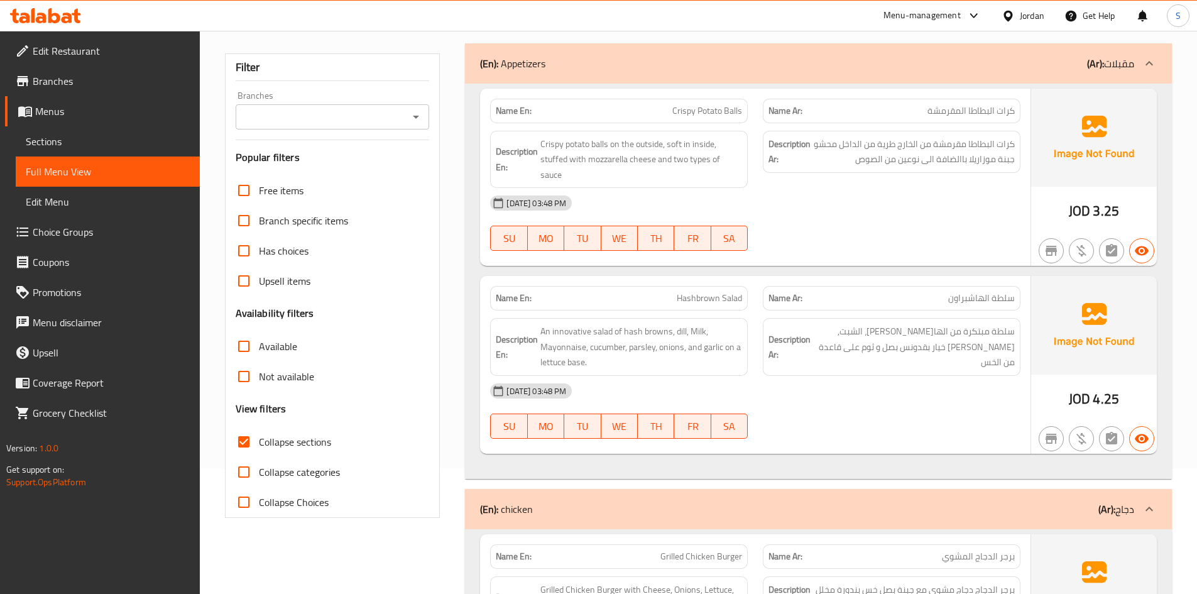
click at [268, 445] on span "Collapse sections" at bounding box center [295, 441] width 72 height 15
click at [259, 445] on input "Collapse sections" at bounding box center [244, 442] width 30 height 30
checkbox input "false"
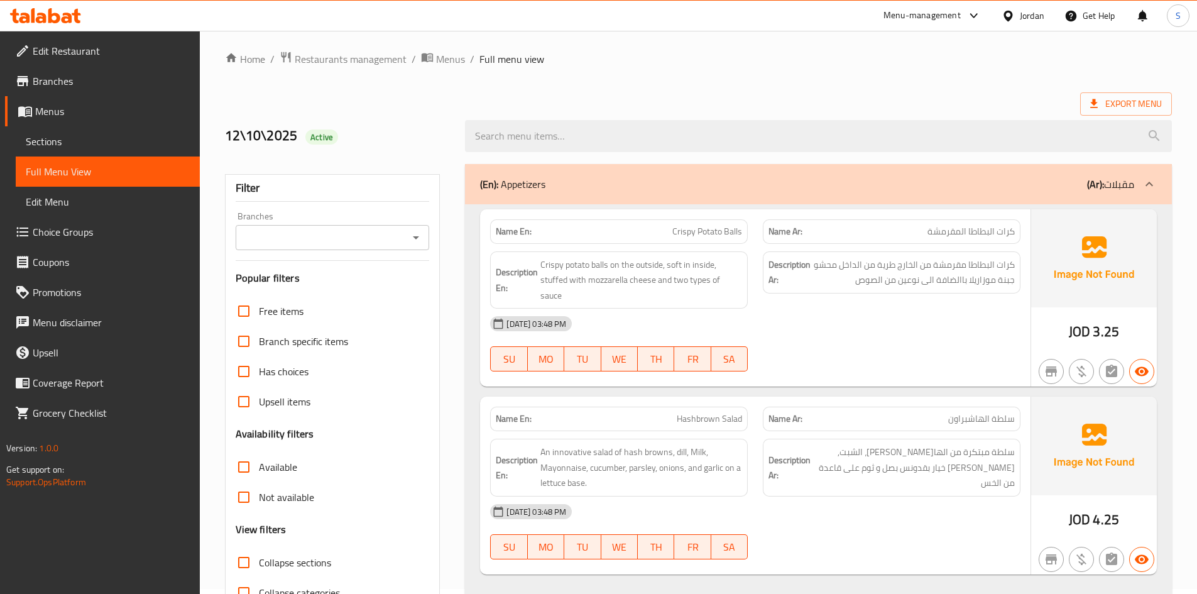
scroll to position [0, 0]
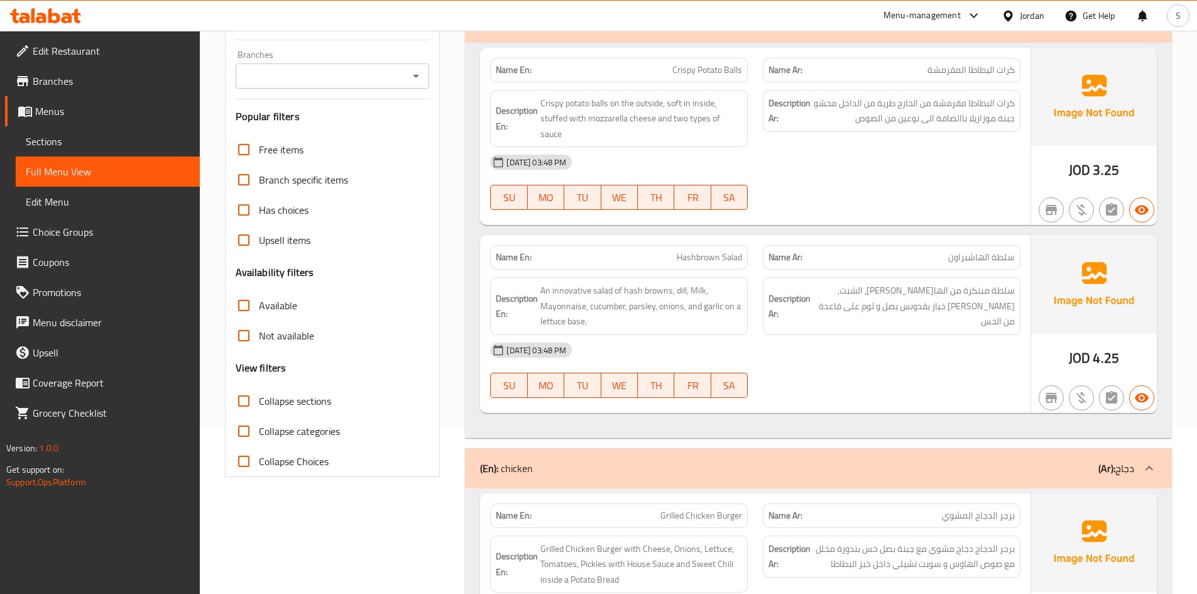
scroll to position [189, 0]
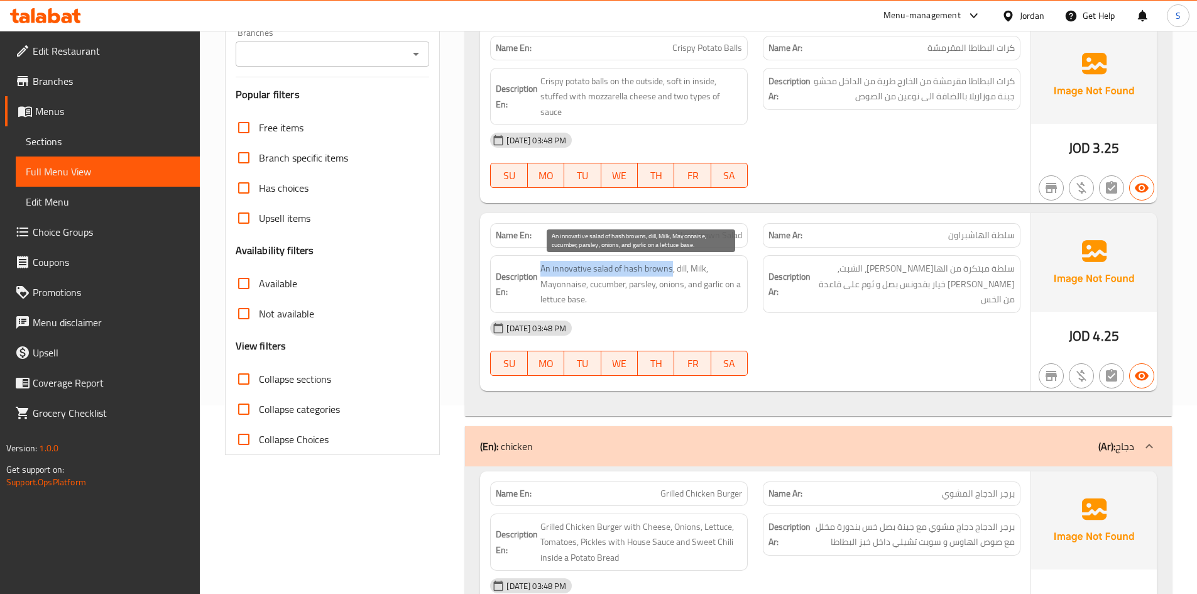
drag, startPoint x: 672, startPoint y: 267, endPoint x: 542, endPoint y: 265, distance: 130.1
click at [542, 265] on span "An innovative salad of hash browns, dill, Milk, Mayonnaise, cucumber, parsley, …" at bounding box center [642, 284] width 202 height 47
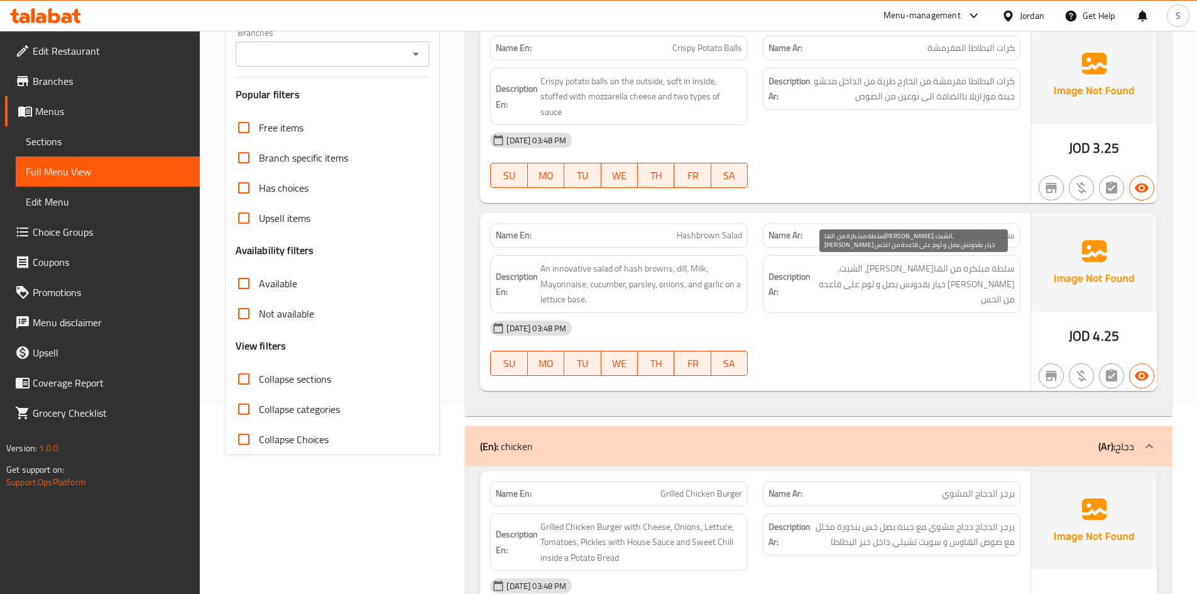
click at [1005, 285] on span "سلطة مبتكرة من الهاش براون، الشبت, لبن مايونيز خيار بقدونس بصل و ثوم على قاعدة …" at bounding box center [914, 284] width 202 height 47
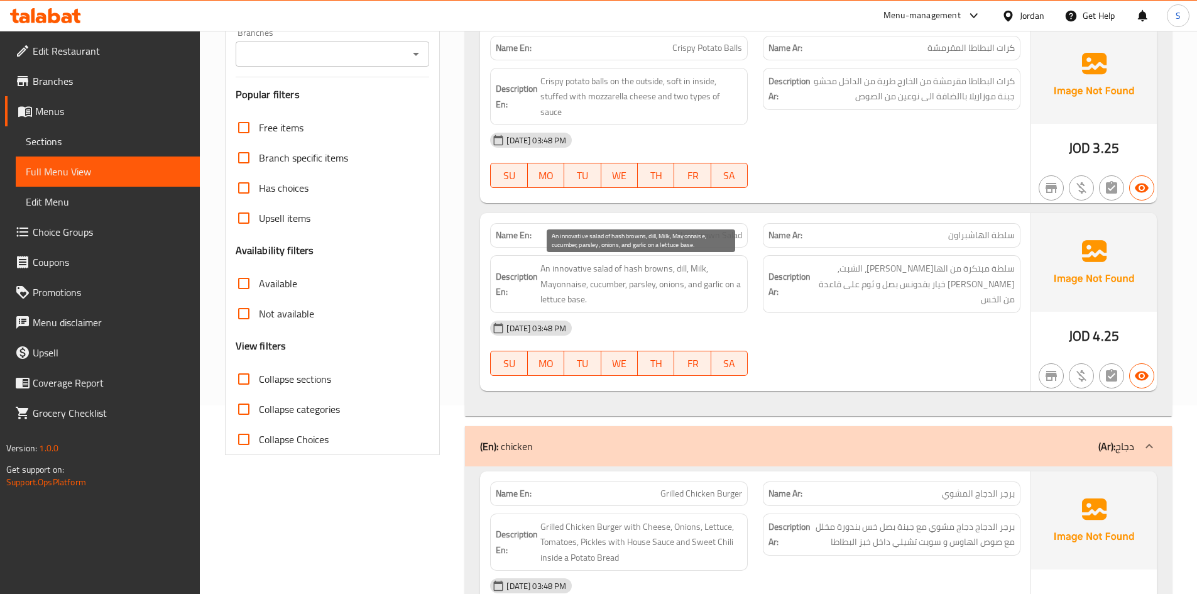
click at [681, 268] on span "An innovative salad of hash browns, dill, Milk, Mayonnaise, cucumber, parsley, …" at bounding box center [642, 284] width 202 height 47
click at [603, 261] on span "An innovative salad of hash browns, dill, Milk, Mayonnaise, cucumber, parsley, …" at bounding box center [642, 284] width 202 height 47
drag, startPoint x: 669, startPoint y: 267, endPoint x: 638, endPoint y: 267, distance: 31.4
click at [638, 267] on span "An innovative salad of hash browns, dill, Milk, Mayonnaise, cucumber, parsley, …" at bounding box center [642, 284] width 202 height 47
click at [654, 280] on span "An innovative salad of hash browns, dill, Milk, Mayonnaise, cucumber, parsley, …" at bounding box center [642, 284] width 202 height 47
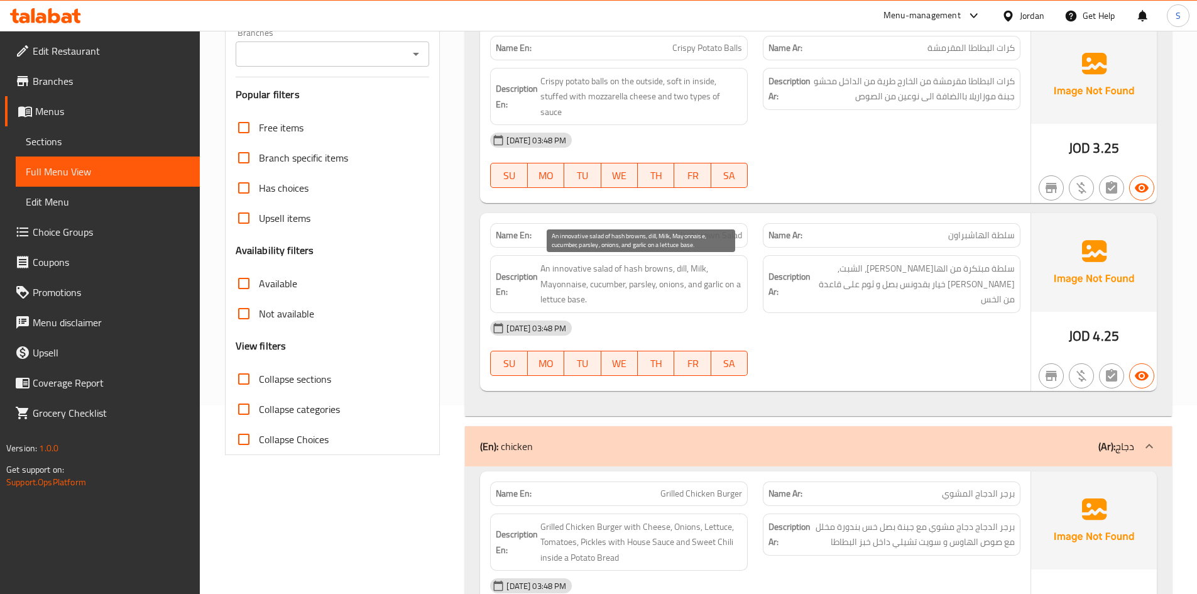
click at [637, 291] on span "An innovative salad of hash browns, dill, Milk, Mayonnaise, cucumber, parsley, …" at bounding box center [642, 284] width 202 height 47
drag, startPoint x: 582, startPoint y: 272, endPoint x: 672, endPoint y: 272, distance: 89.9
click at [672, 272] on h6 "Description En: An innovative salad of hash browns, dill, Milk, Mayonnaise, cuc…" at bounding box center [619, 284] width 246 height 47
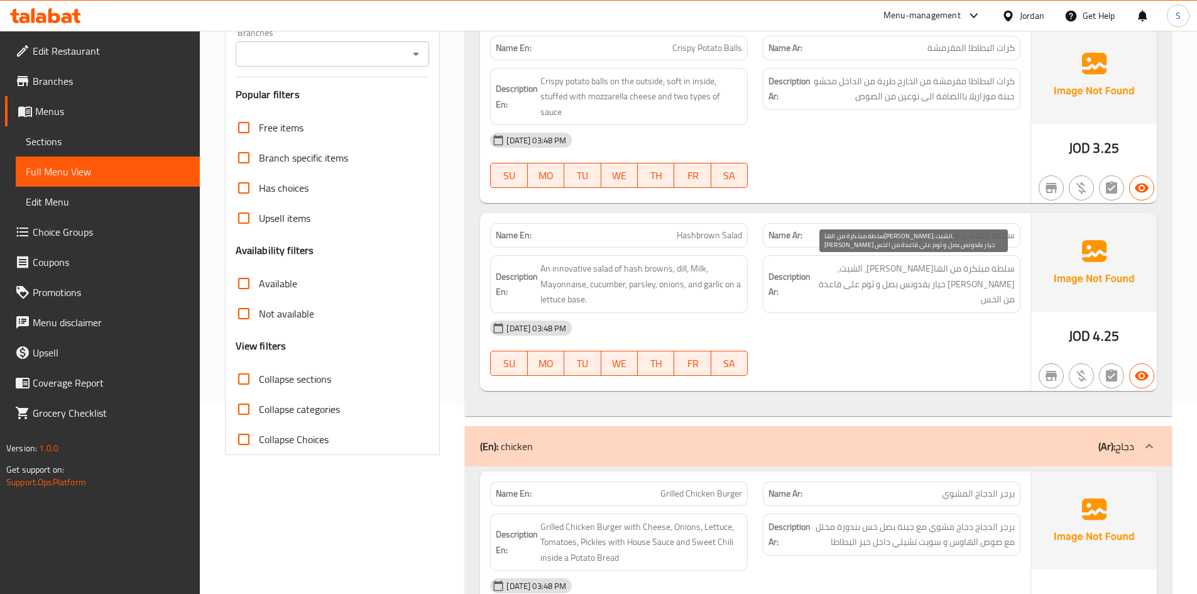
click at [936, 272] on span "سلطة مبتكرة من الهاش براون، الشبت, لبن مايونيز خيار بقدونس بصل و ثوم على قاعدة …" at bounding box center [914, 284] width 202 height 47
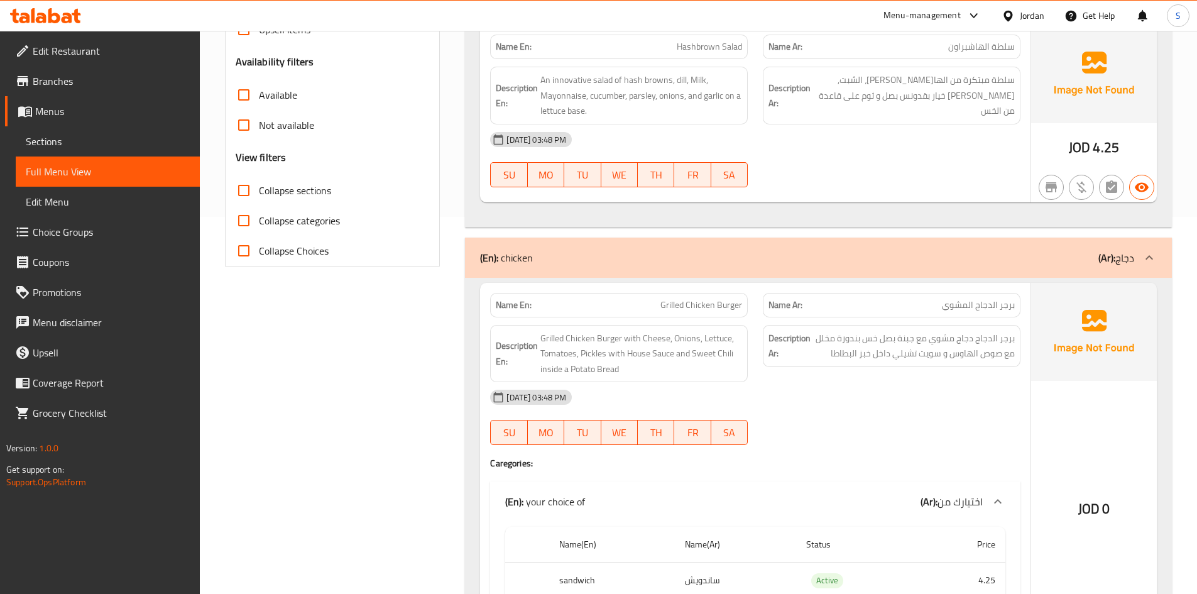
scroll to position [503, 0]
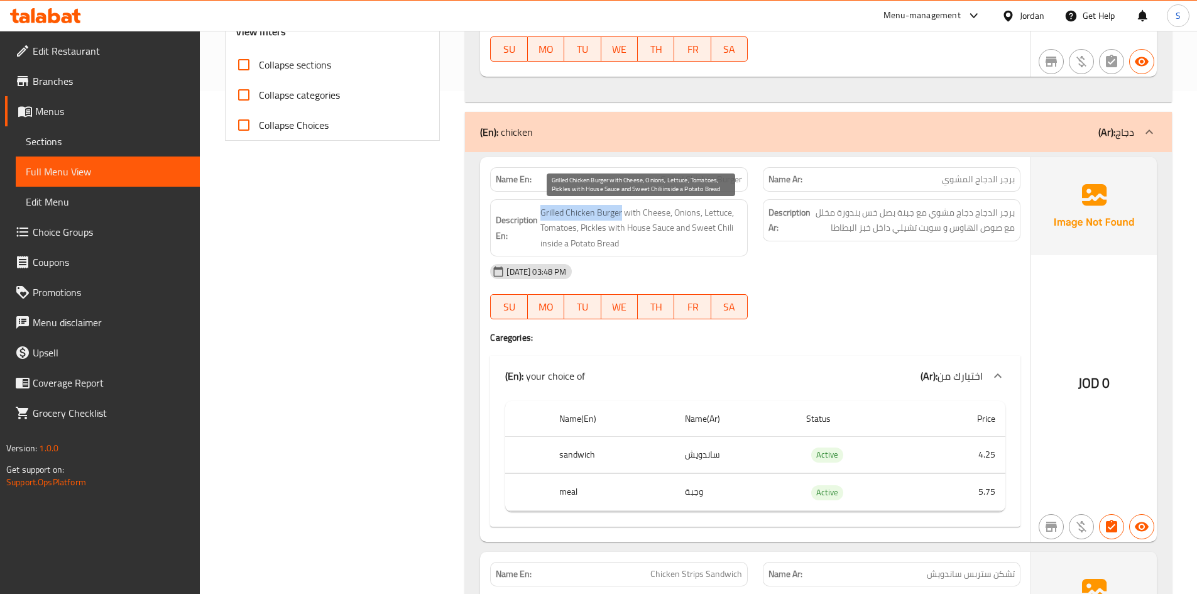
drag, startPoint x: 620, startPoint y: 214, endPoint x: 541, endPoint y: 214, distance: 79.2
click at [541, 214] on span "Grilled Chicken Burger with Cheese, Onions, Lettuce, Tomatoes, Pickles with Hou…" at bounding box center [642, 228] width 202 height 47
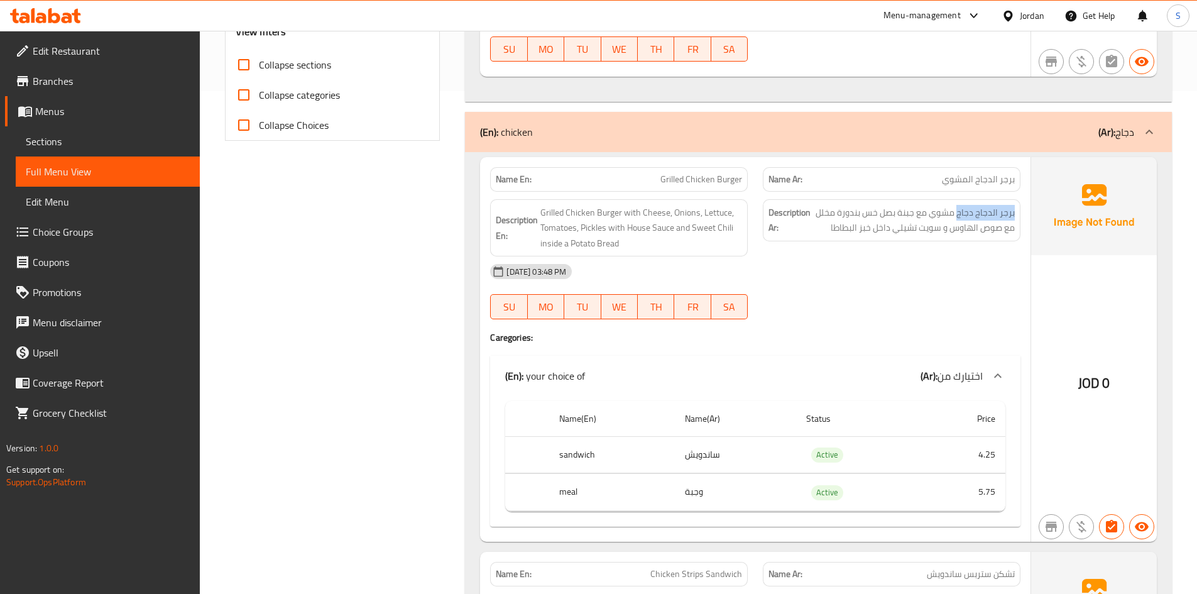
drag, startPoint x: 960, startPoint y: 215, endPoint x: 1026, endPoint y: 211, distance: 65.5
click at [1026, 211] on div "Description Ar: برجر الدجاج دجاج مشوي مع جبنة بصل خس بندورة مخلل مع صوص الهاوس …" at bounding box center [892, 228] width 273 height 73
copy span "برجر الدجاج دجاج"
click at [794, 252] on div "Description Ar: برجر الدجاج دجاج مشوي مع جبنة بصل خس بندورة مخلل مع صوص الهاوس …" at bounding box center [892, 228] width 273 height 73
drag, startPoint x: 622, startPoint y: 213, endPoint x: 539, endPoint y: 204, distance: 83.4
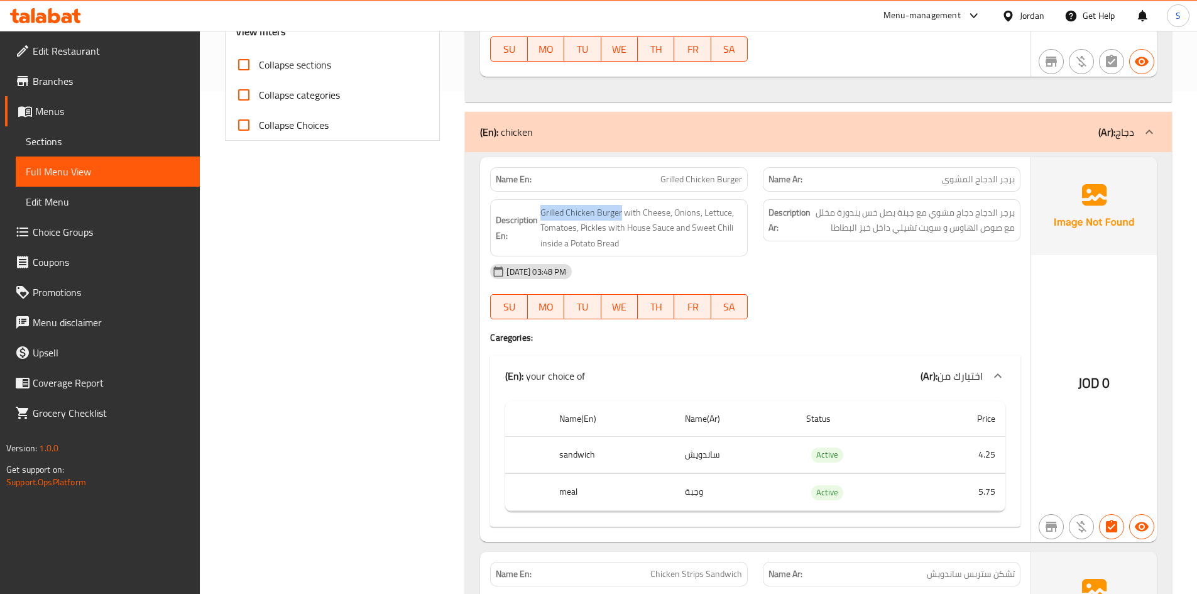
click at [539, 205] on h6 "Description En: Grilled Chicken Burger with Cheese, Onions, Lettuce, Tomatoes, …" at bounding box center [619, 228] width 246 height 47
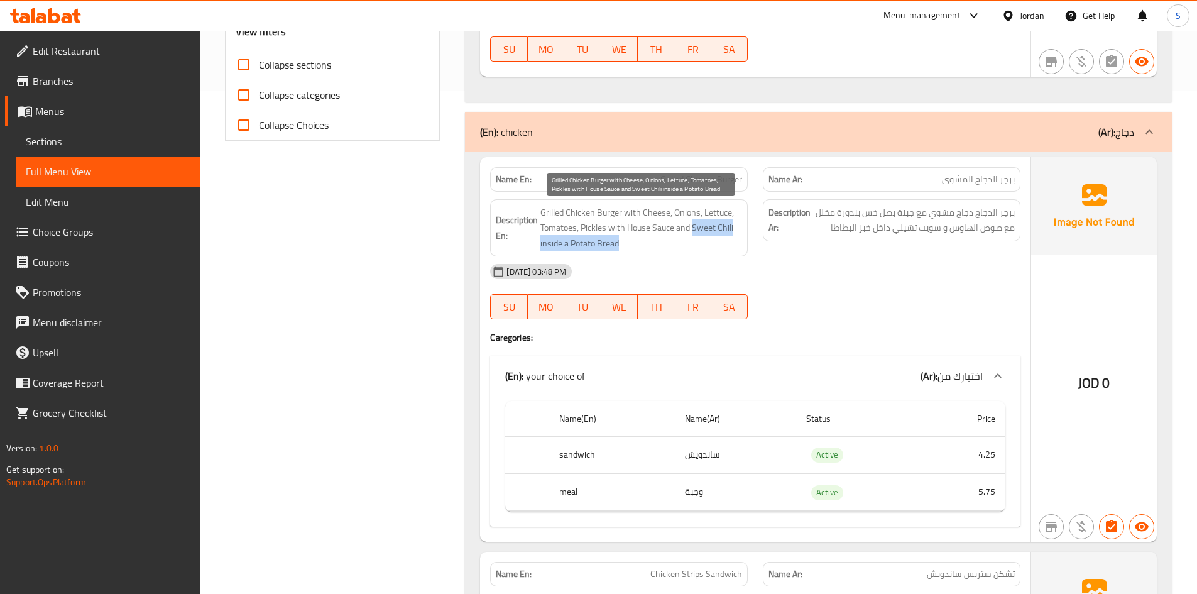
drag, startPoint x: 693, startPoint y: 227, endPoint x: 707, endPoint y: 245, distance: 22.8
click at [707, 245] on span "Grilled Chicken Burger with Cheese, Onions, Lettuce, Tomatoes, Pickles with Hou…" at bounding box center [642, 228] width 202 height 47
click at [686, 235] on span "Grilled Chicken Burger with Cheese, Onions, Lettuce, Tomatoes, Pickles with Hou…" at bounding box center [642, 228] width 202 height 47
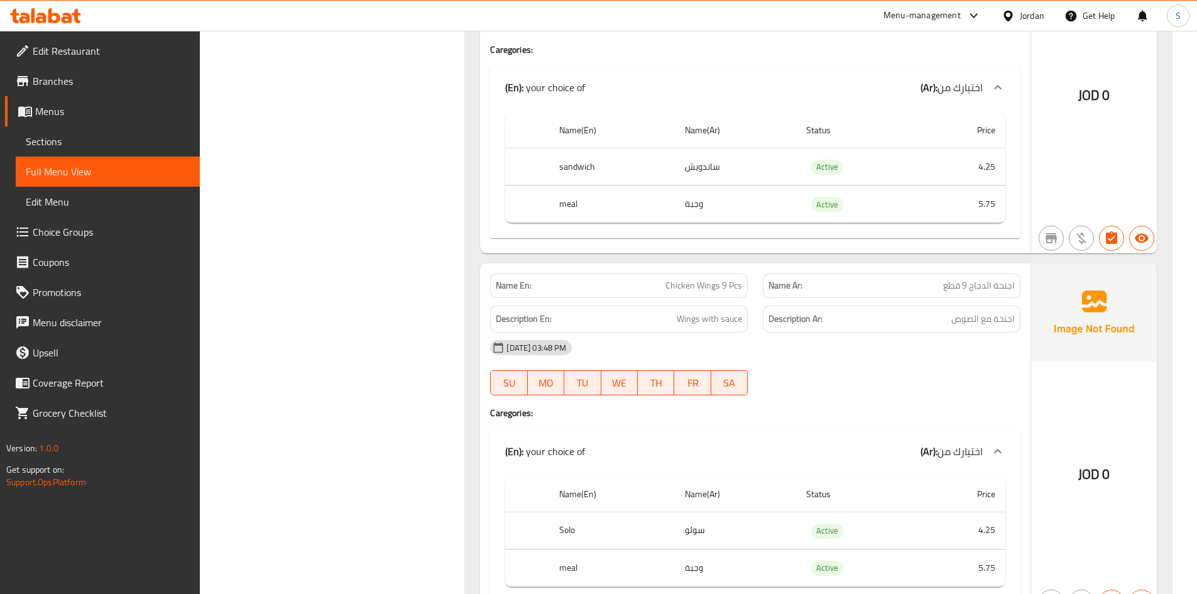
scroll to position [1257, 0]
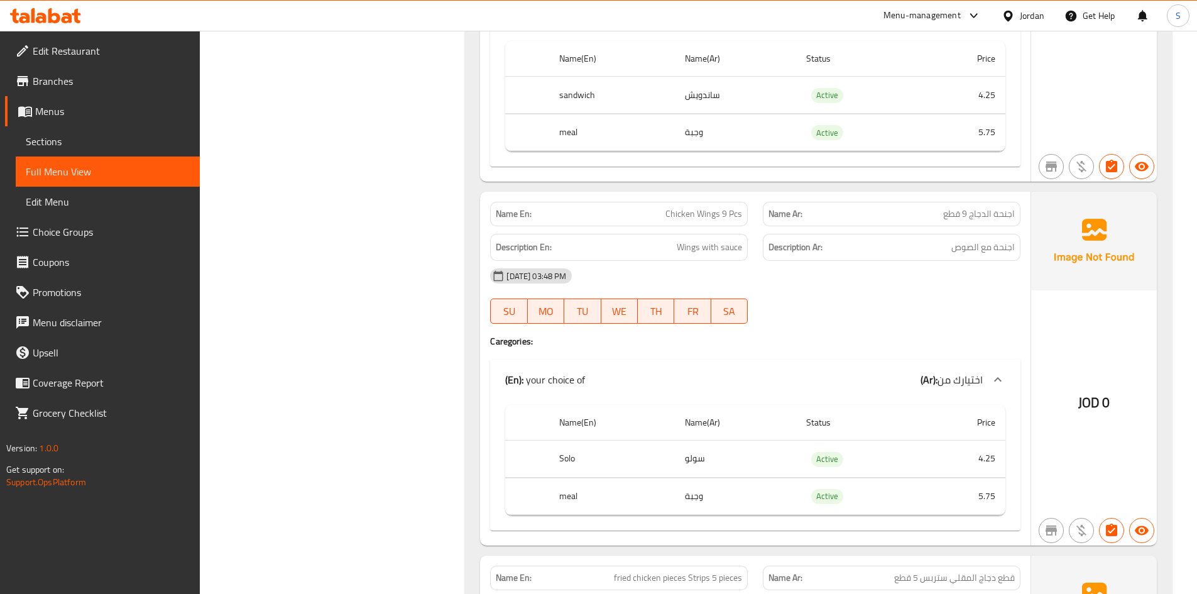
click at [985, 219] on span "اجنحة الدجاج 9 قطع" at bounding box center [979, 213] width 72 height 13
click at [984, 219] on span "اجنحة الدجاج 9 قطع" at bounding box center [979, 213] width 72 height 13
click at [877, 264] on div "12-10-2025 03:48 PM" at bounding box center [756, 276] width 546 height 30
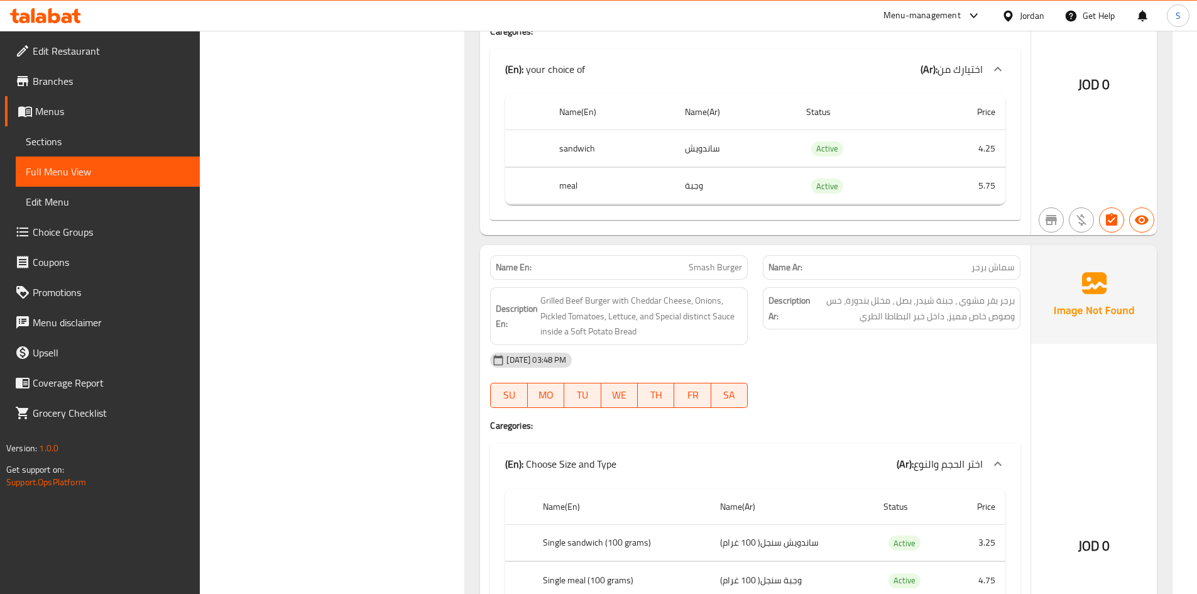
scroll to position [2845, 0]
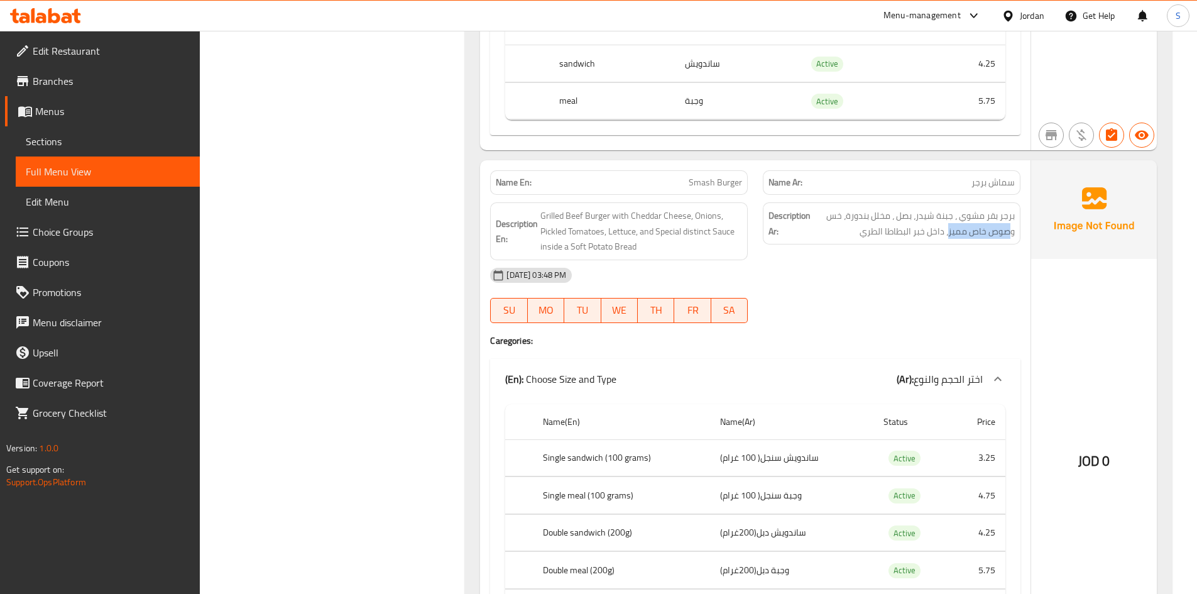
drag, startPoint x: 1012, startPoint y: 228, endPoint x: 950, endPoint y: 243, distance: 64.0
click at [950, 243] on div "Description Ar: برجر بقر مشوي ، جبنة شيدر، بصل ، مخلل بندورة، خس وصوص خاص مميز،…" at bounding box center [892, 223] width 258 height 42
click at [961, 251] on div "Description Ar: برجر بقر مشوي ، جبنة شيدر، بصل ، مخلل بندورة، خس وصوص خاص مميز،…" at bounding box center [892, 231] width 273 height 73
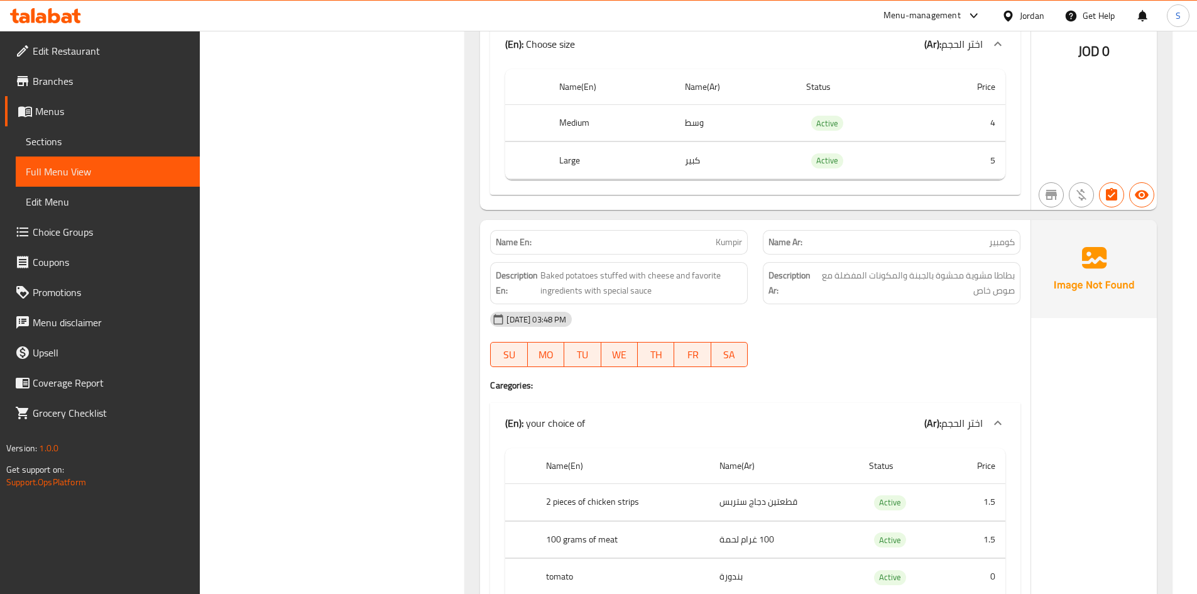
scroll to position [5045, 0]
drag, startPoint x: 969, startPoint y: 261, endPoint x: 1023, endPoint y: 248, distance: 55.5
click at [1023, 254] on div "Description Ar: بطاطا مشوية محشوة بالجبنة والمكونات المفضلة مع صوص خاص" at bounding box center [892, 282] width 273 height 57
copy span "بطاطا مشوية"
click at [727, 235] on span "Kumpir" at bounding box center [729, 241] width 26 height 13
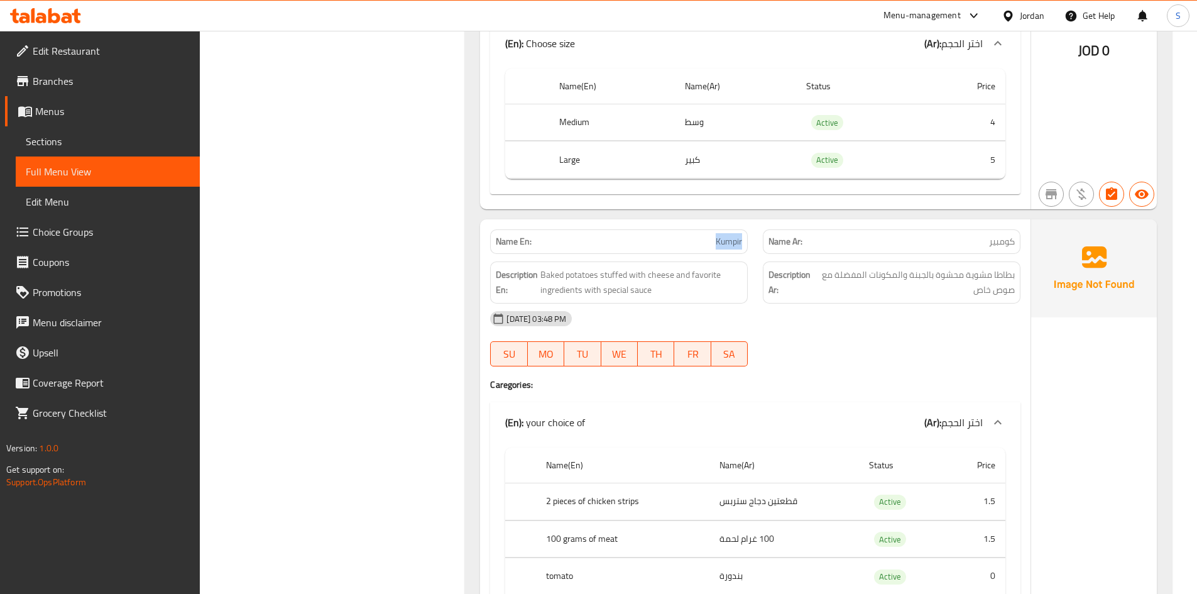
click at [727, 235] on span "Kumpir" at bounding box center [729, 241] width 26 height 13
click at [568, 268] on span "Baked potatoes stuffed with cheese and favorite ingredients with special sauce" at bounding box center [642, 282] width 202 height 31
click at [550, 267] on span "Baked potatoes stuffed with cheese and favorite ingredients with special sauce" at bounding box center [642, 282] width 202 height 31
copy span "Baked"
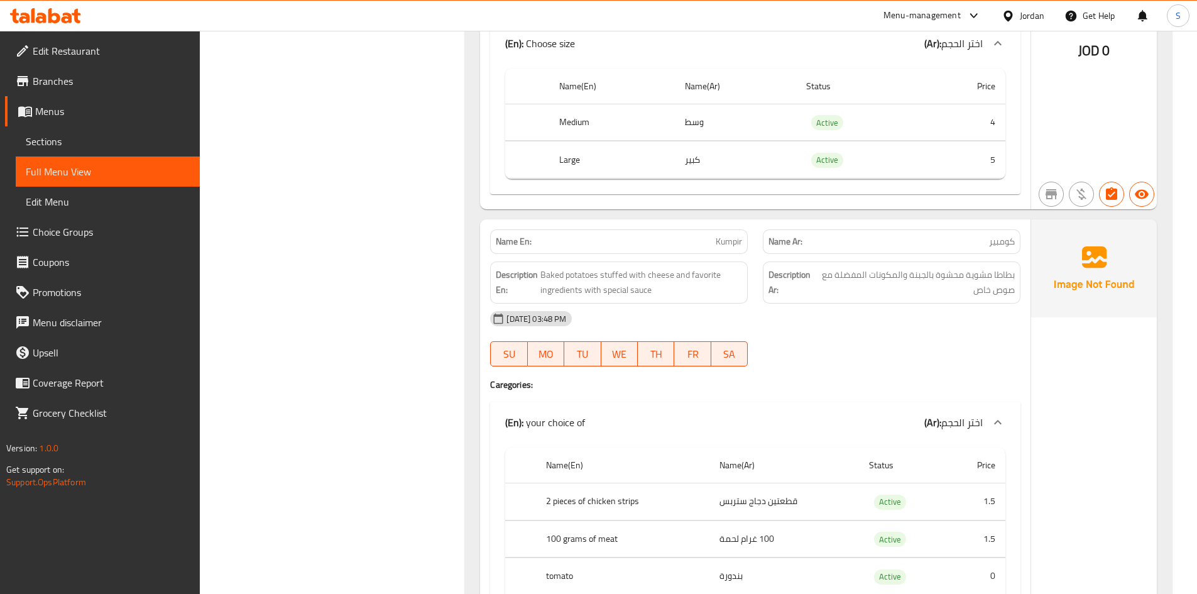
click at [752, 304] on div "12-10-2025 03:48 PM" at bounding box center [756, 319] width 546 height 30
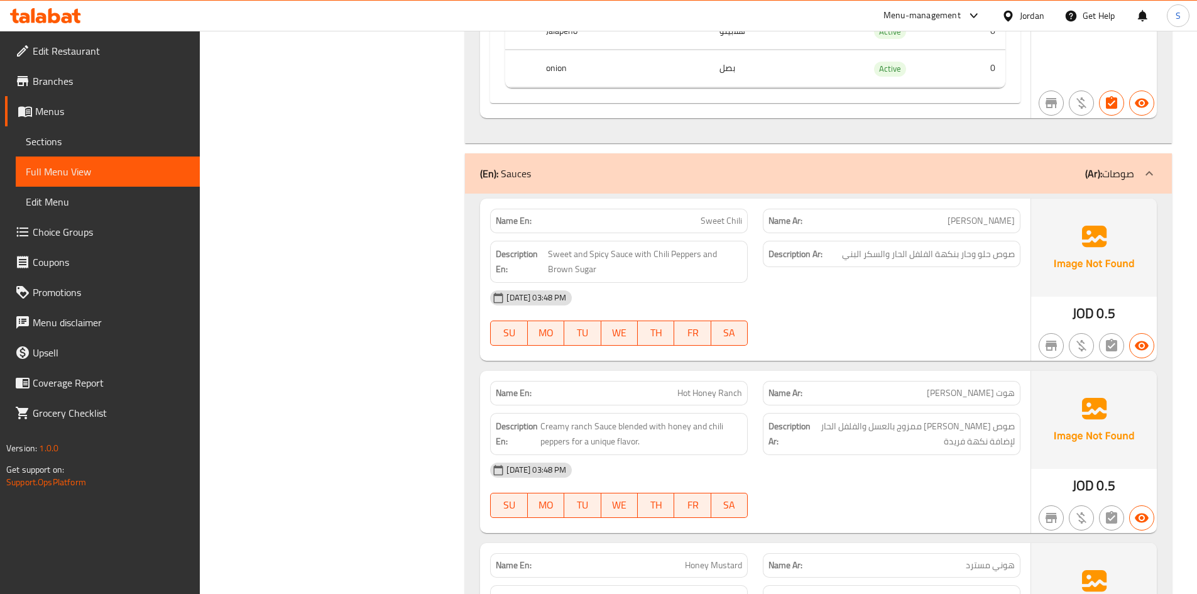
scroll to position [5862, 0]
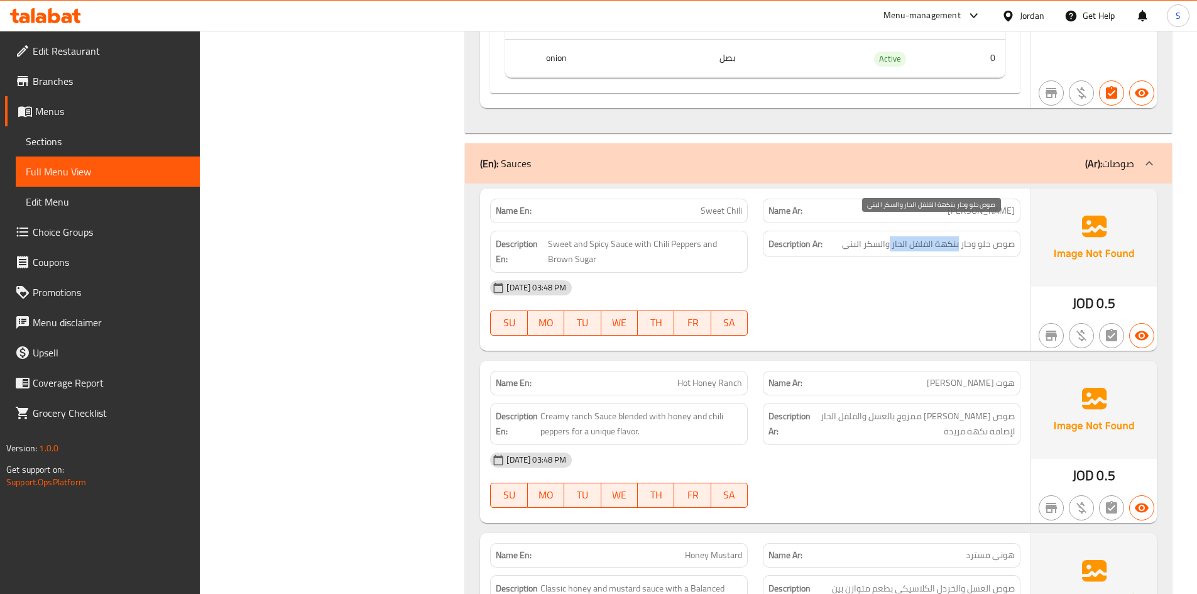
drag, startPoint x: 960, startPoint y: 230, endPoint x: 891, endPoint y: 221, distance: 69.1
click at [891, 236] on span "صوص حلو وحار بنكهة الفلفل الحار والسكر البني" at bounding box center [928, 244] width 173 height 16
copy span "بنكهة الفلفل الحار"
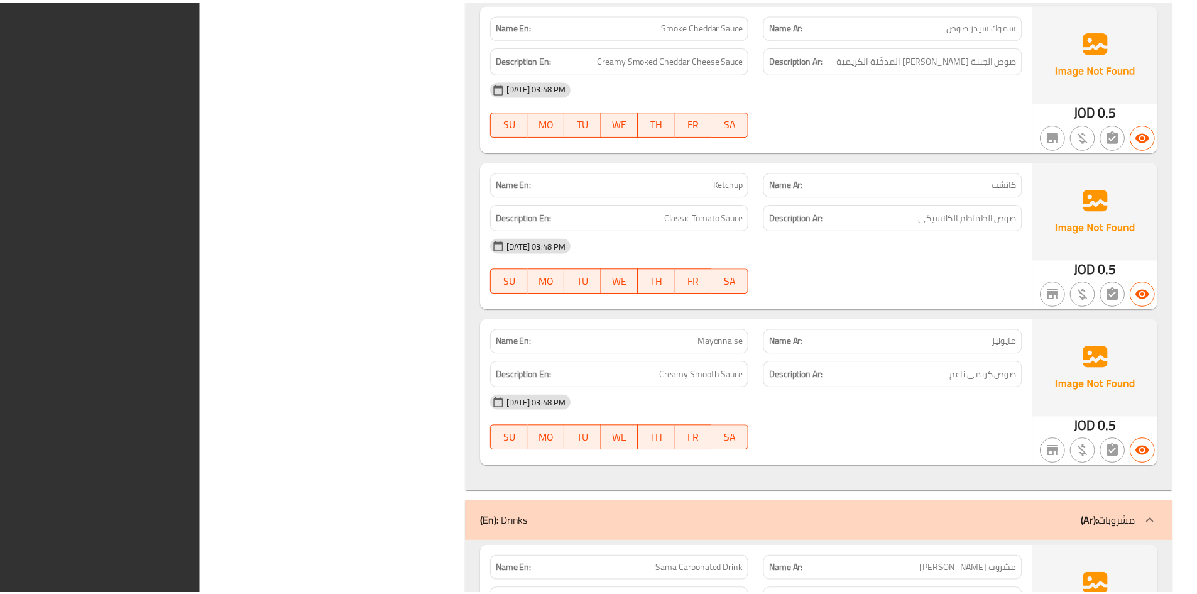
scroll to position [7011, 0]
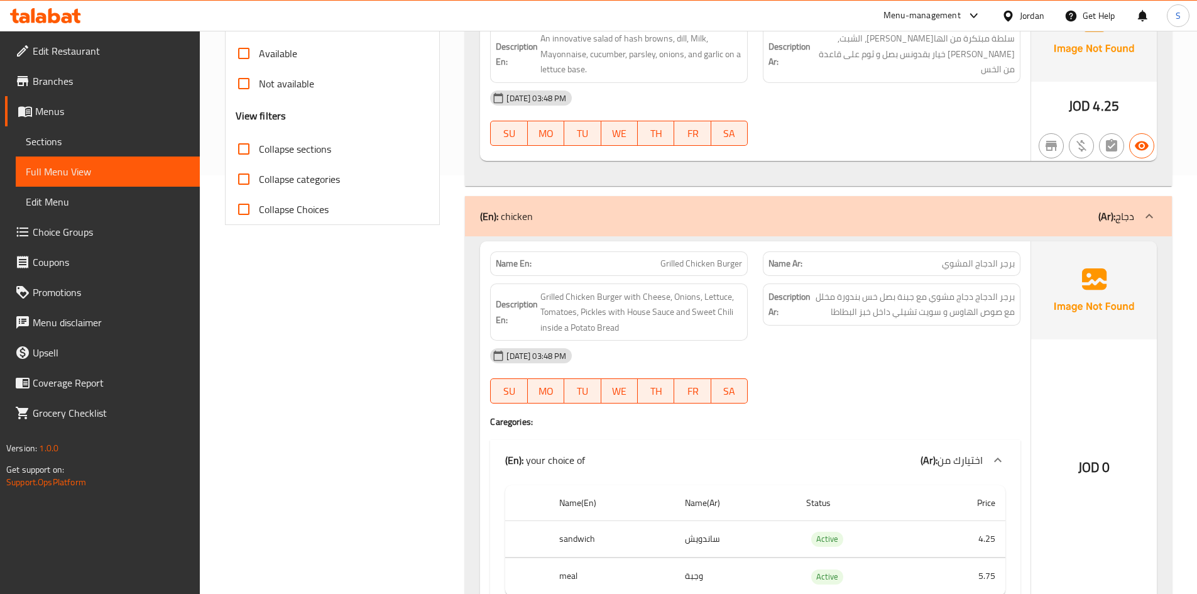
click at [684, 272] on div "Name En: Grilled Chicken Burger" at bounding box center [619, 263] width 258 height 25
copy span "Grilled Chicken Burger"
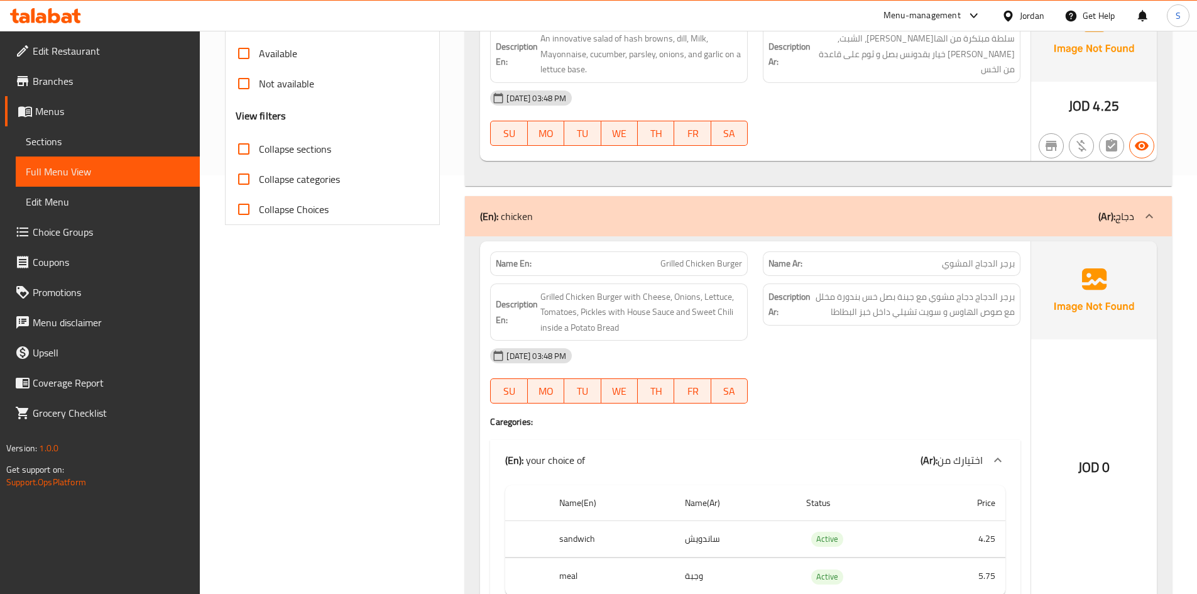
scroll to position [5008, 0]
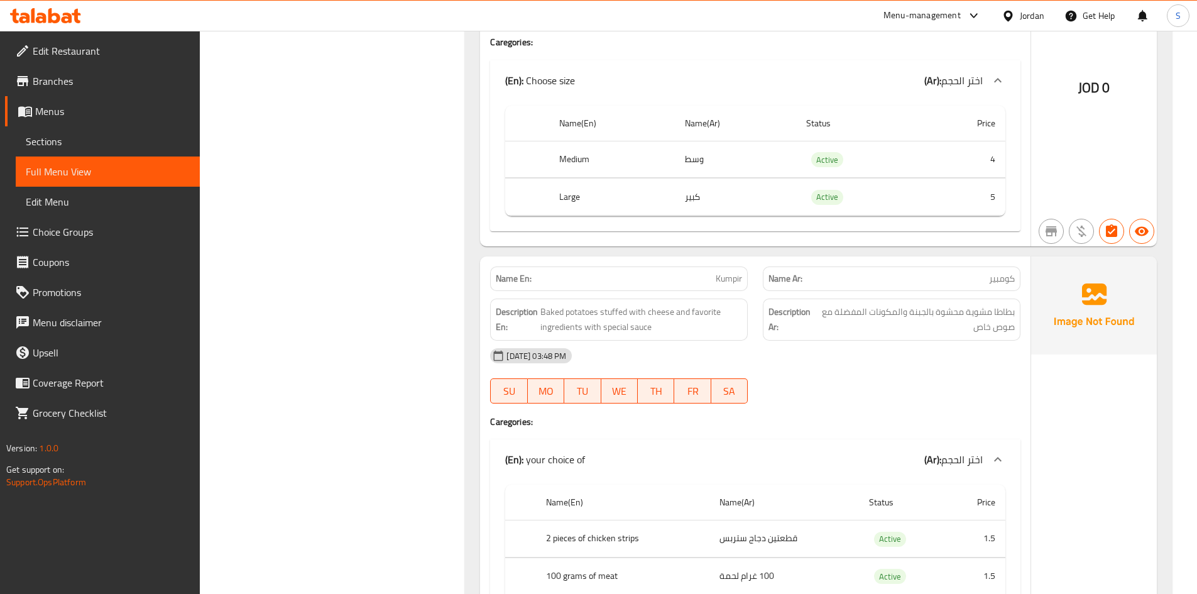
click at [746, 259] on div "Name En: Kumpir" at bounding box center [619, 279] width 273 height 40
click at [720, 272] on span "Kumpir" at bounding box center [729, 278] width 26 height 13
copy span "Kumpir"
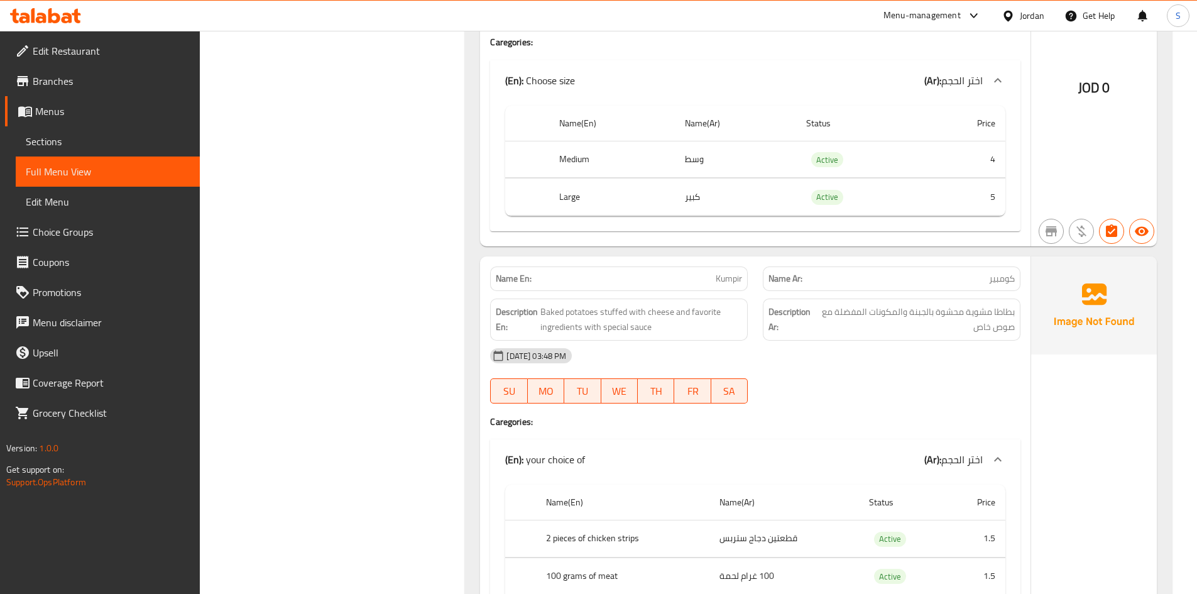
scroll to position [5793, 0]
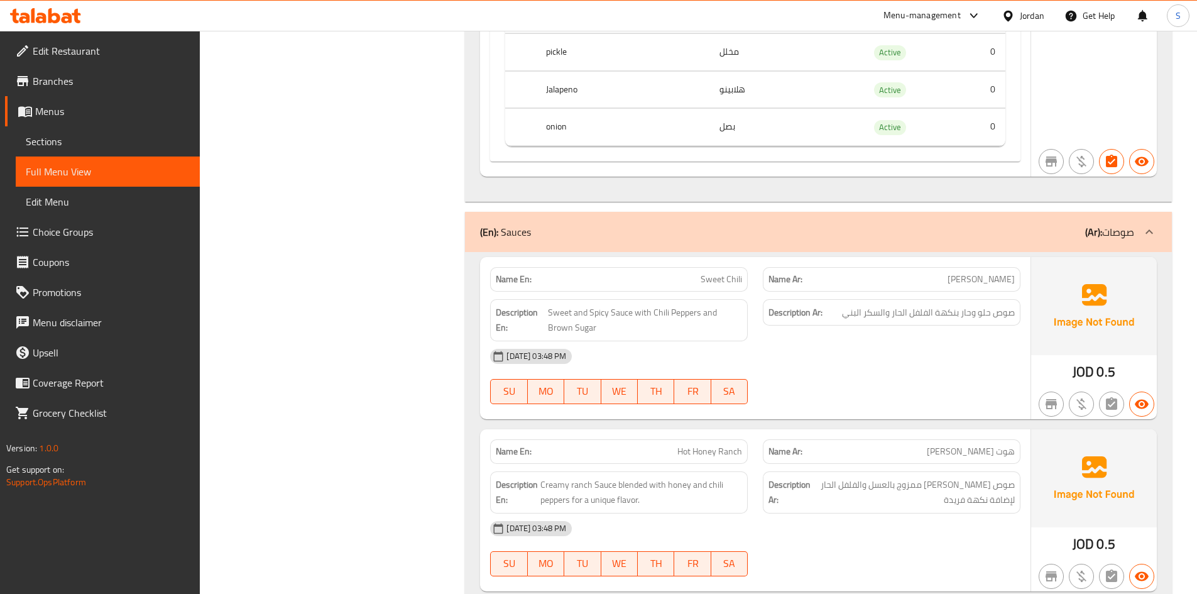
click at [718, 273] on span "Sweet Chili" at bounding box center [721, 279] width 41 height 13
copy span "Sweet Chili"
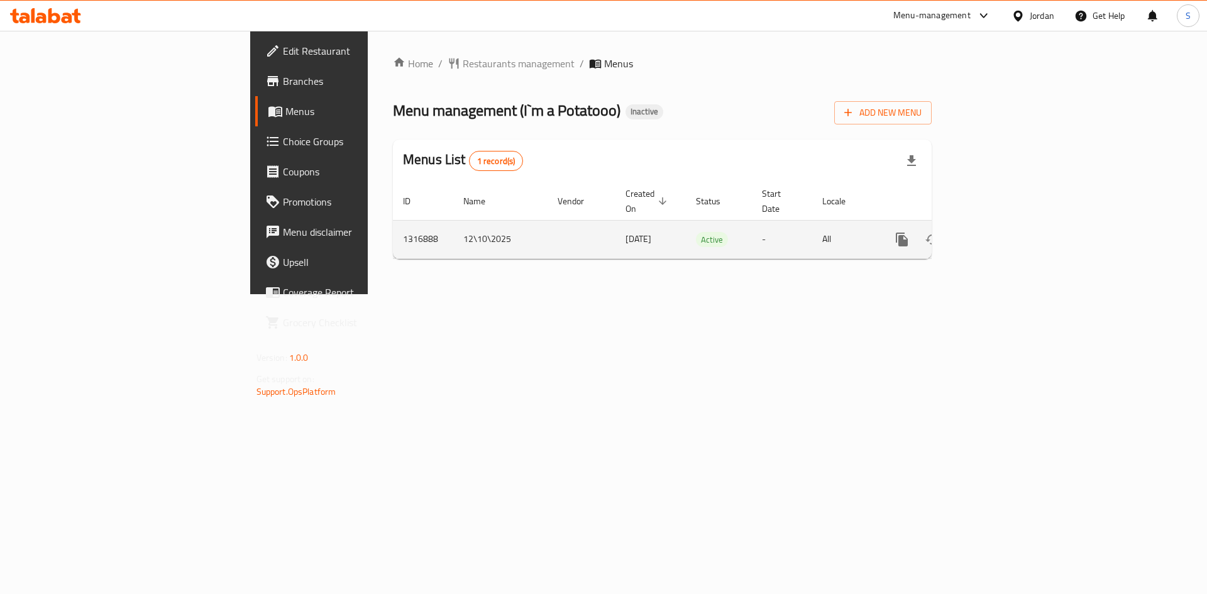
click at [1000, 232] on icon "enhanced table" at bounding box center [992, 239] width 15 height 15
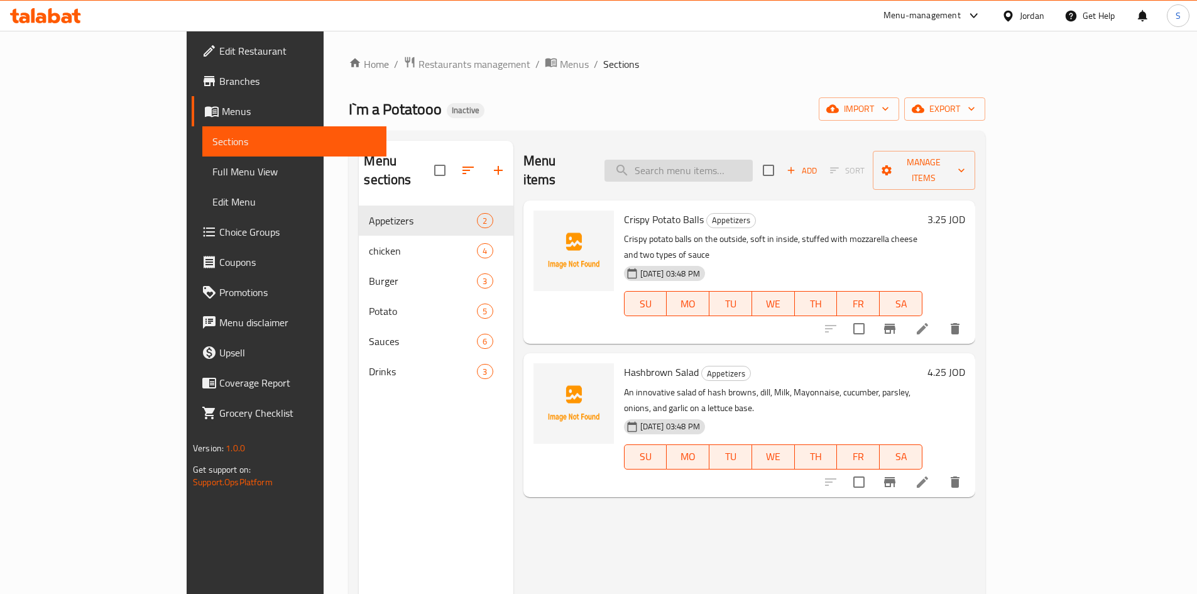
click at [751, 167] on input "search" at bounding box center [679, 171] width 148 height 22
paste input "Chicken Strips Sandwi"
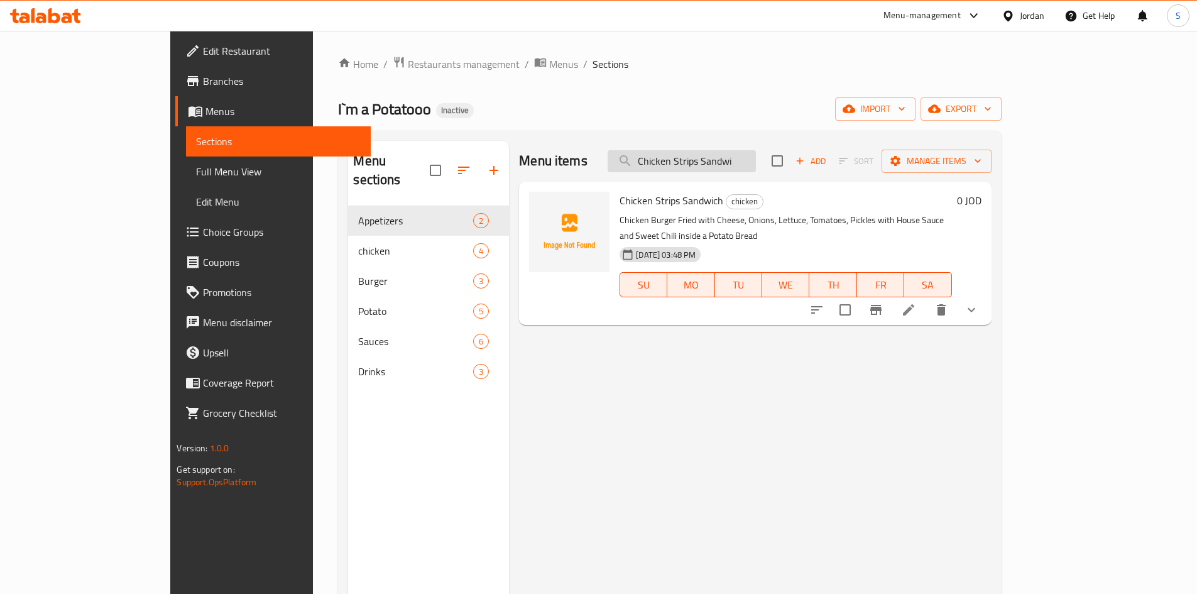
click at [756, 158] on input "Chicken Strips Sandwi" at bounding box center [682, 161] width 148 height 22
paste input "Grilled Chicken Burger"
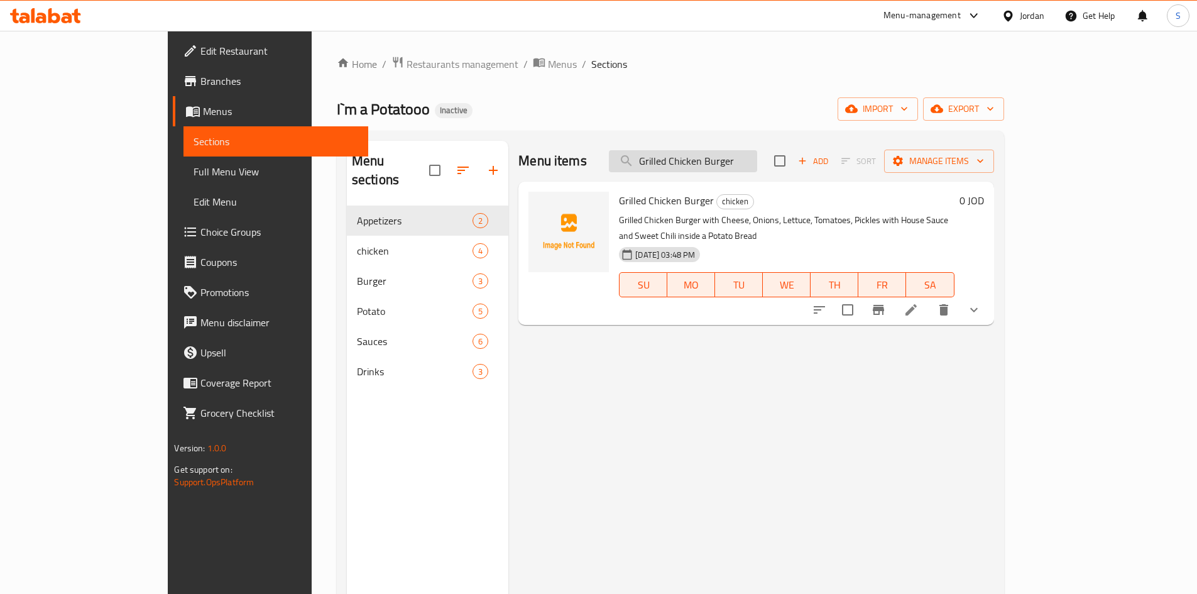
click at [757, 155] on input "Grilled Chicken Burger" at bounding box center [683, 161] width 148 height 22
paste input "Kumpi"
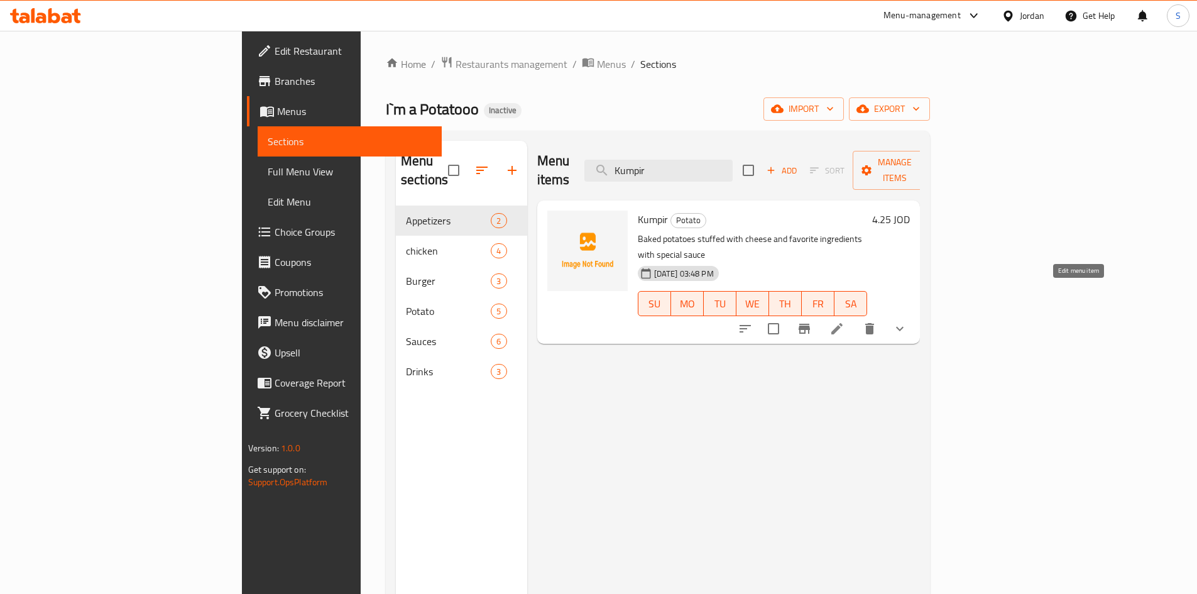
drag, startPoint x: 1072, startPoint y: 299, endPoint x: 1040, endPoint y: 277, distance: 39.1
click at [733, 160] on input "Kumpir" at bounding box center [659, 171] width 148 height 22
paste input "Sweet Chili"
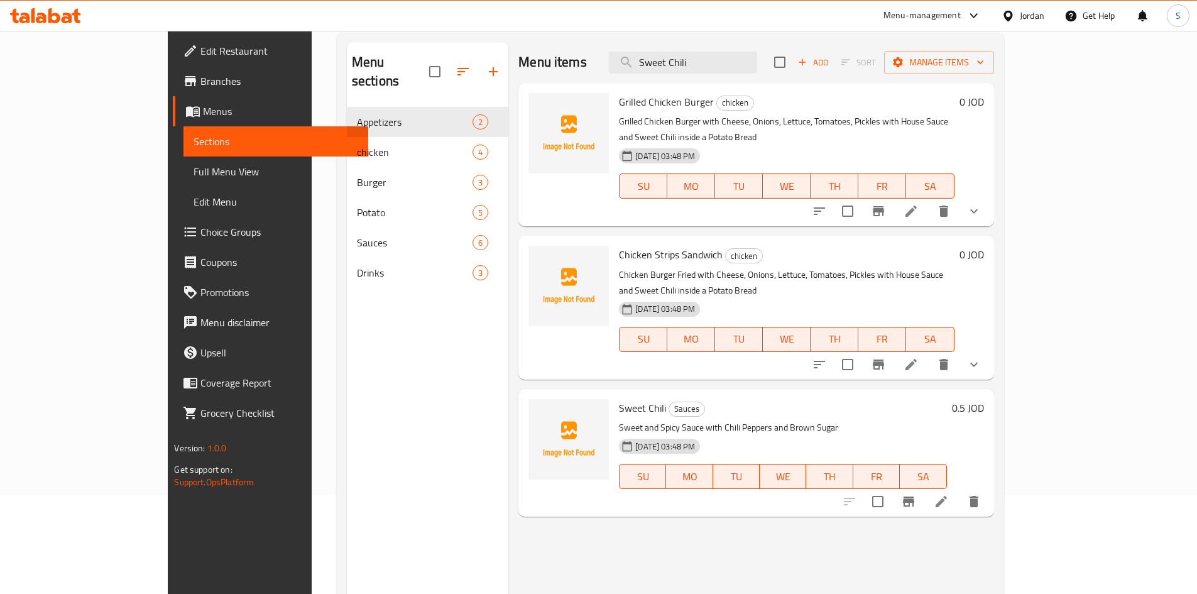
scroll to position [126, 0]
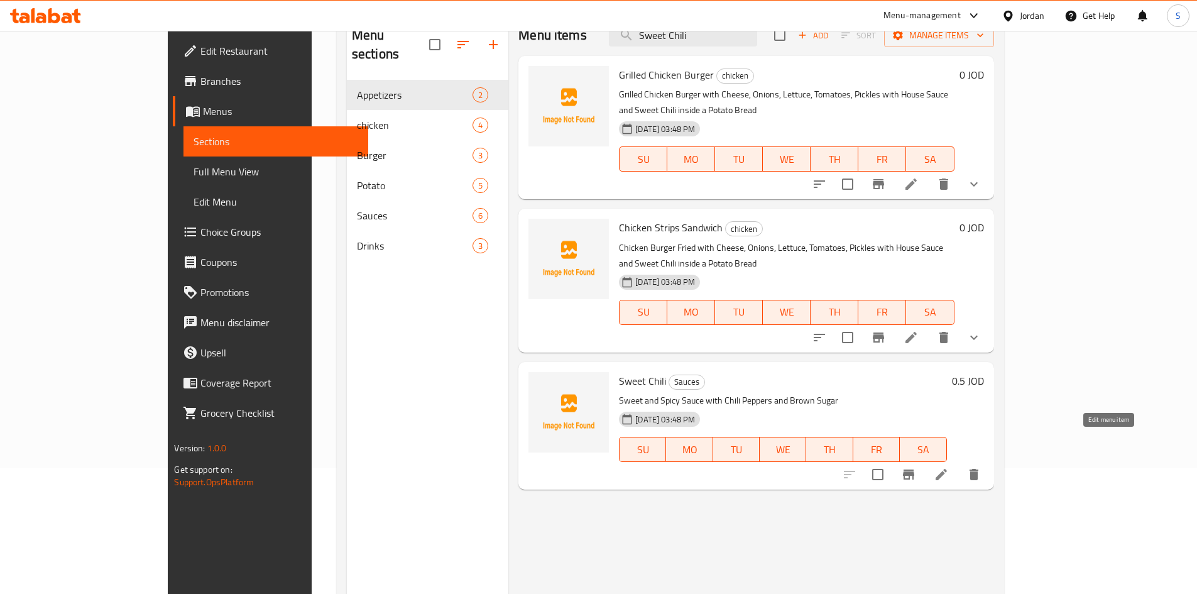
type input "Sweet Chili"
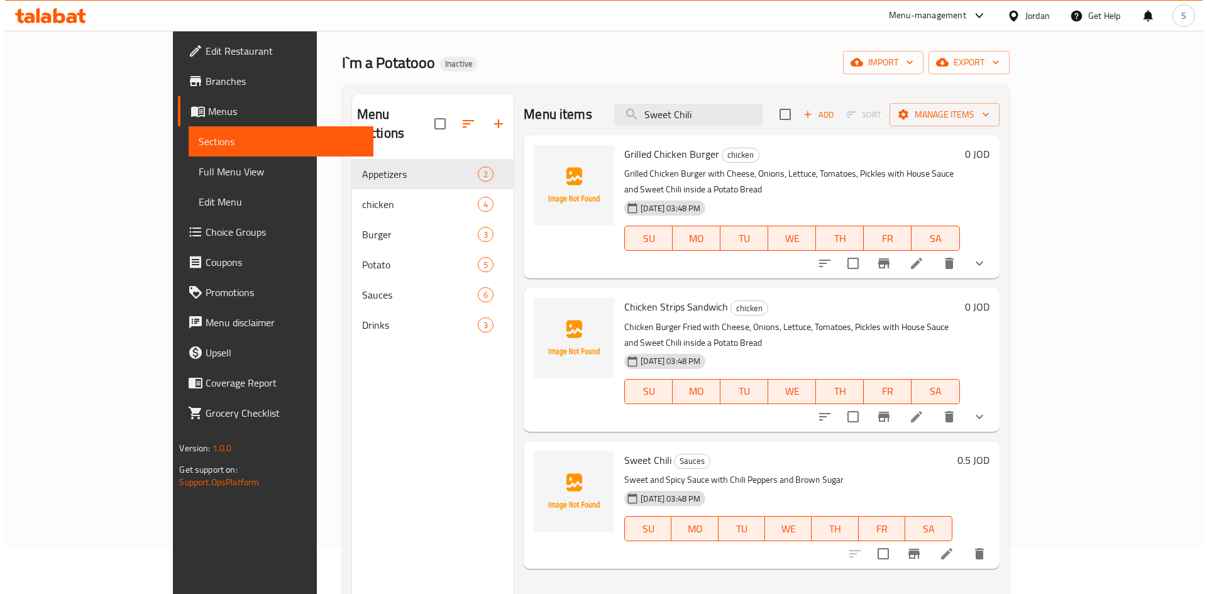
scroll to position [0, 0]
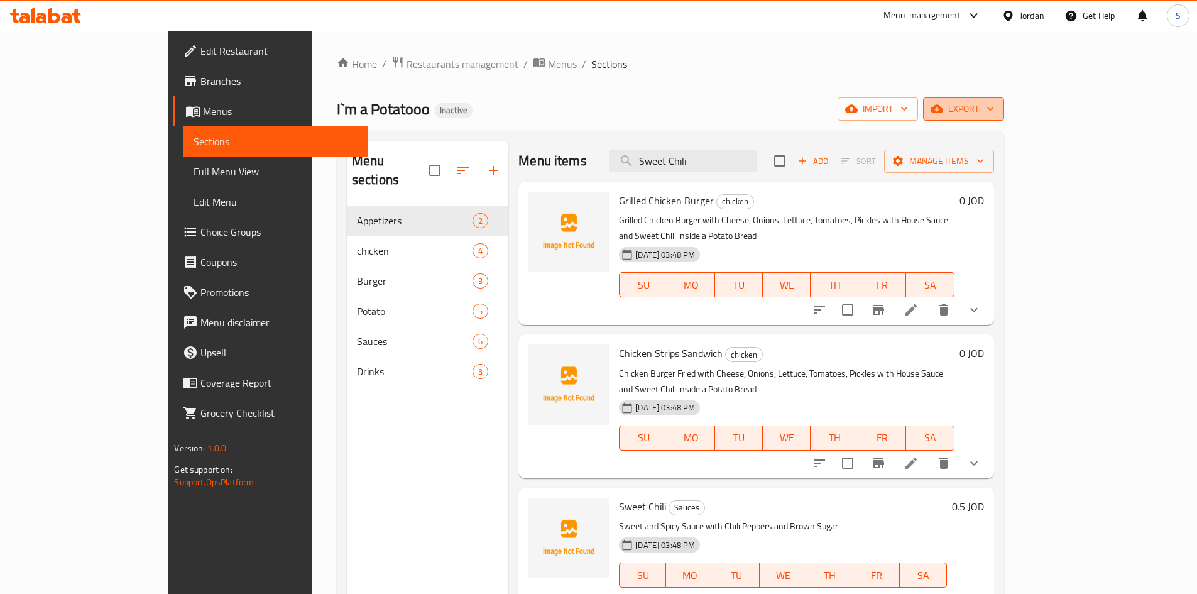
click at [994, 111] on span "export" at bounding box center [963, 109] width 61 height 16
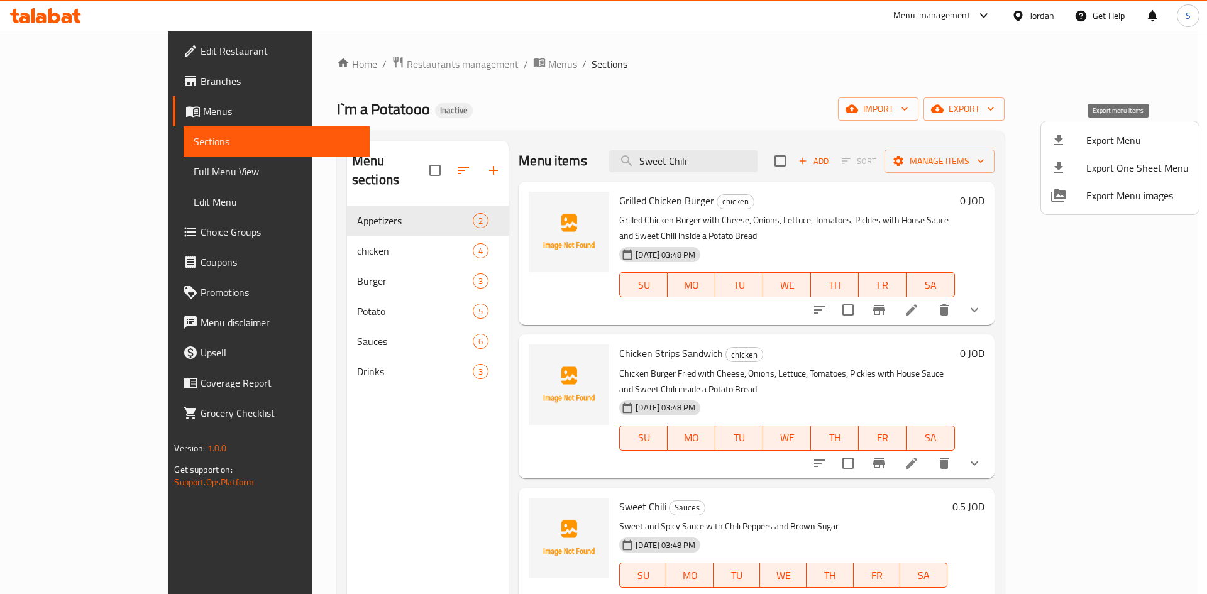
click at [1079, 131] on li "Export Menu" at bounding box center [1120, 140] width 158 height 28
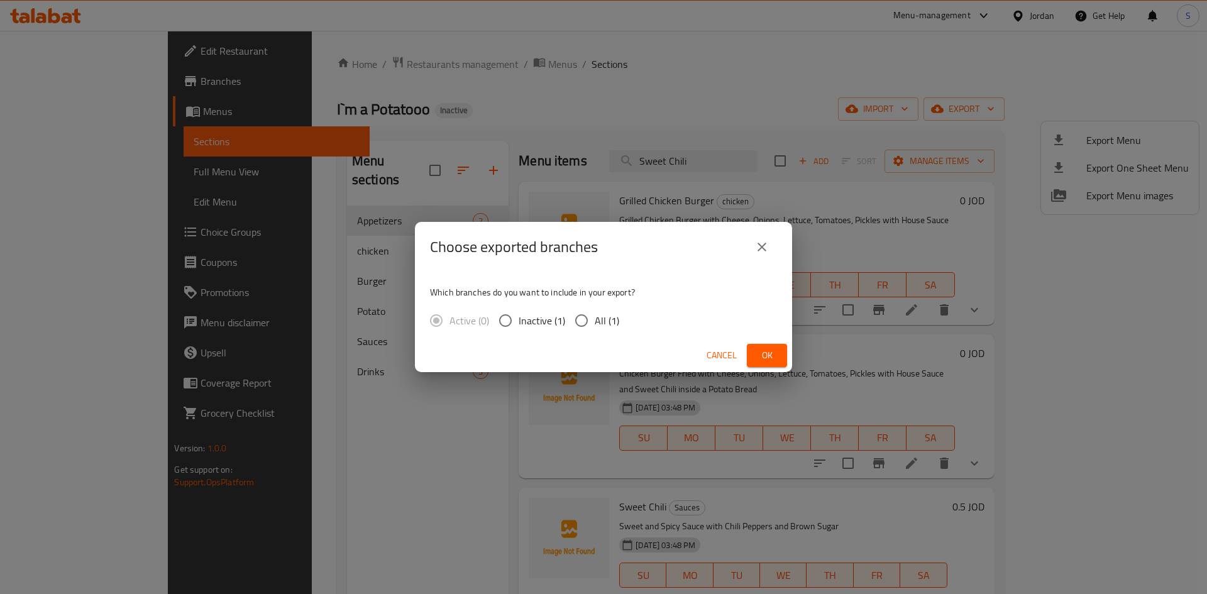
click at [583, 323] on input "All (1)" at bounding box center [581, 320] width 26 height 26
radio input "true"
click at [778, 352] on button "Ok" at bounding box center [767, 355] width 40 height 23
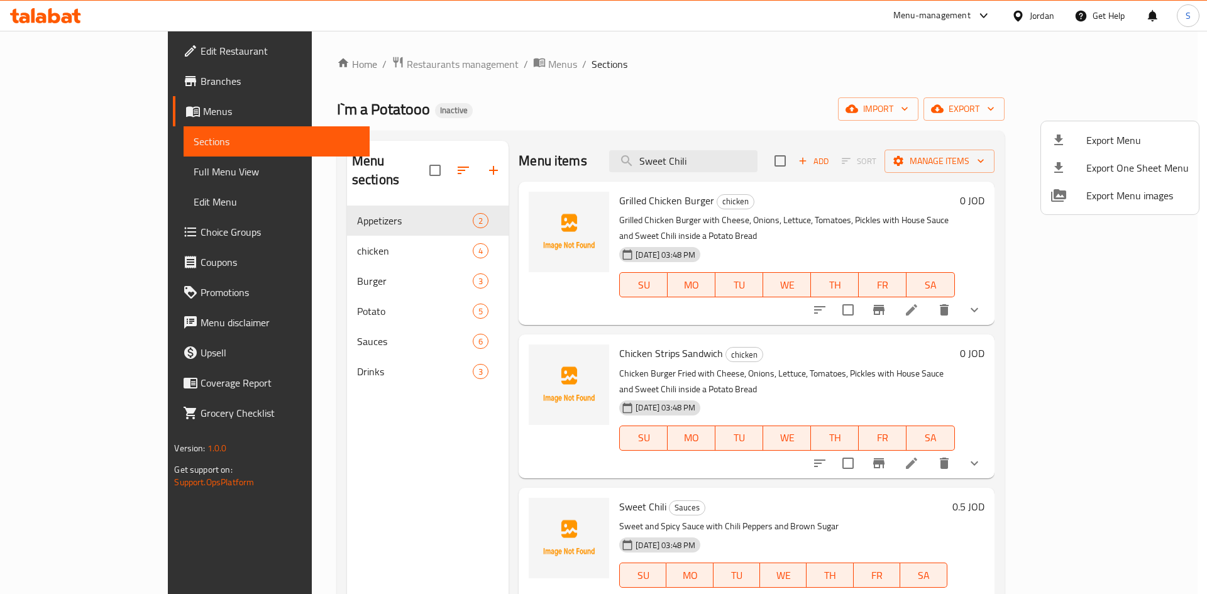
click at [1025, 16] on div at bounding box center [603, 297] width 1207 height 594
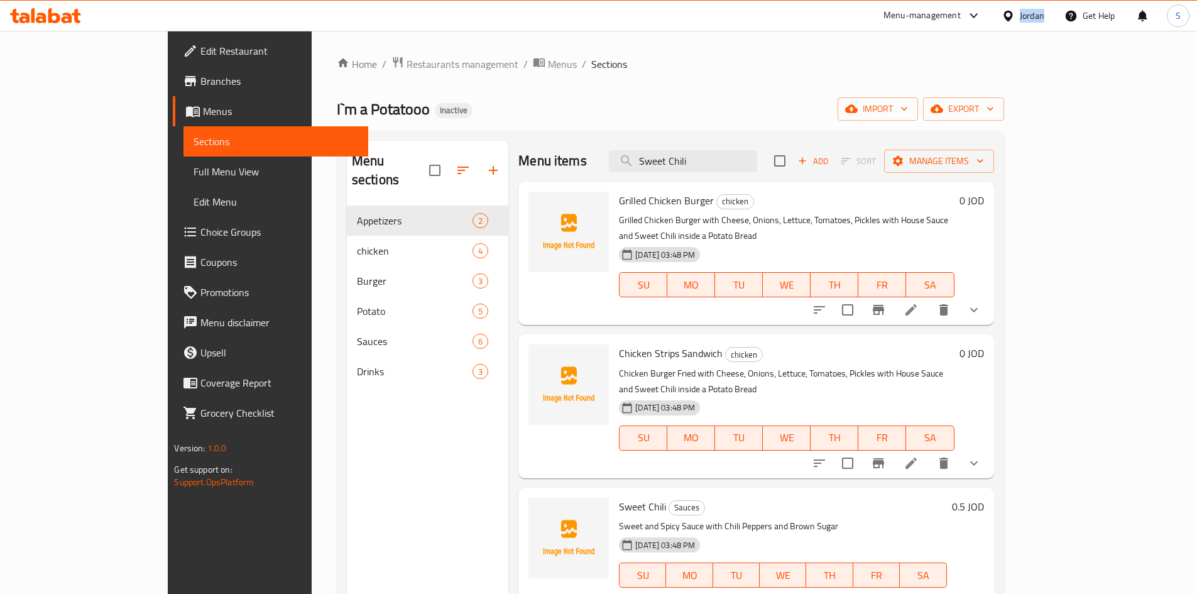
click at [1025, 16] on div "Jordan" at bounding box center [1032, 16] width 25 height 14
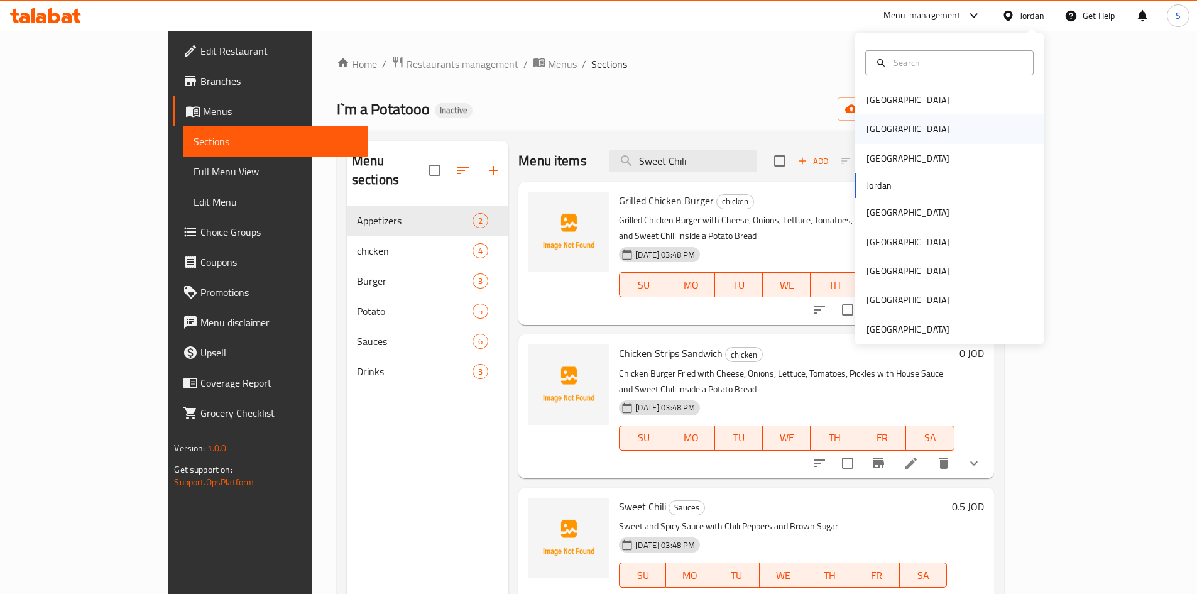
click at [874, 131] on div "[GEOGRAPHIC_DATA]" at bounding box center [908, 129] width 83 height 14
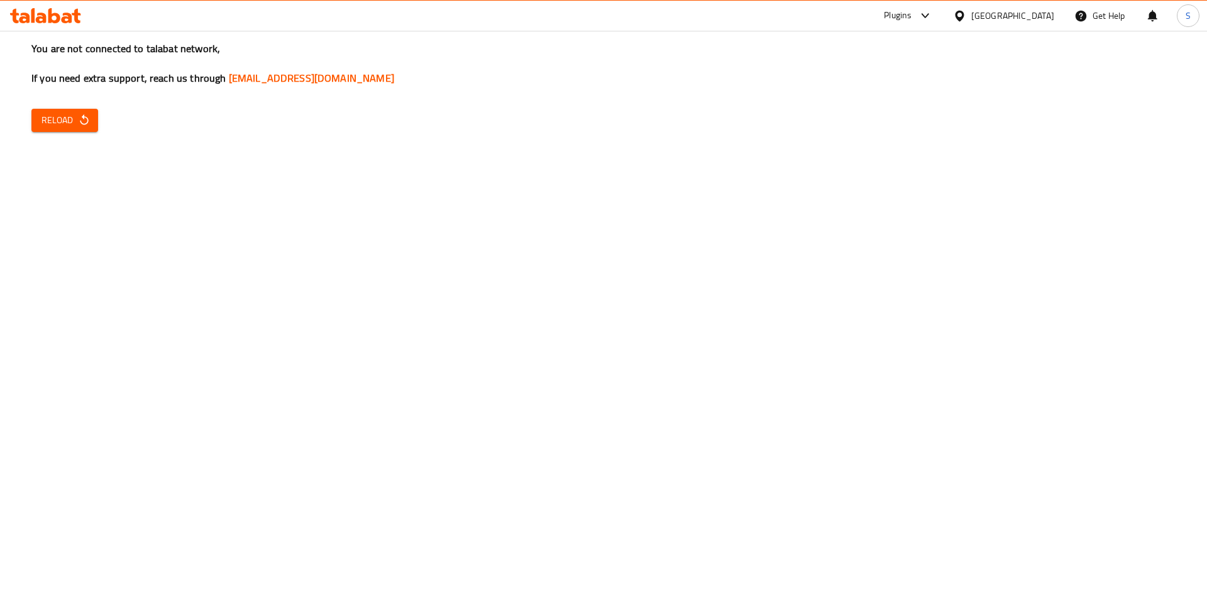
click at [38, 126] on button "Reload" at bounding box center [64, 120] width 67 height 23
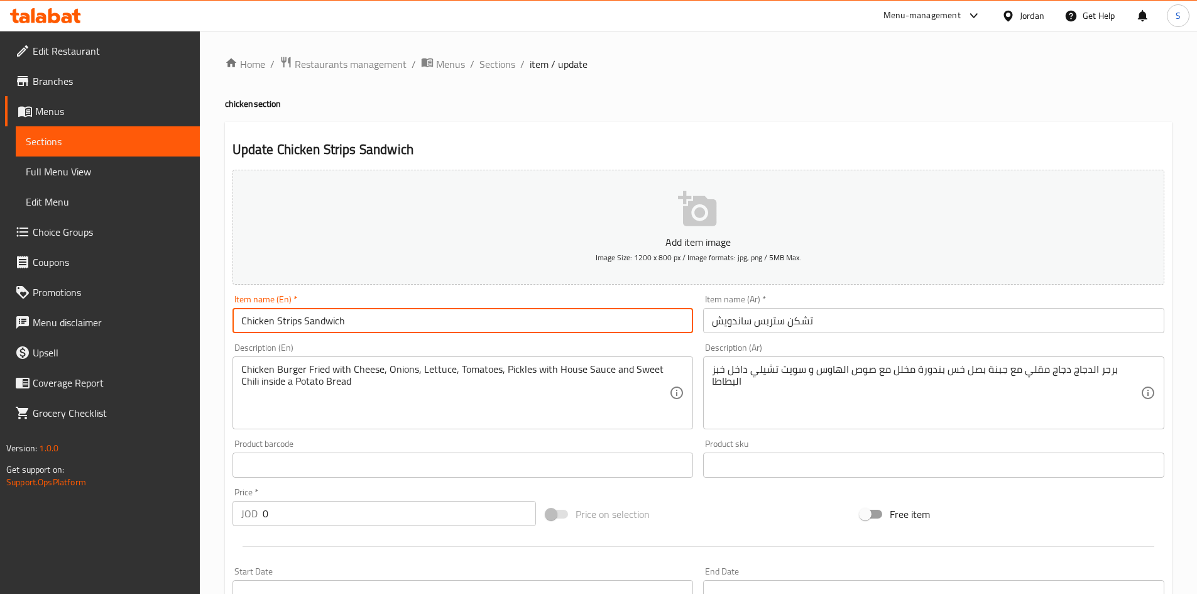
click at [338, 327] on input "Chicken Strips Sandwich" at bounding box center [463, 320] width 461 height 25
type input "Chicken Strips"
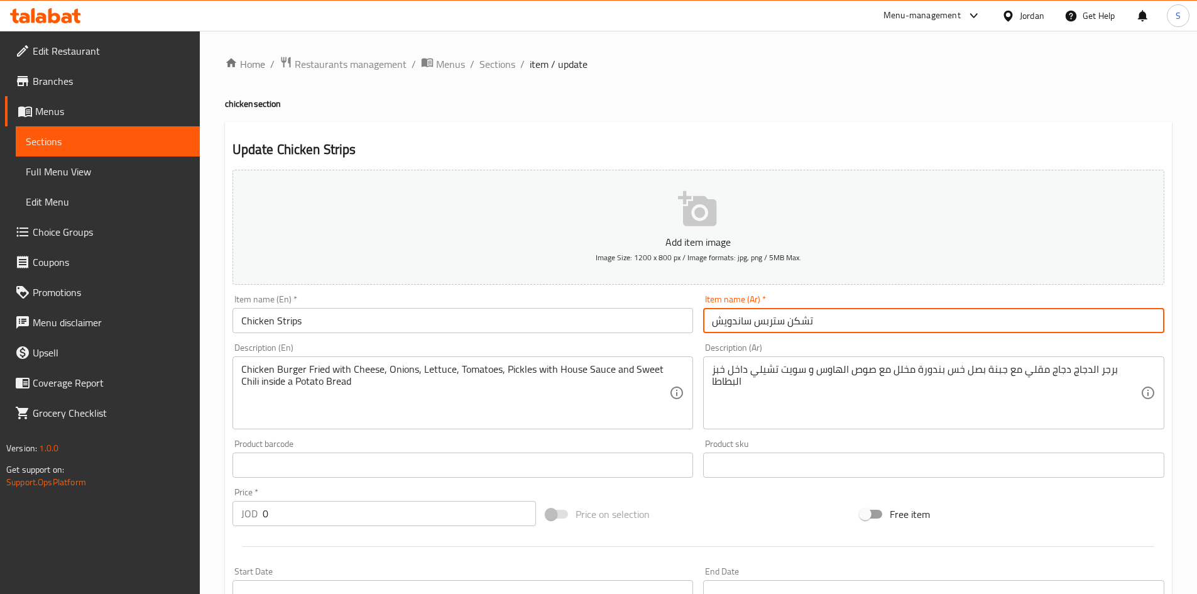
click at [737, 317] on input "تشكن ستربس ساندويش" at bounding box center [933, 320] width 461 height 25
type input "تشكن ستربس"
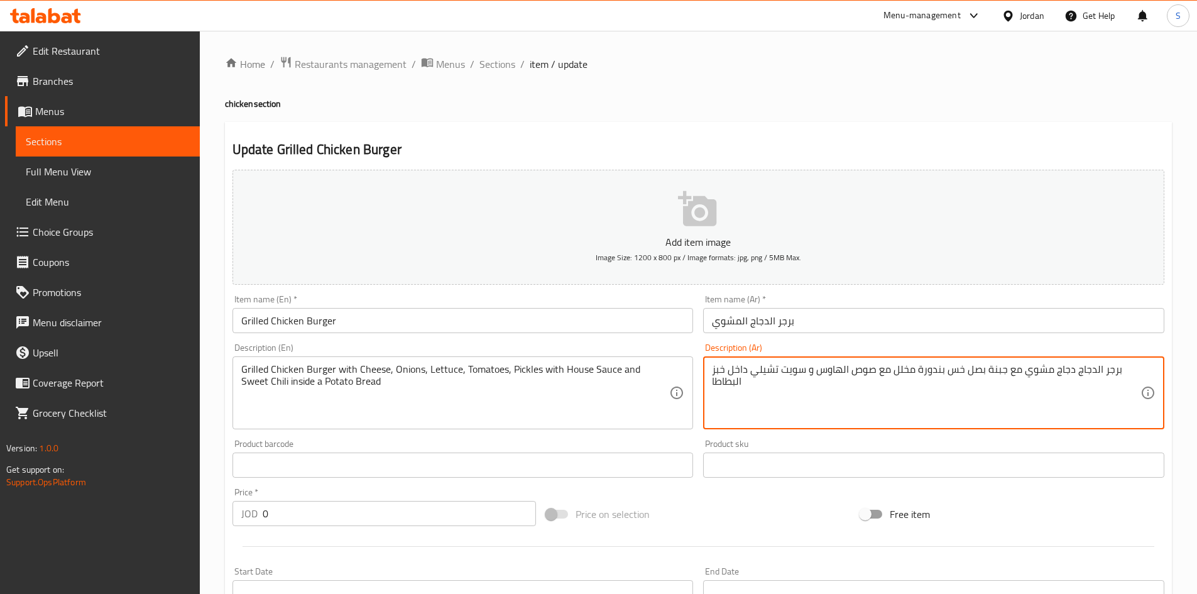
click at [1086, 368] on textarea "برجر الدجاج دجاج مشوي مع جبنة بصل خس بندورة مخلل مع صوص الهاوس و سويت تشيلي داخ…" at bounding box center [926, 393] width 429 height 60
type textarea "برجر دجاج مشوي مع جبنة بصل خس بندورة مخلل مع صوص الهاوس و سويت تشيلي داخل خبز ا…"
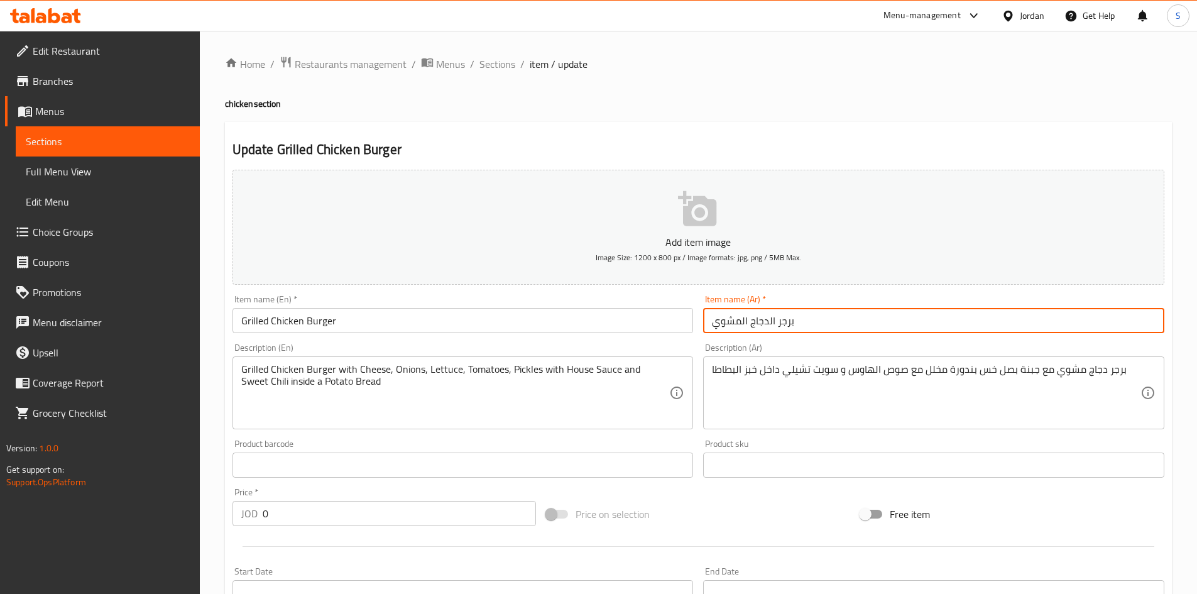
click at [1015, 319] on input "برجر الدجاج المشوي" at bounding box center [933, 320] width 461 height 25
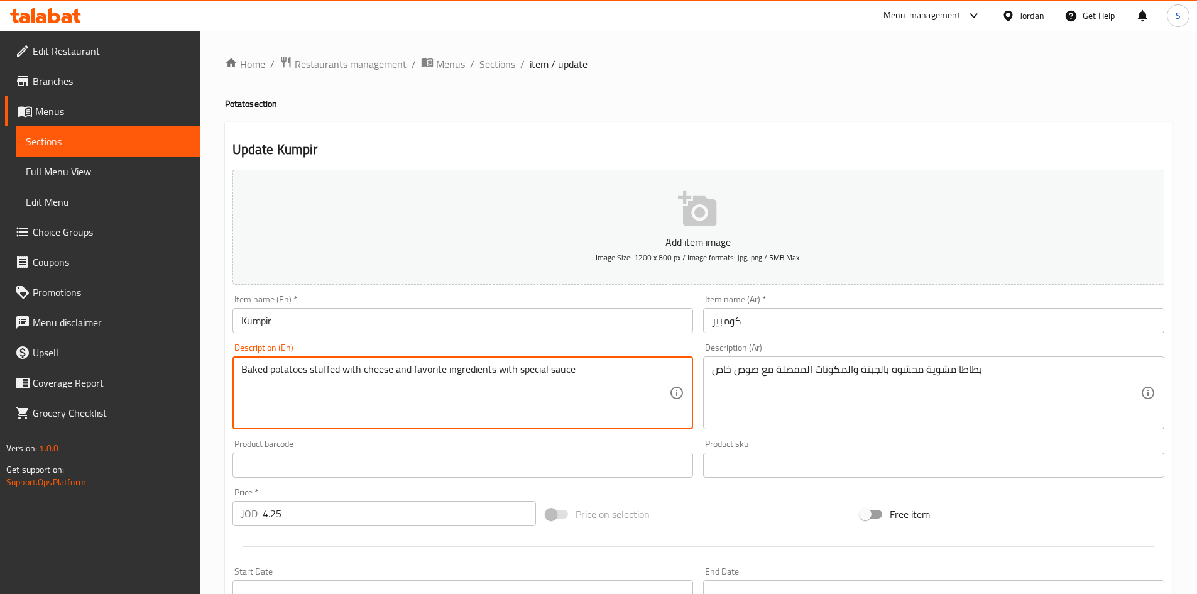
click at [262, 371] on textarea "Baked potatoes stuffed with cheese and favorite ingredients with special sauce" at bounding box center [455, 393] width 429 height 60
paste textarea "grill"
type textarea "grilled potatoes stuffed with cheese and favorite ingredients with special sauce"
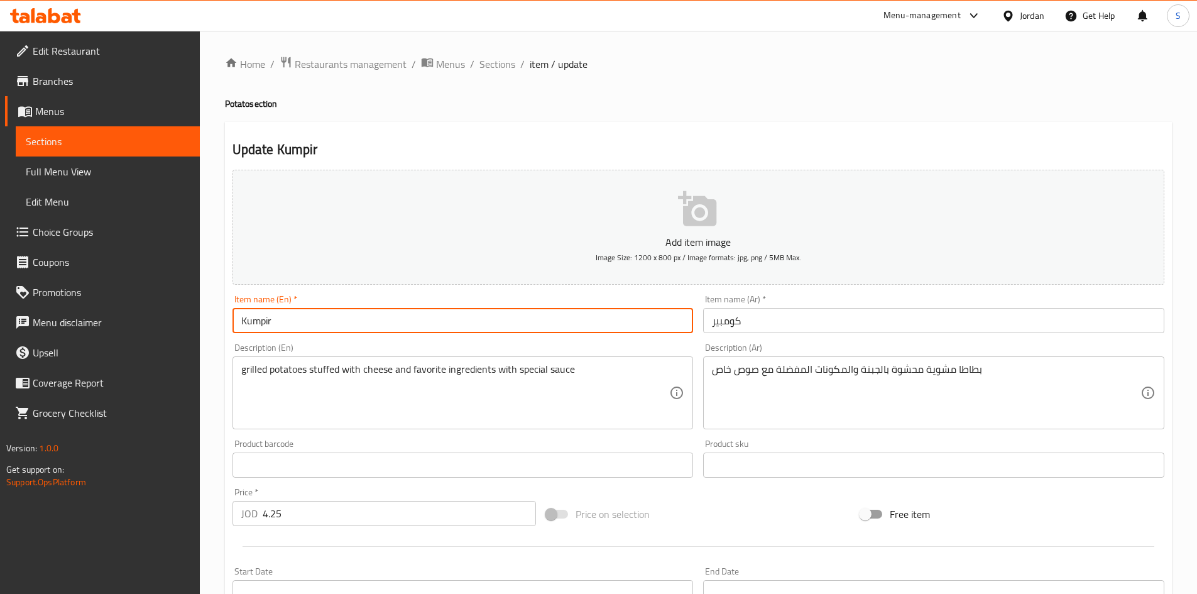
click at [341, 317] on input "Kumpir" at bounding box center [463, 320] width 461 height 25
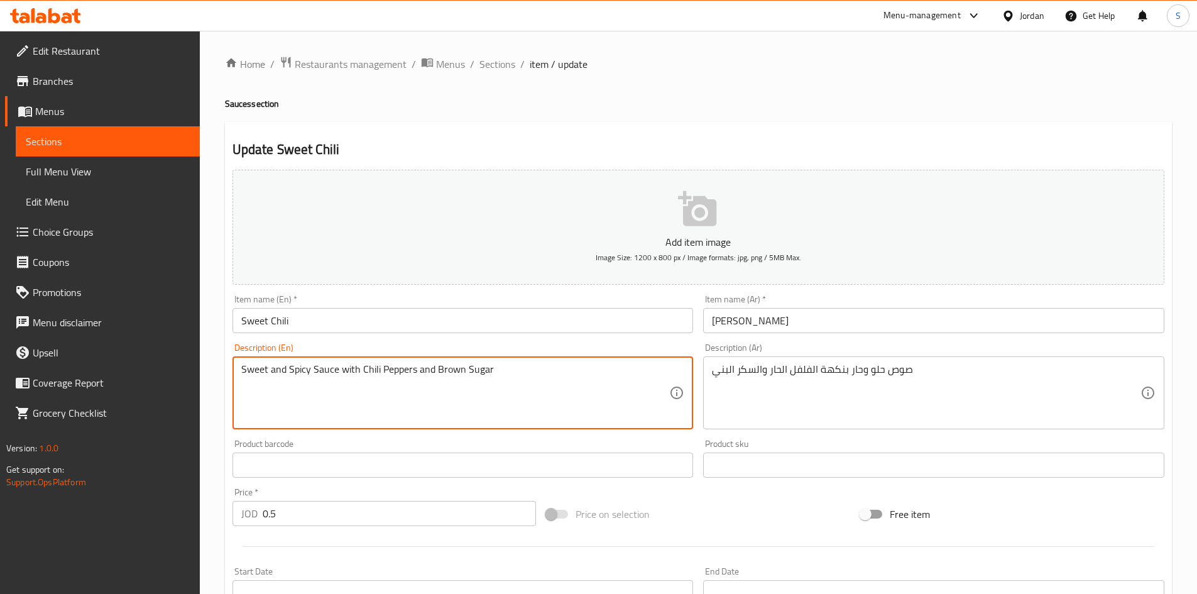
click at [404, 368] on textarea "Sweet and Spicy Sauce with Chili Peppers and Brown Sugar" at bounding box center [455, 393] width 429 height 60
paste textarea "flavored"
type textarea "Sweet and Spicy Sauce with Chili flavored and Brown Sugar"
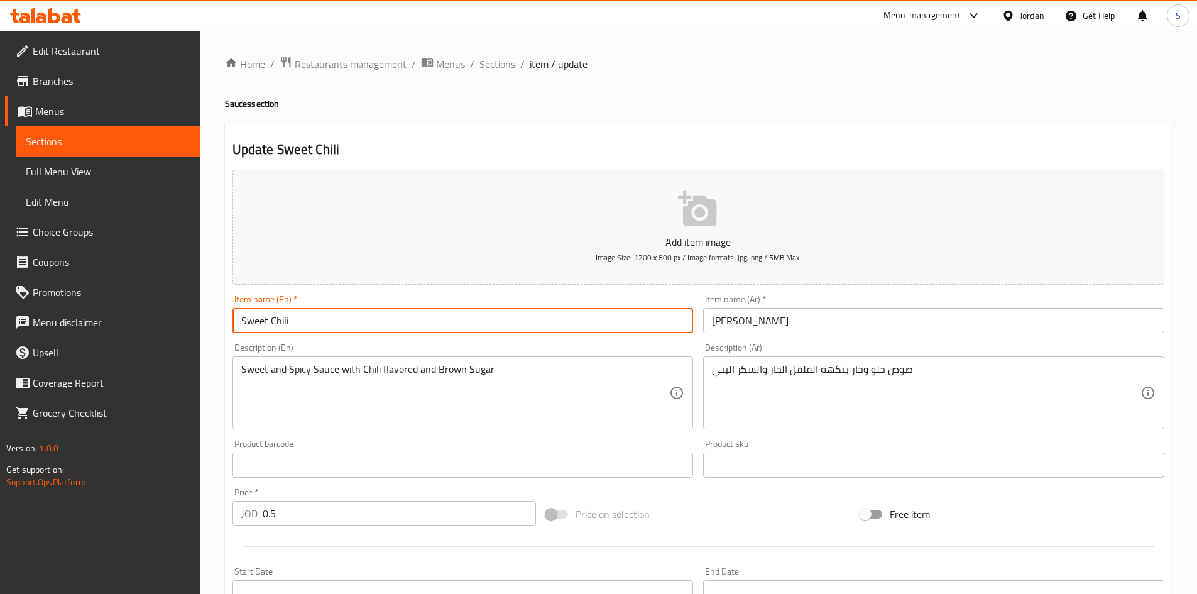
click at [397, 319] on input "Sweet Chili" at bounding box center [463, 320] width 461 height 25
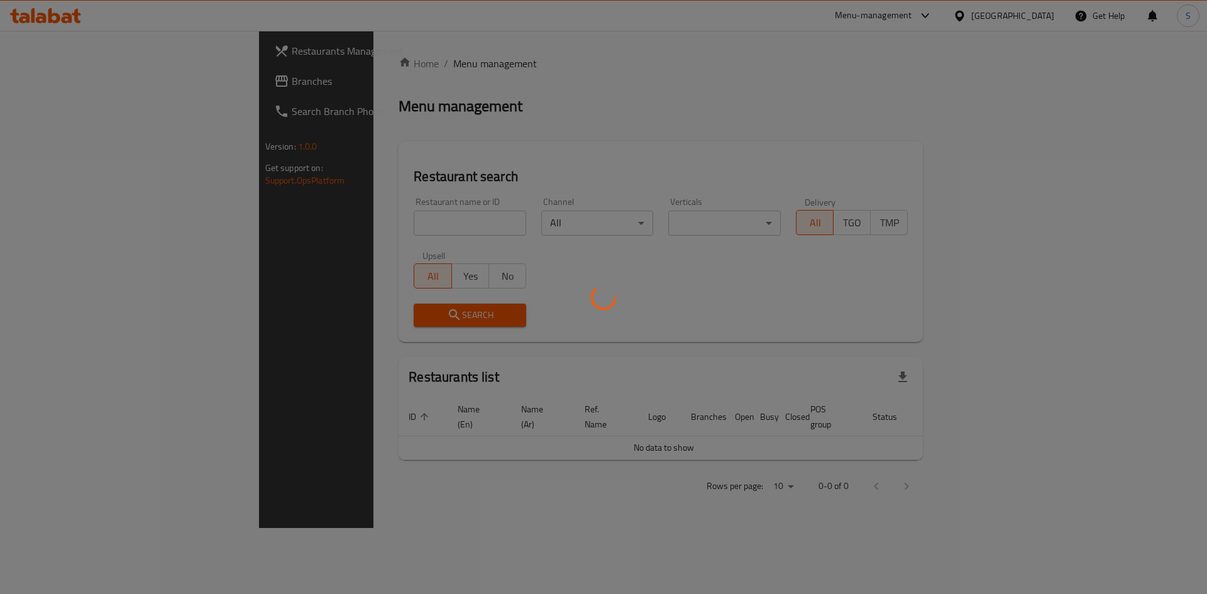
click at [427, 115] on div at bounding box center [603, 297] width 1207 height 594
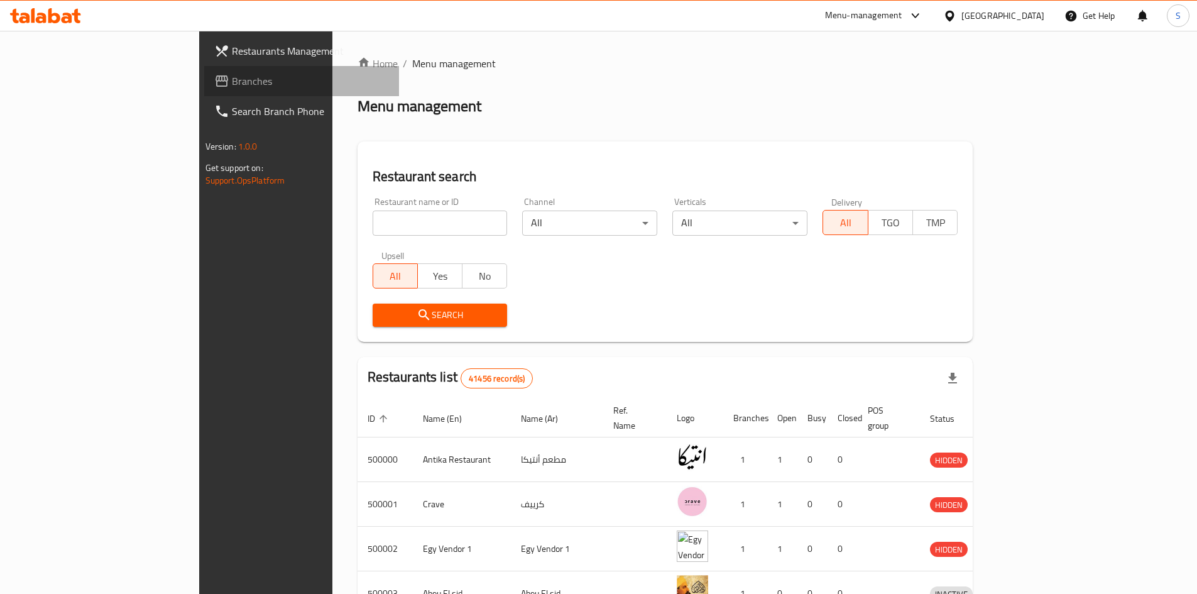
click at [232, 83] on span "Branches" at bounding box center [310, 81] width 157 height 15
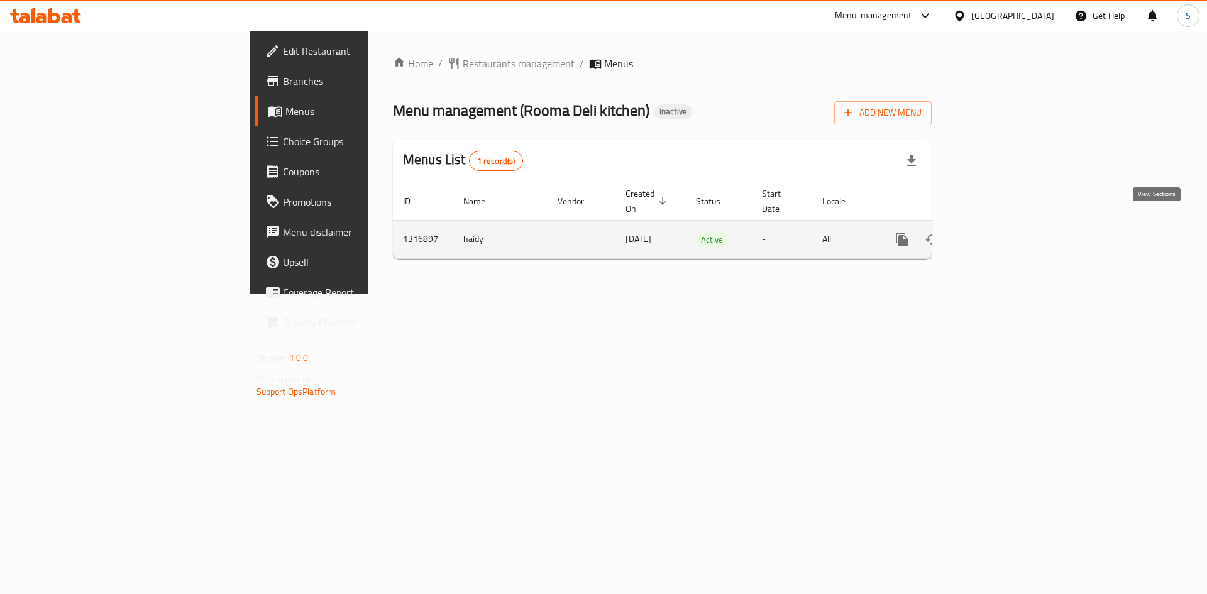
click at [1000, 232] on icon "enhanced table" at bounding box center [992, 239] width 15 height 15
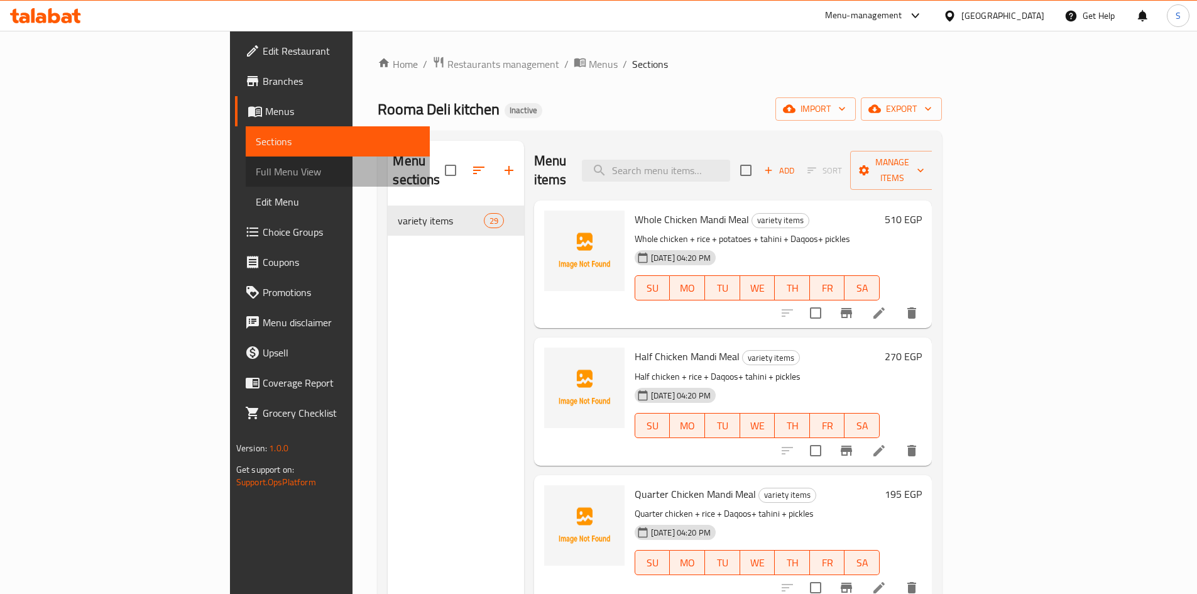
click at [256, 169] on span "Full Menu View" at bounding box center [338, 171] width 164 height 15
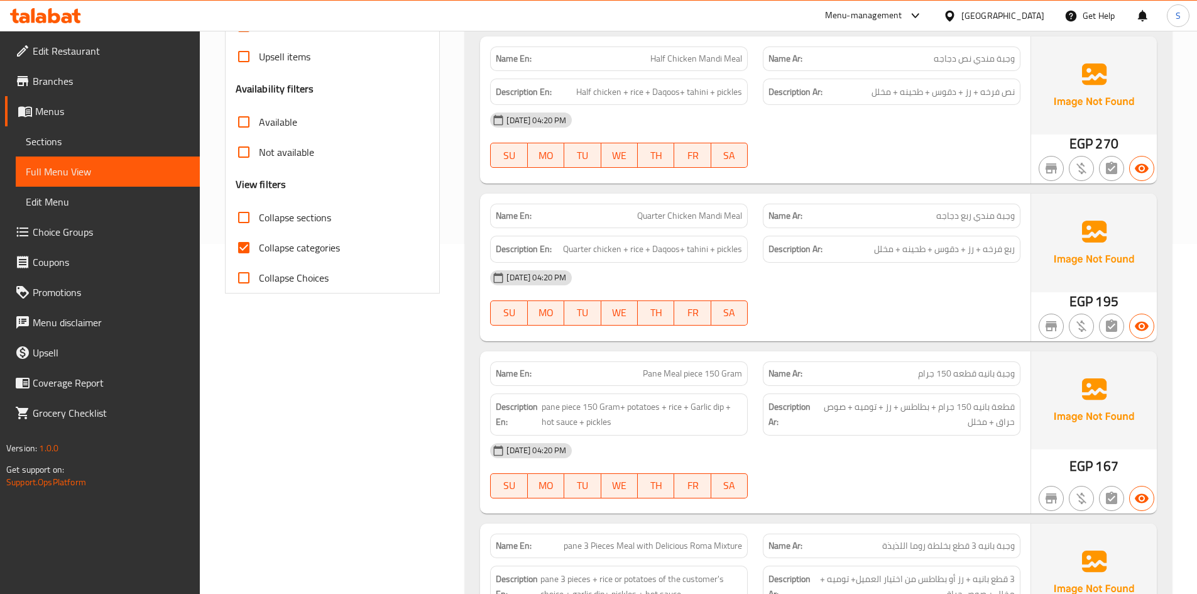
scroll to position [314, 0]
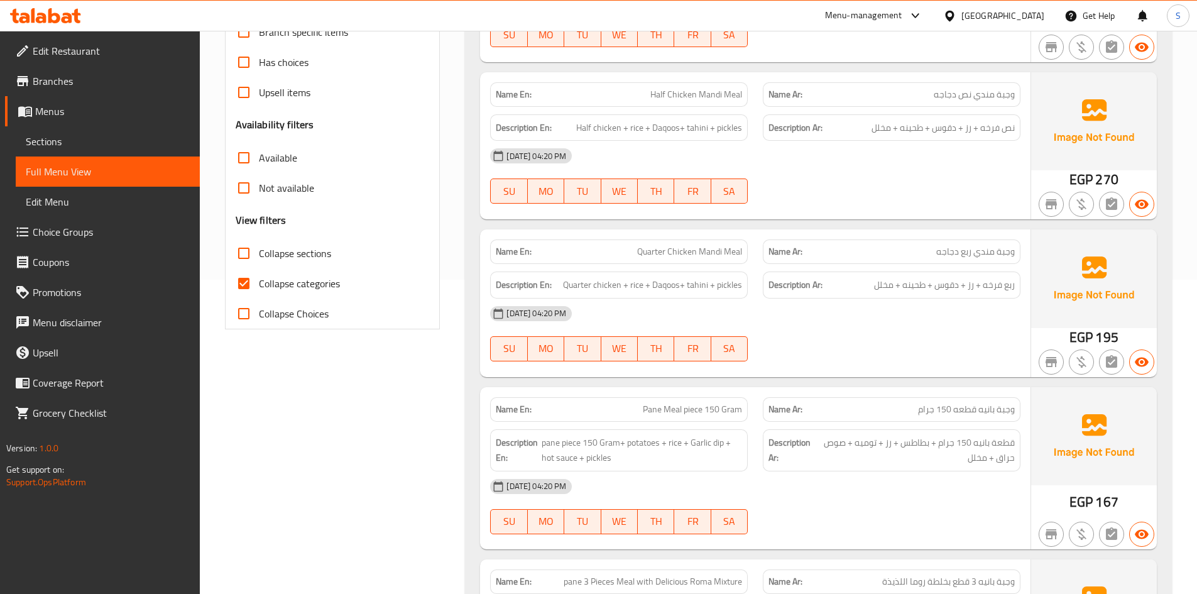
click at [287, 271] on label "Collapse categories" at bounding box center [284, 283] width 111 height 30
click at [259, 271] on input "Collapse categories" at bounding box center [244, 283] width 30 height 30
checkbox input "false"
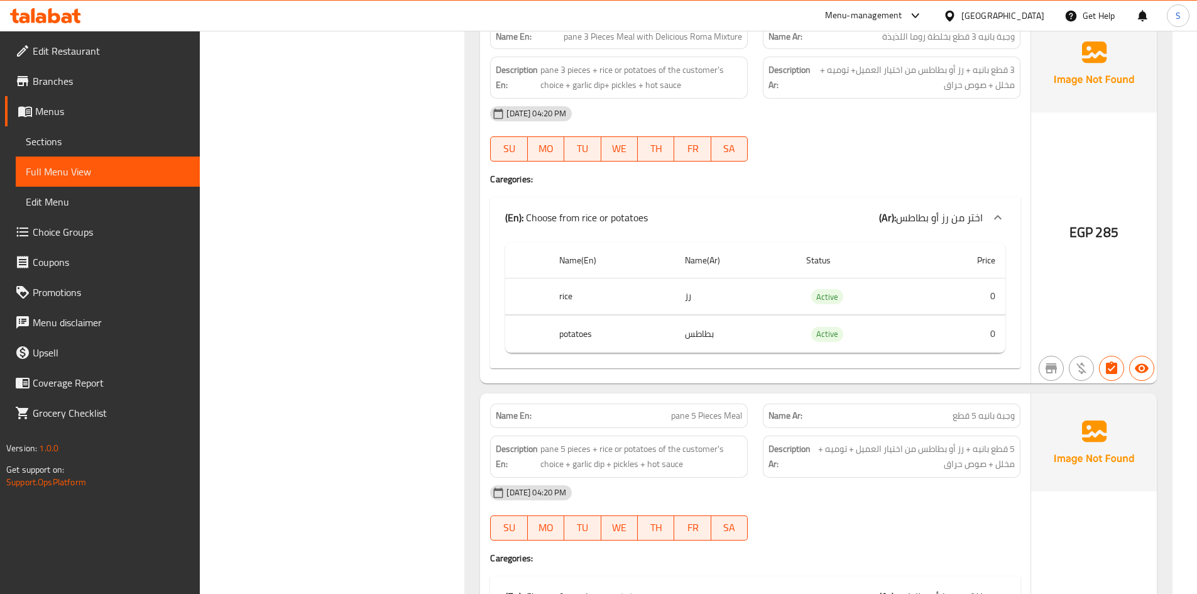
scroll to position [1069, 0]
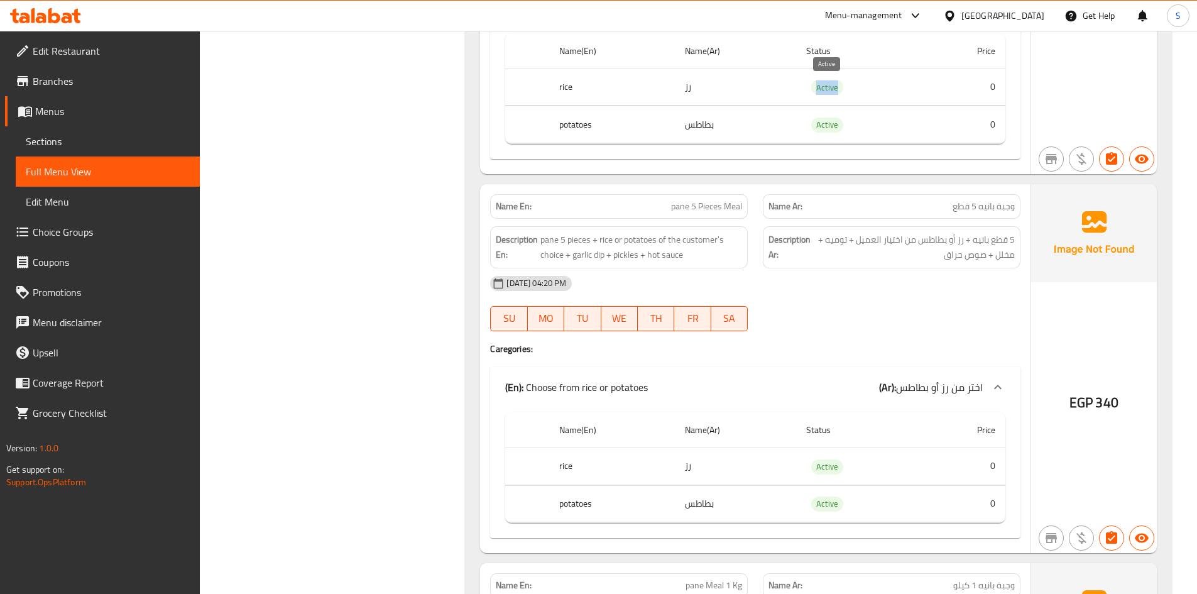
drag, startPoint x: 808, startPoint y: 90, endPoint x: 864, endPoint y: 87, distance: 56.0
click at [864, 87] on td "Active" at bounding box center [858, 87] width 125 height 37
copy span "Active"
click at [47, 142] on span "Sections" at bounding box center [108, 141] width 164 height 15
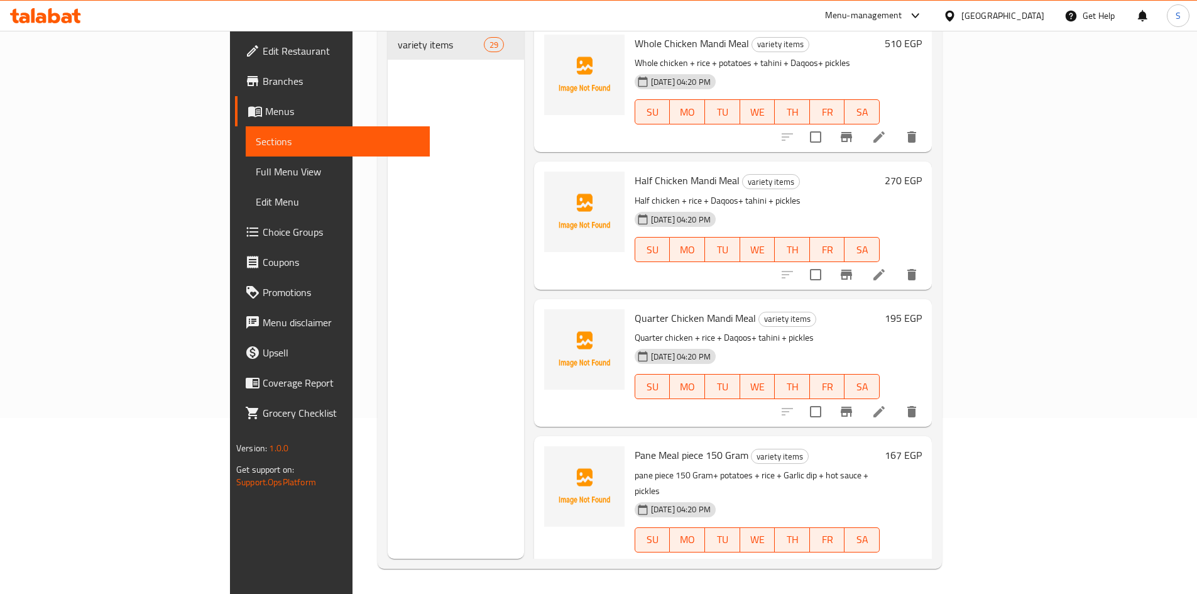
scroll to position [176, 0]
click at [399, 277] on div "Menu sections variety items 29" at bounding box center [456, 262] width 136 height 594
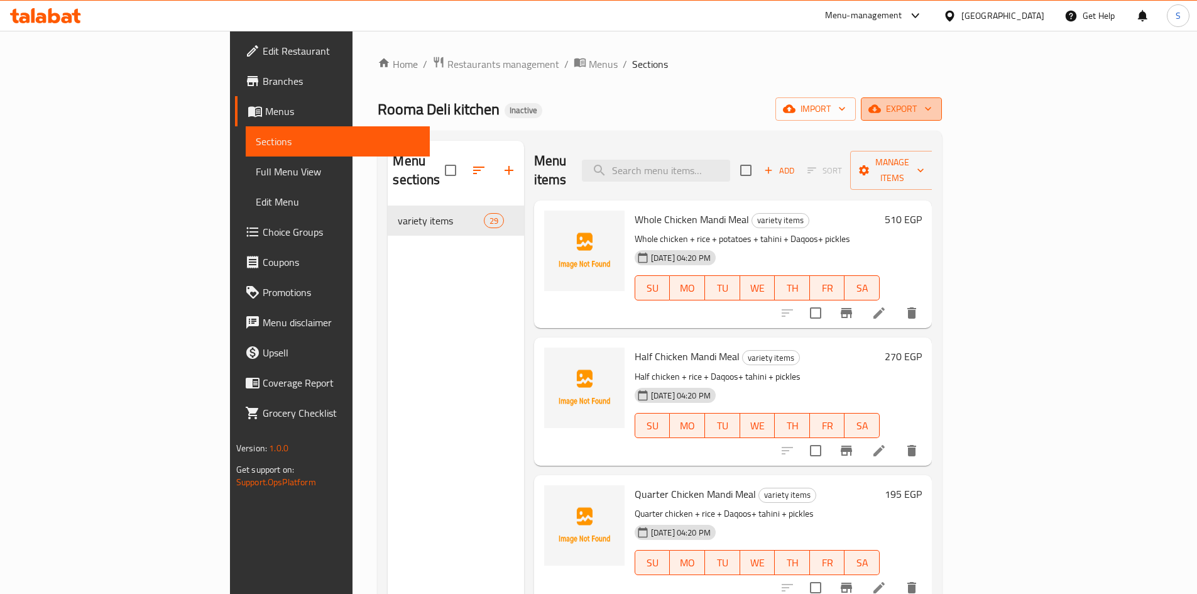
click at [932, 106] on span "export" at bounding box center [901, 109] width 61 height 16
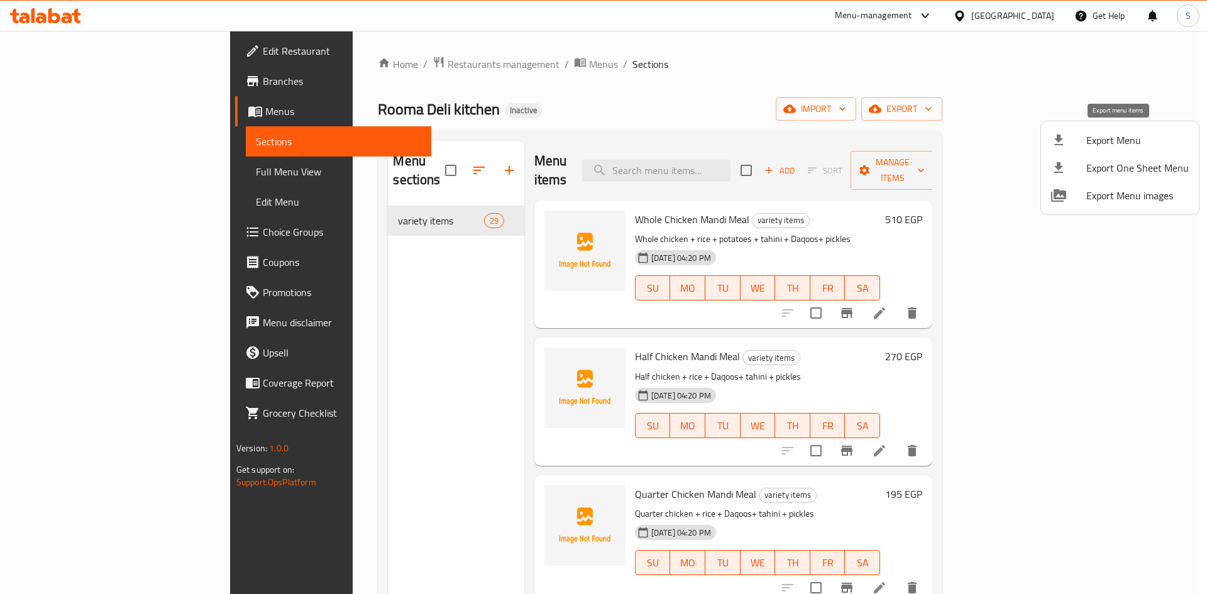
click at [1067, 130] on li "Export Menu" at bounding box center [1120, 140] width 158 height 28
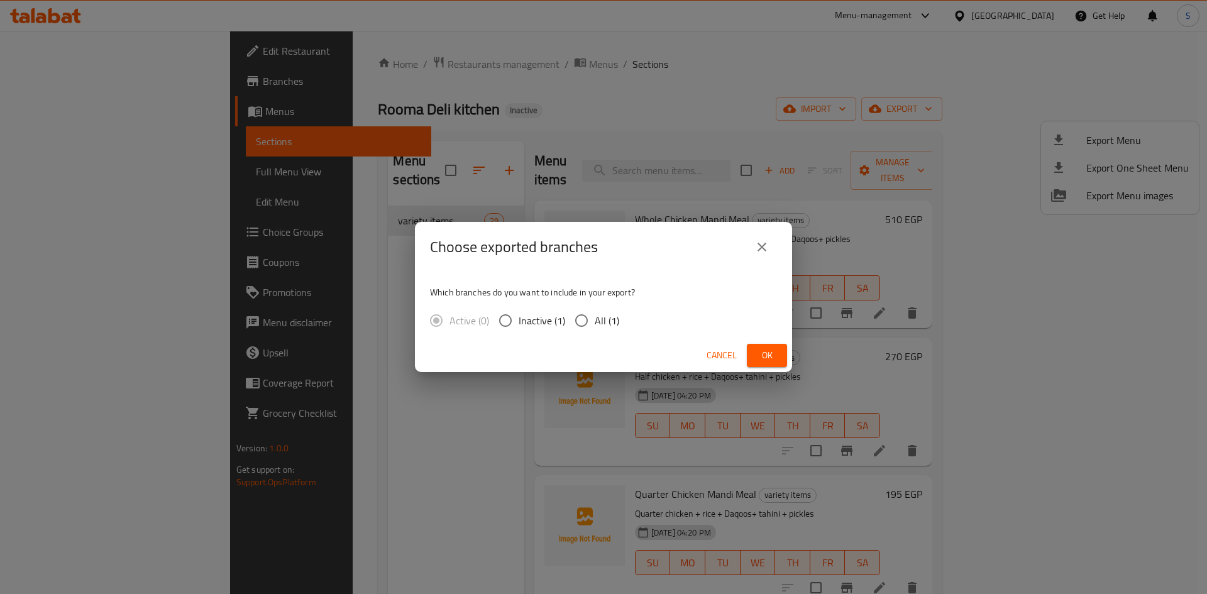
click at [609, 335] on div "Which branches do you want to include in your export? Active (0) Inactive (1) A…" at bounding box center [603, 305] width 377 height 67
click at [592, 319] on input "All (1)" at bounding box center [581, 320] width 26 height 26
radio input "true"
click at [778, 358] on button "Ok" at bounding box center [767, 355] width 40 height 23
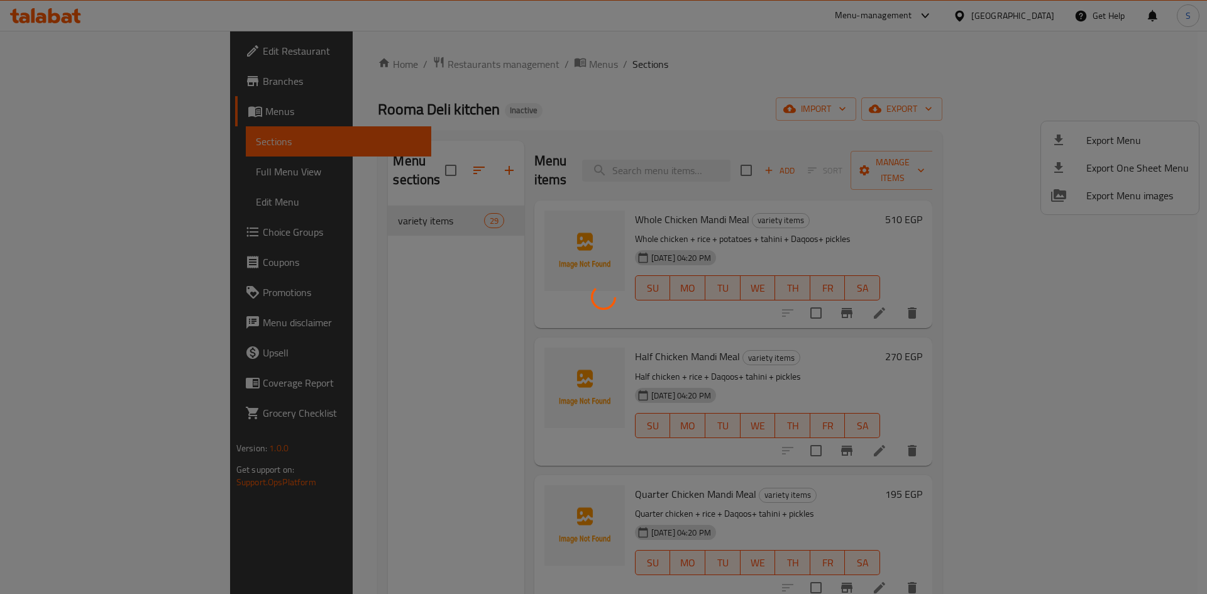
click at [85, 173] on div at bounding box center [603, 297] width 1207 height 594
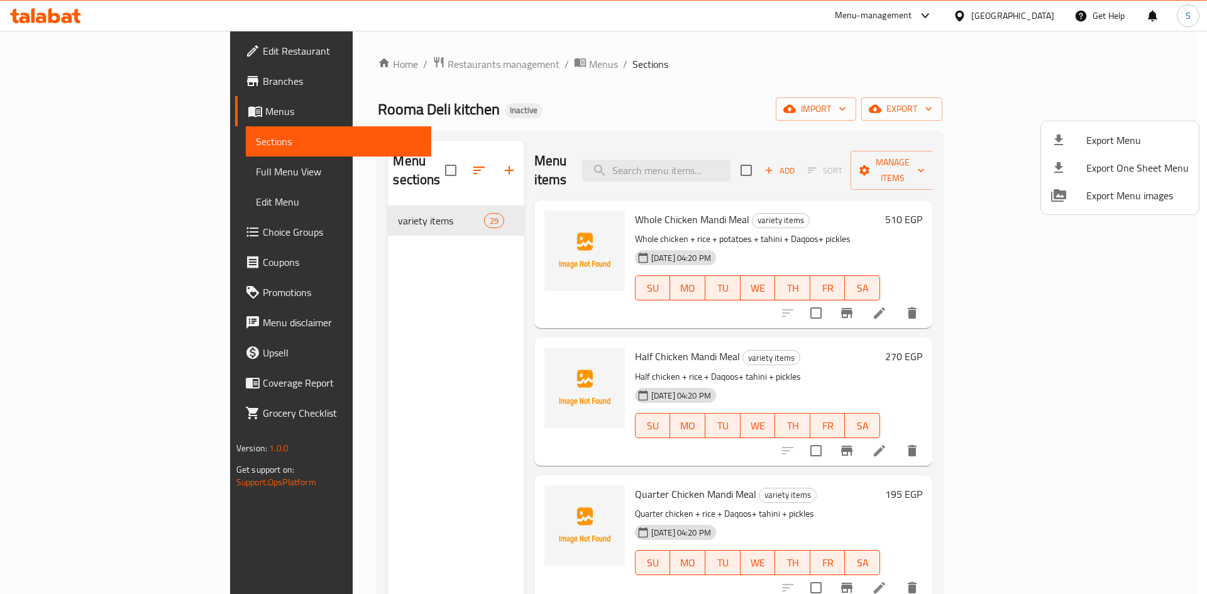
click at [80, 172] on div at bounding box center [603, 297] width 1207 height 594
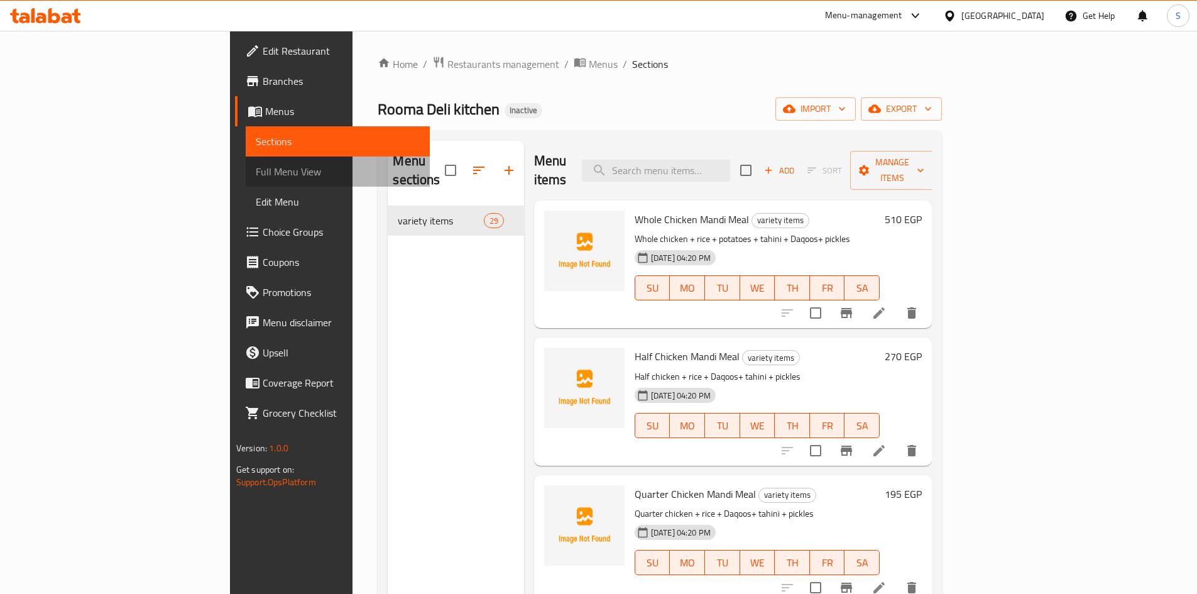
click at [256, 175] on span "Full Menu View" at bounding box center [338, 171] width 164 height 15
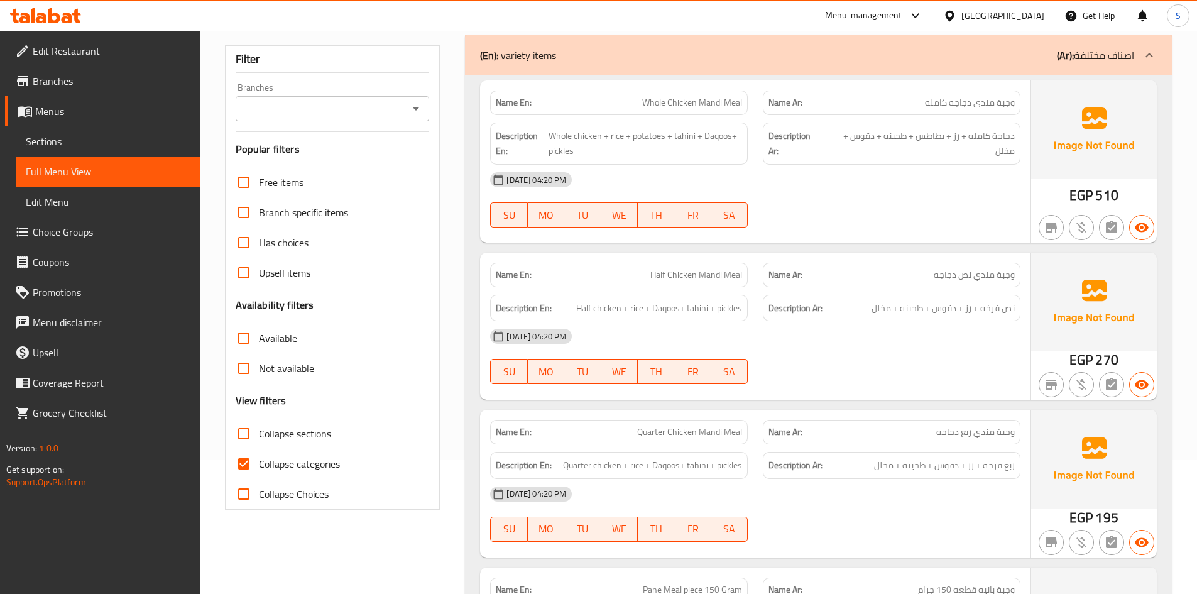
scroll to position [251, 0]
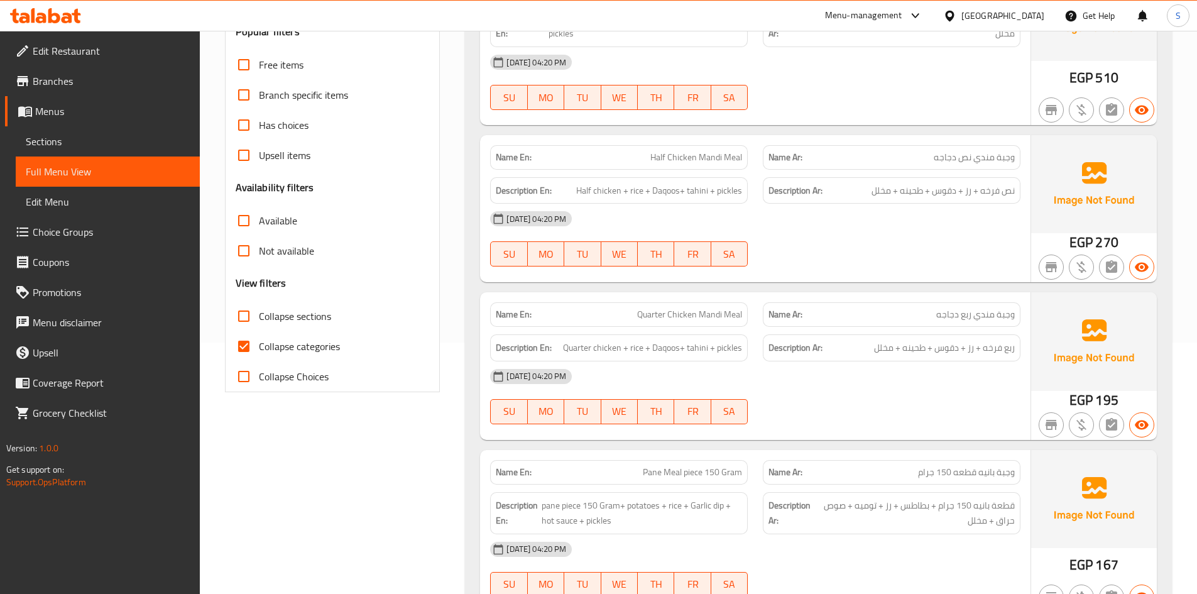
click at [261, 346] on span "Collapse categories" at bounding box center [299, 346] width 81 height 15
click at [259, 346] on input "Collapse categories" at bounding box center [244, 346] width 30 height 30
checkbox input "false"
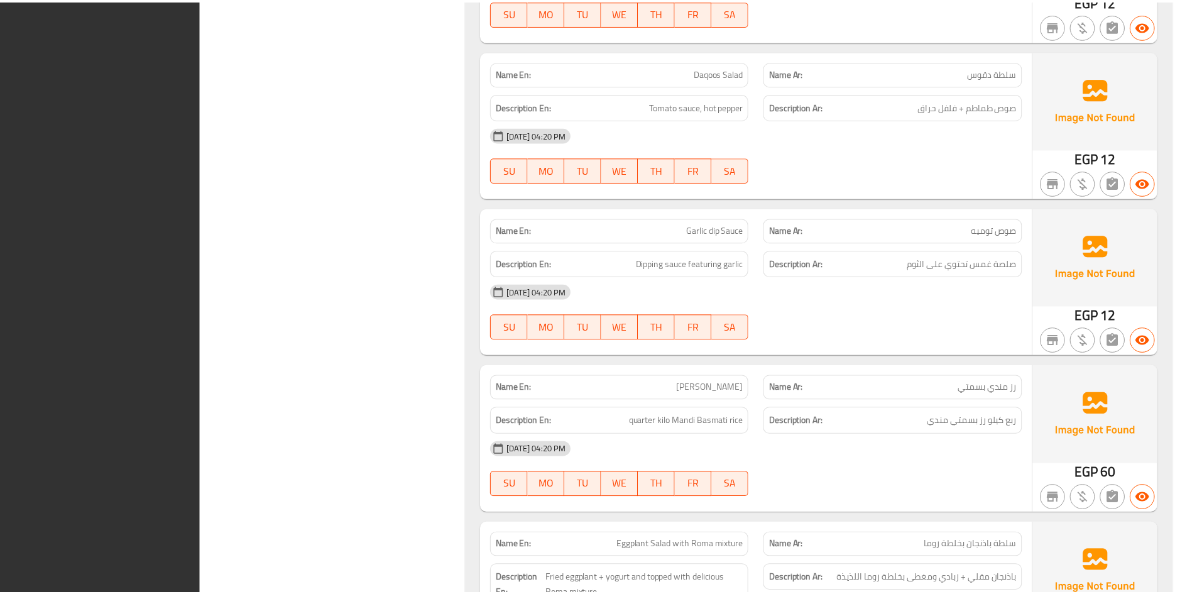
scroll to position [5910, 0]
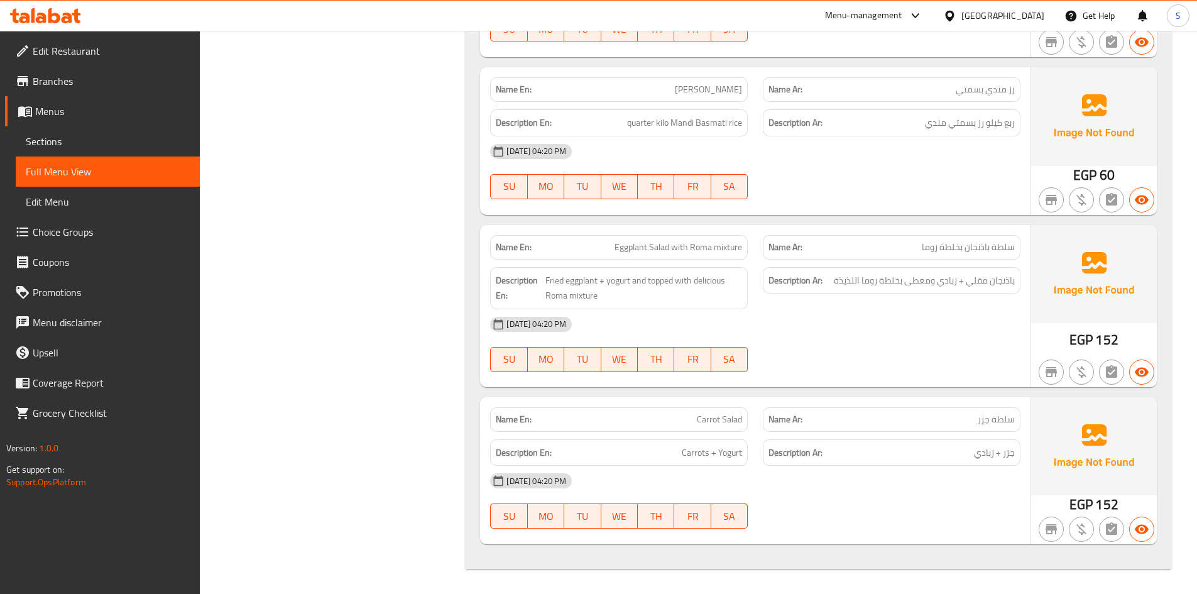
click at [80, 50] on span "Edit Restaurant" at bounding box center [111, 50] width 157 height 15
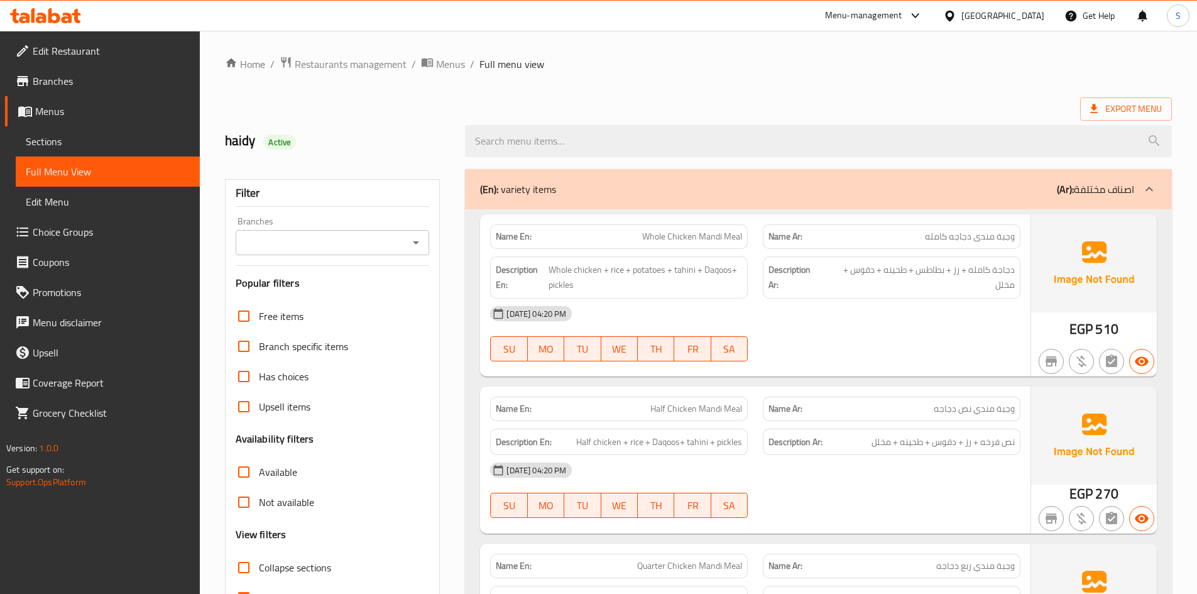
scroll to position [314, 0]
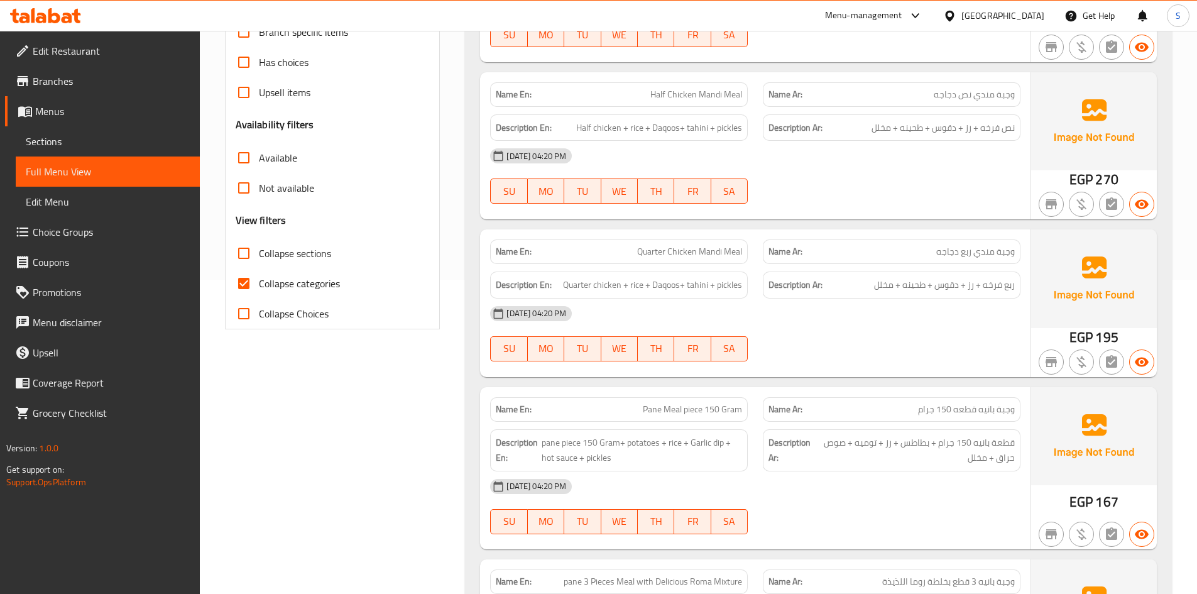
click at [292, 281] on span "Collapse categories" at bounding box center [299, 283] width 81 height 15
click at [259, 281] on input "Collapse categories" at bounding box center [244, 283] width 30 height 30
checkbox input "false"
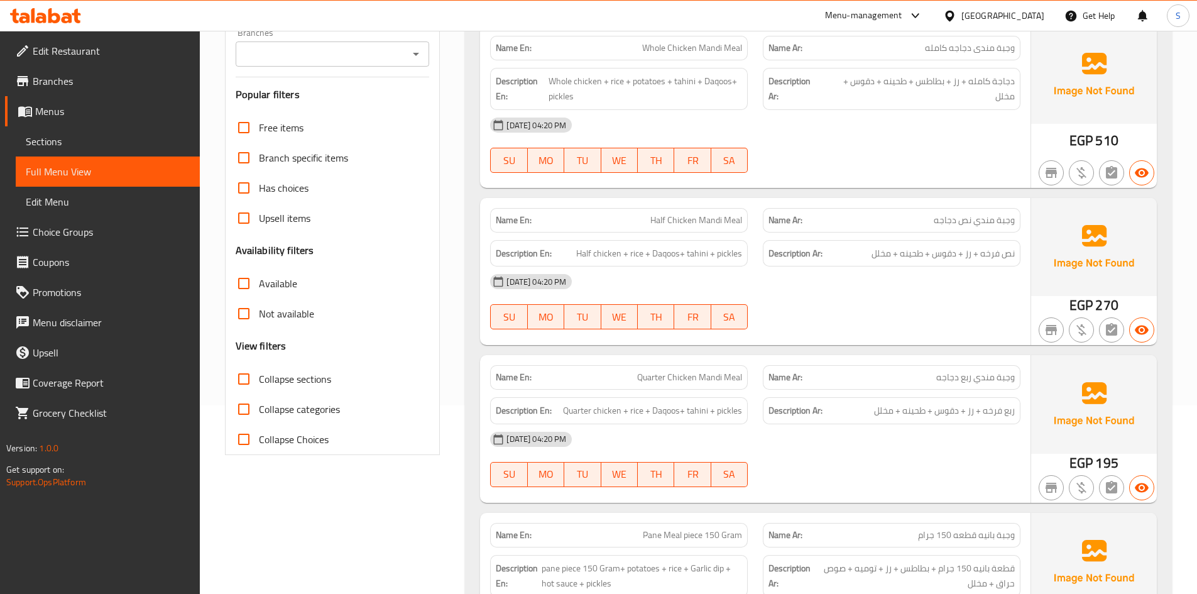
scroll to position [0, 0]
